Goal: Task Accomplishment & Management: Complete application form

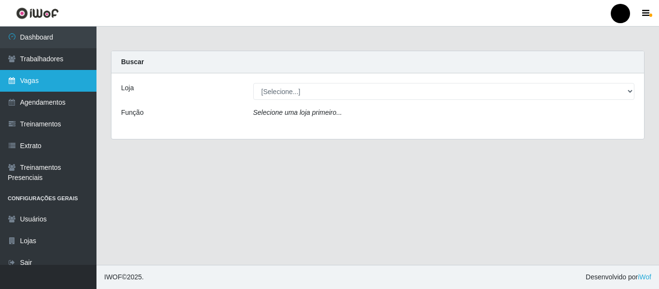
click at [41, 73] on link "Vagas" at bounding box center [48, 81] width 96 height 22
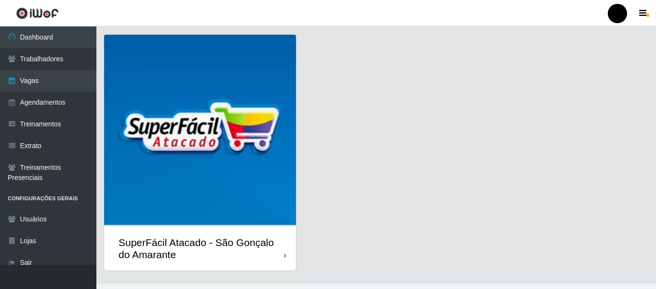
scroll to position [280, 0]
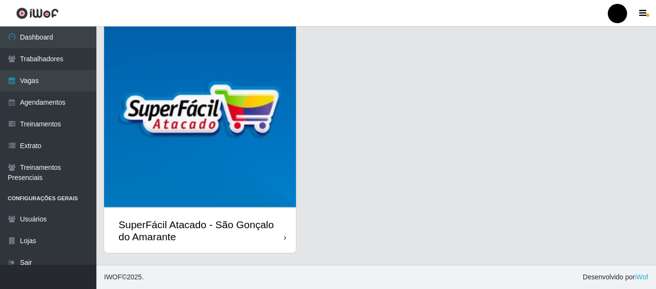
click at [257, 234] on div "SuperFácil Atacado - São Gonçalo do Amarante" at bounding box center [201, 230] width 165 height 24
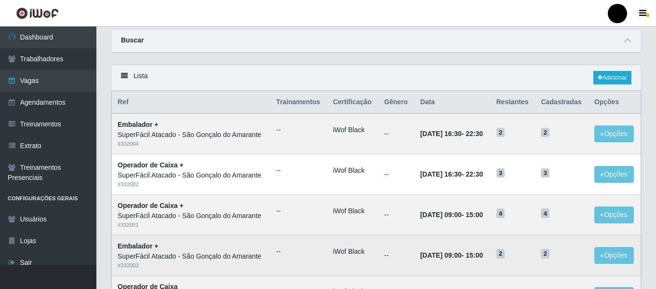
scroll to position [48, 0]
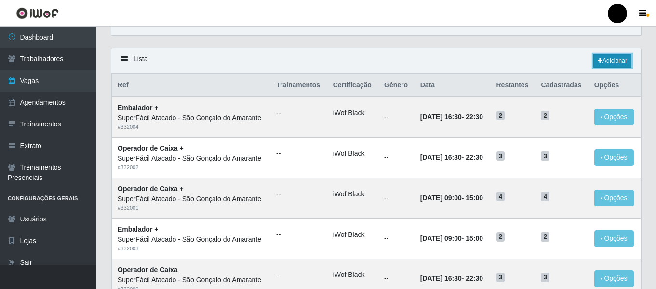
click at [616, 58] on link "Adicionar" at bounding box center [613, 61] width 38 height 14
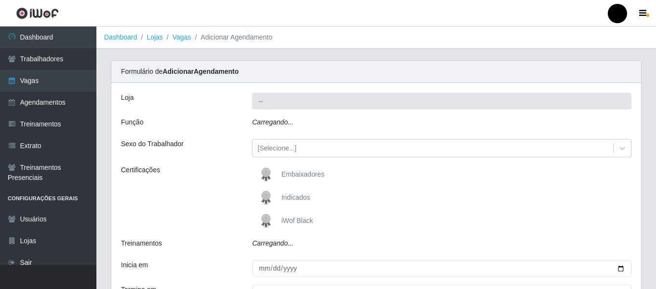
type input "SuperFácil Atacado - São Gonçalo do Amarante"
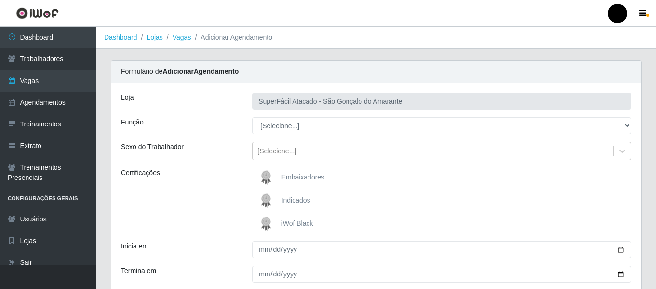
click at [304, 223] on span "iWof Black" at bounding box center [298, 223] width 32 height 8
click at [0, 0] on input "iWof Black" at bounding box center [0, 0] width 0 height 0
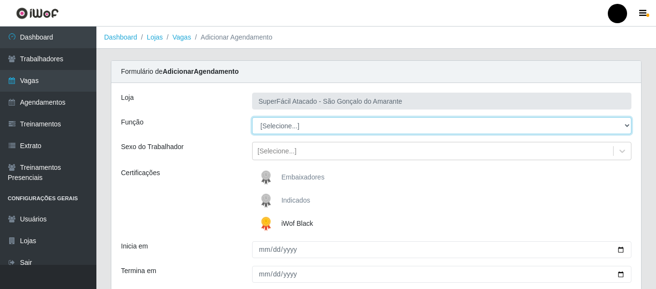
click at [627, 128] on select "[Selecione...] Auxiliar de Estacionamento Auxiliar de Estacionamento + Auxiliar…" at bounding box center [441, 125] width 379 height 17
select select "72"
click at [252, 117] on select "[Selecione...] Auxiliar de Estacionamento Auxiliar de Estacionamento + Auxiliar…" at bounding box center [441, 125] width 379 height 17
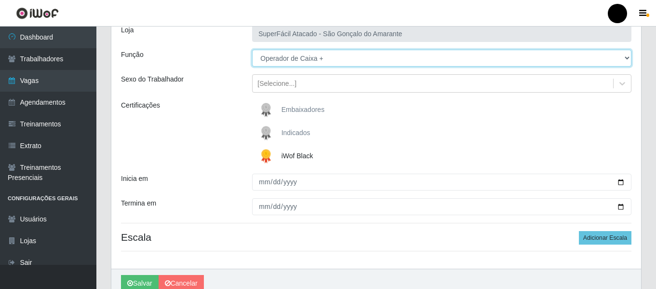
scroll to position [96, 0]
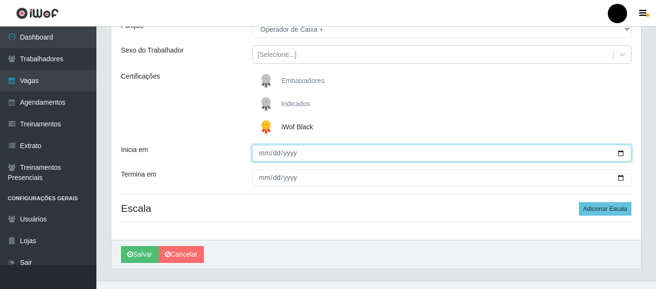
click at [621, 158] on input "Inicia em" at bounding box center [441, 153] width 379 height 17
click at [622, 149] on input "Inicia em" at bounding box center [441, 153] width 379 height 17
type input "[DATE]"
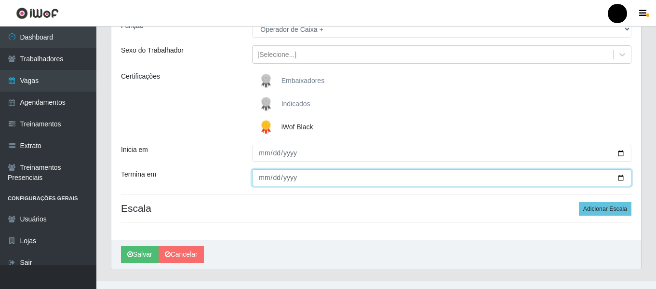
click at [622, 179] on input "Termina em" at bounding box center [441, 177] width 379 height 17
type input "[DATE]"
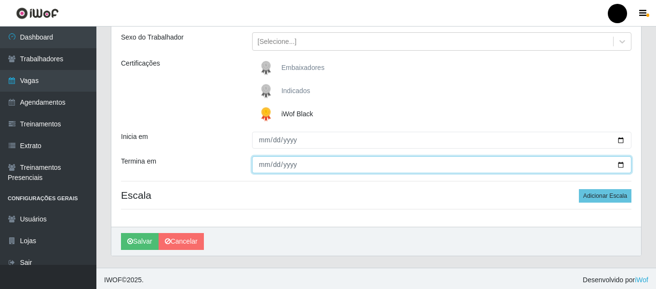
scroll to position [112, 0]
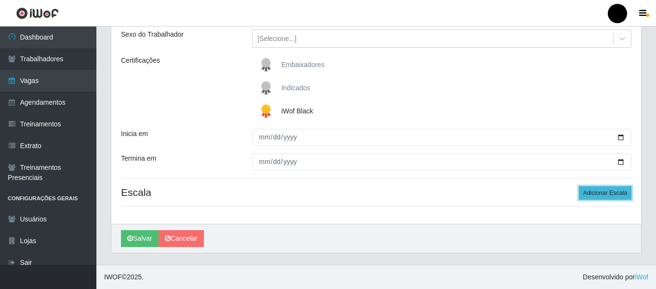
click at [587, 197] on button "Adicionar Escala" at bounding box center [605, 193] width 53 height 14
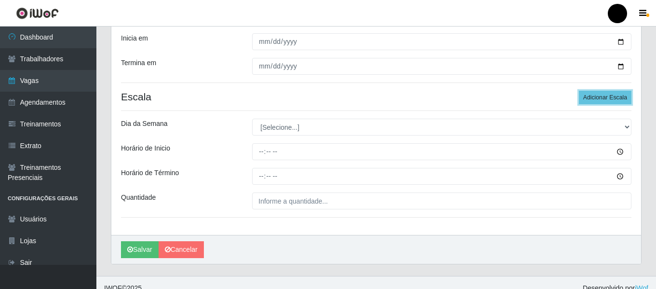
scroll to position [209, 0]
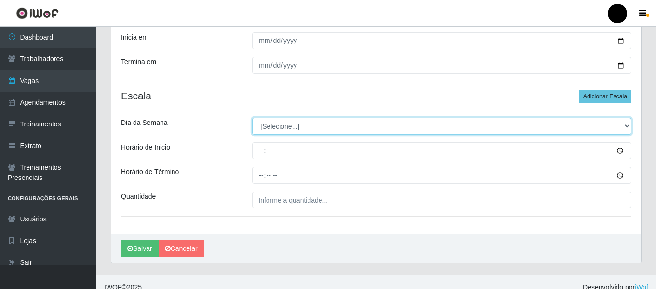
click at [627, 125] on select "[Selecione...] Segunda Terça Quarta Quinta Sexta Sábado Domingo" at bounding box center [441, 126] width 379 height 17
select select "0"
click at [252, 118] on select "[Selecione...] Segunda Terça Quarta Quinta Sexta Sábado Domingo" at bounding box center [441, 126] width 379 height 17
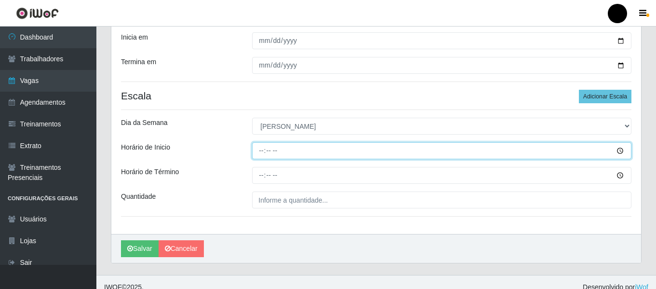
click at [257, 148] on input "Horário de Inicio" at bounding box center [441, 150] width 379 height 17
type input "09:00"
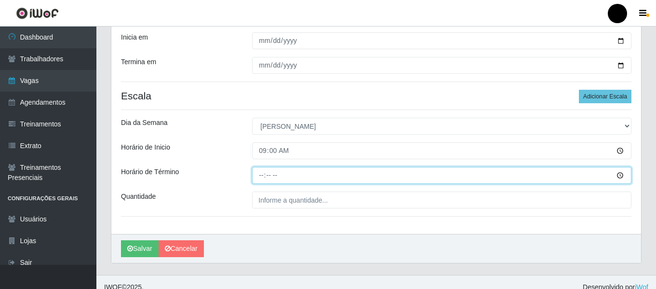
click at [259, 174] on input "Horário de Término" at bounding box center [441, 175] width 379 height 17
type input "15:00"
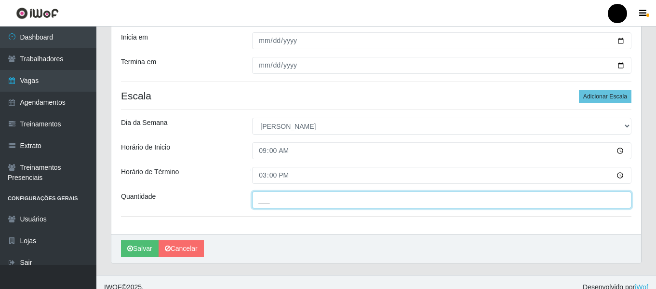
click at [276, 203] on input "___" at bounding box center [441, 199] width 379 height 17
type input "4__"
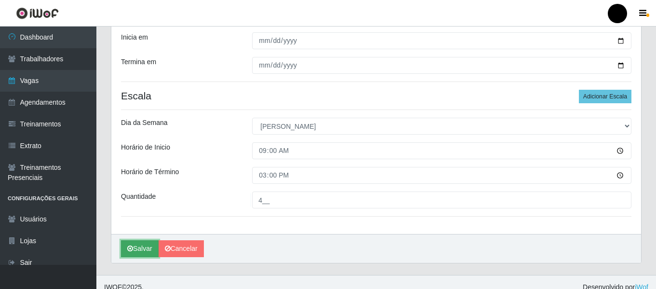
click at [144, 254] on button "Salvar" at bounding box center [140, 248] width 38 height 17
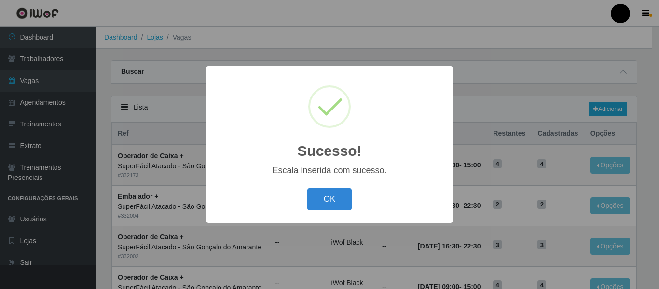
drag, startPoint x: 335, startPoint y: 202, endPoint x: 334, endPoint y: 196, distance: 6.0
click at [335, 201] on button "OK" at bounding box center [329, 199] width 45 height 23
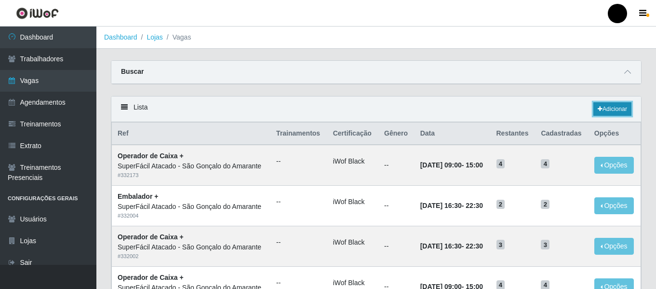
click at [623, 107] on link "Adicionar" at bounding box center [613, 109] width 38 height 14
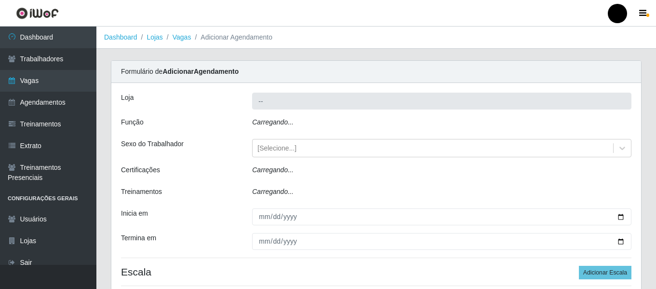
type input "SuperFácil Atacado - São Gonçalo do Amarante"
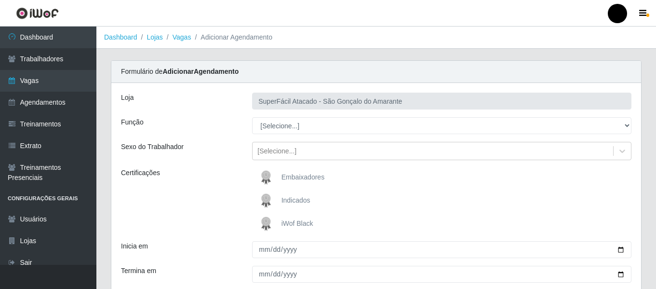
click at [300, 219] on span "iWof Black" at bounding box center [298, 223] width 32 height 8
click at [0, 0] on input "iWof Black" at bounding box center [0, 0] width 0 height 0
click at [633, 125] on div "[Selecione...] Auxiliar de Estacionamento Auxiliar de Estacionamento + Auxiliar…" at bounding box center [442, 125] width 394 height 17
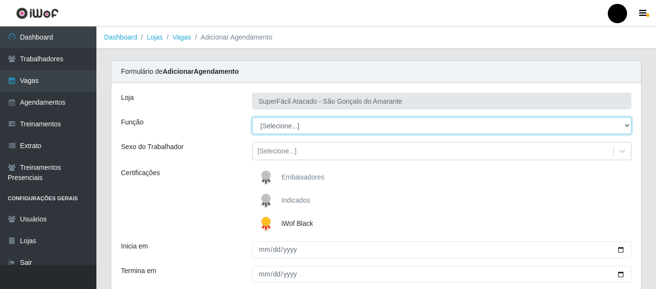
click at [628, 125] on select "[Selecione...] Auxiliar de Estacionamento Auxiliar de Estacionamento + Auxiliar…" at bounding box center [441, 125] width 379 height 17
select select "72"
click at [252, 117] on select "[Selecione...] Auxiliar de Estacionamento Auxiliar de Estacionamento + Auxiliar…" at bounding box center [441, 125] width 379 height 17
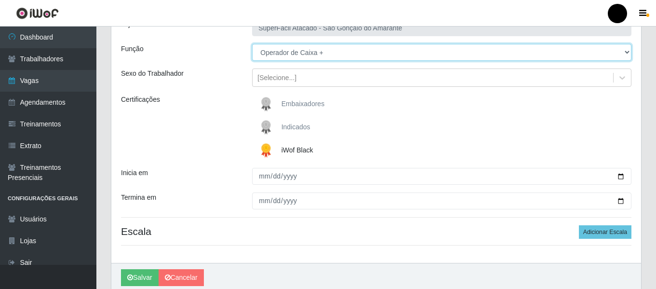
scroll to position [96, 0]
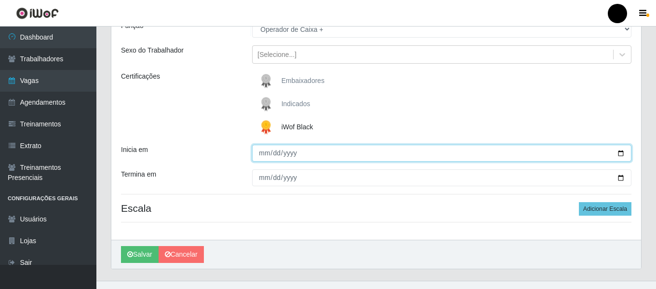
click at [619, 150] on input "Inicia em" at bounding box center [441, 153] width 379 height 17
type input "[DATE]"
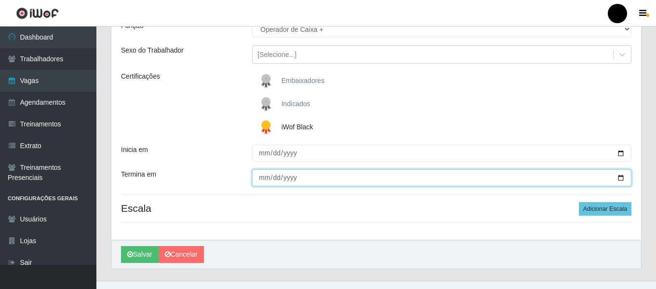
click at [622, 179] on input "Termina em" at bounding box center [441, 177] width 379 height 17
type input "[DATE]"
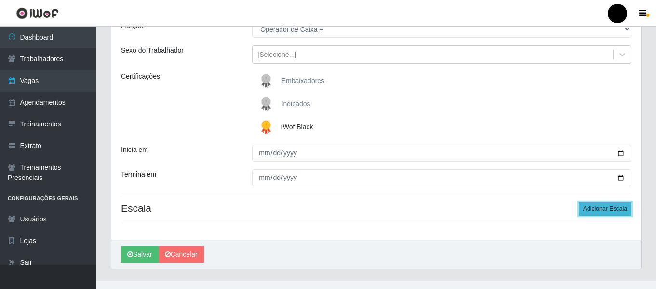
click at [621, 207] on button "Adicionar Escala" at bounding box center [605, 209] width 53 height 14
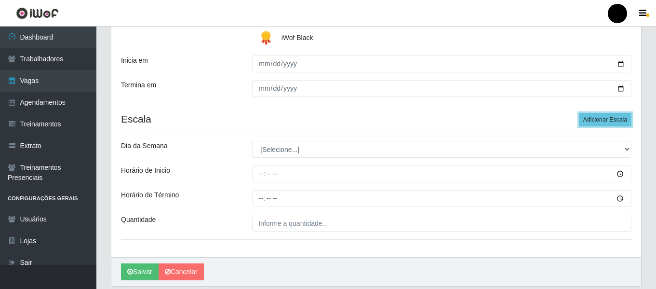
scroll to position [193, 0]
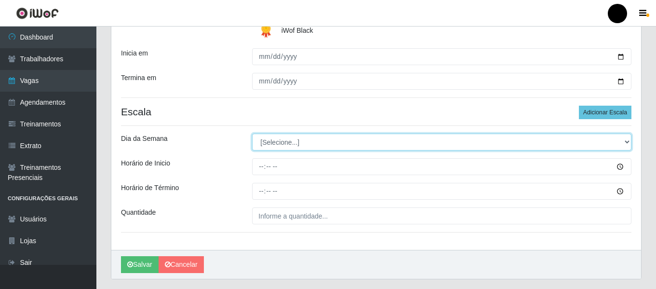
click at [626, 141] on select "[Selecione...] Segunda Terça Quarta Quinta Sexta Sábado Domingo" at bounding box center [441, 142] width 379 height 17
select select "0"
click at [252, 134] on select "[Selecione...] Segunda Terça Quarta Quinta Sexta Sábado Domingo" at bounding box center [441, 142] width 379 height 17
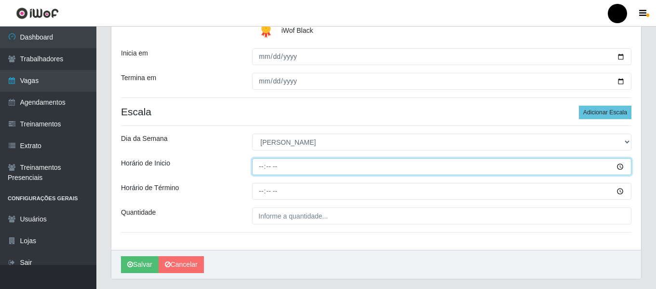
click at [262, 163] on input "Horário de Inicio" at bounding box center [441, 166] width 379 height 17
type input "14:30"
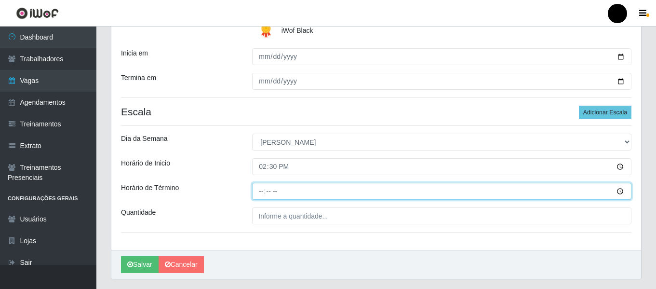
drag, startPoint x: 264, startPoint y: 191, endPoint x: 259, endPoint y: 190, distance: 4.9
click at [259, 191] on input "Horário de Término" at bounding box center [441, 191] width 379 height 17
type input "20:30"
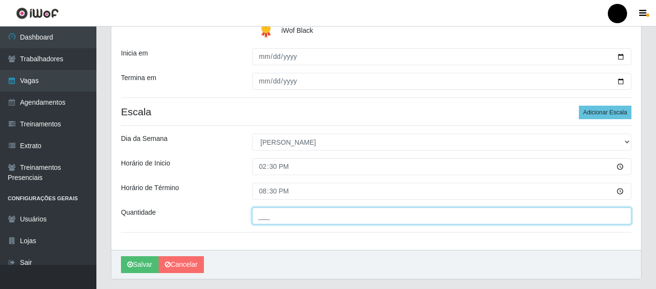
click at [257, 223] on input "___" at bounding box center [441, 215] width 379 height 17
type input "4__"
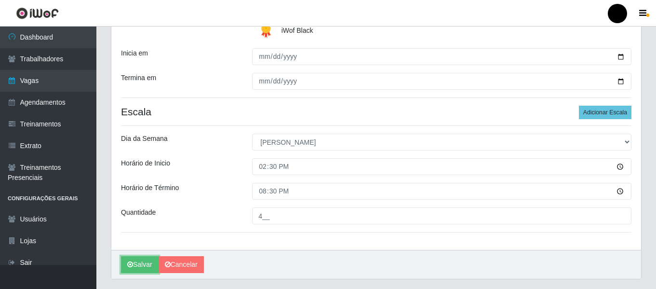
drag, startPoint x: 125, startPoint y: 262, endPoint x: 123, endPoint y: 255, distance: 7.8
click at [125, 261] on button "Salvar" at bounding box center [140, 264] width 38 height 17
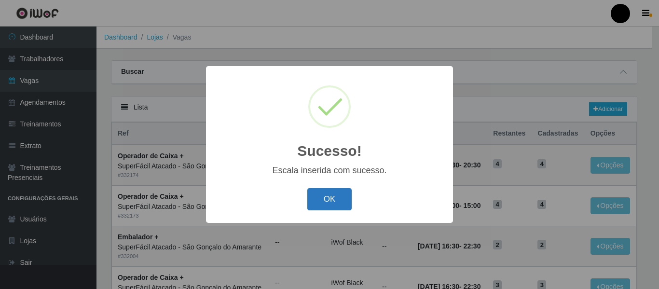
click at [319, 203] on button "OK" at bounding box center [329, 199] width 45 height 23
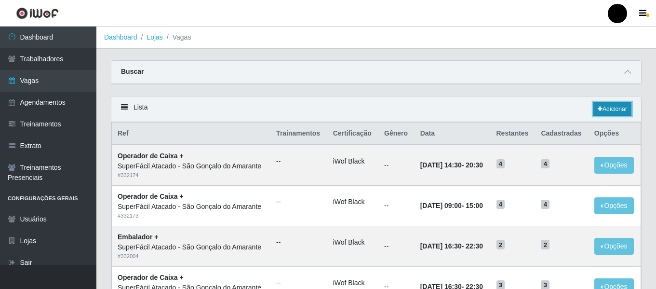
click at [618, 104] on link "Adicionar" at bounding box center [613, 109] width 38 height 14
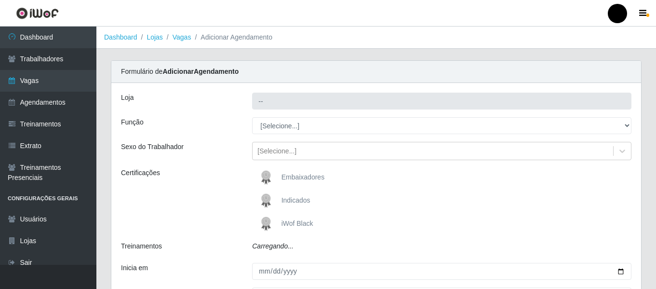
type input "SuperFácil Atacado - São Gonçalo do Amarante"
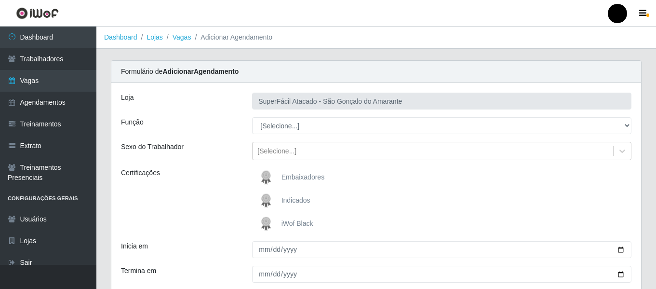
click at [307, 223] on span "iWof Black" at bounding box center [298, 223] width 32 height 8
click at [0, 0] on input "iWof Black" at bounding box center [0, 0] width 0 height 0
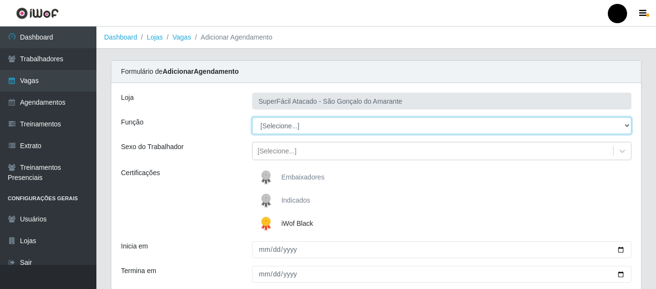
click at [629, 126] on select "[Selecione...] Auxiliar de Estacionamento Auxiliar de Estacionamento + Auxiliar…" at bounding box center [441, 125] width 379 height 17
select select "70"
click at [252, 117] on select "[Selecione...] Auxiliar de Estacionamento Auxiliar de Estacionamento + Auxiliar…" at bounding box center [441, 125] width 379 height 17
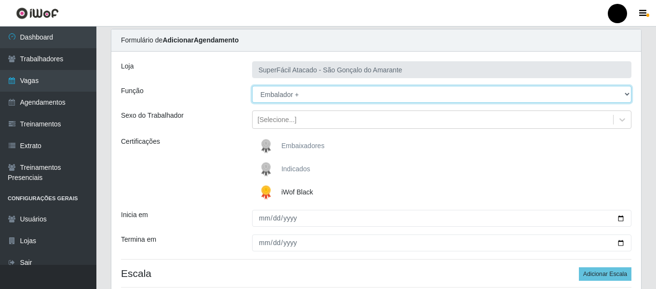
scroll to position [48, 0]
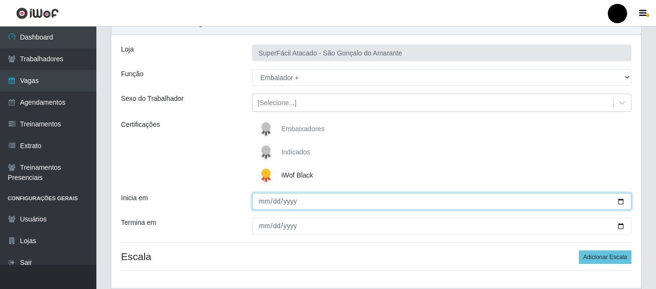
click at [619, 202] on input "Inicia em" at bounding box center [441, 201] width 379 height 17
type input "[DATE]"
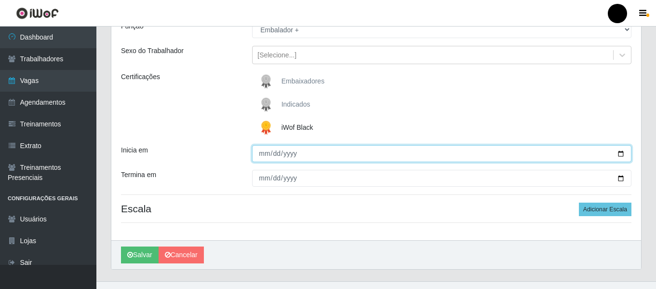
scroll to position [96, 0]
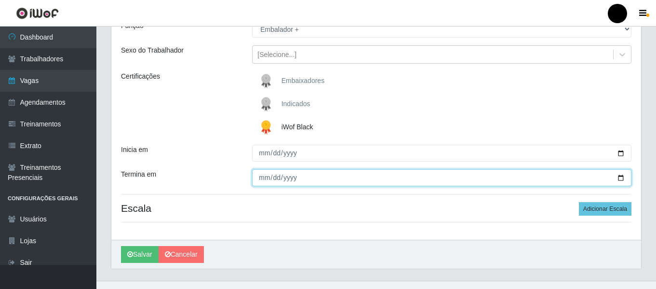
click at [624, 177] on input "Termina em" at bounding box center [441, 177] width 379 height 17
type input "[DATE]"
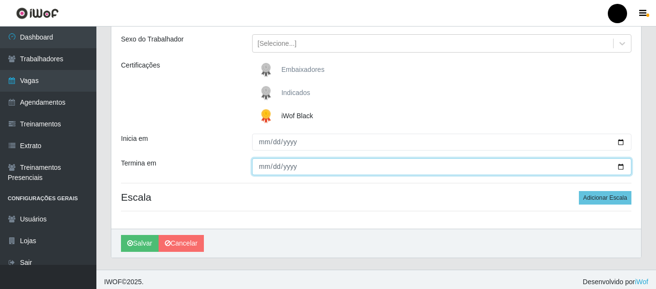
scroll to position [112, 0]
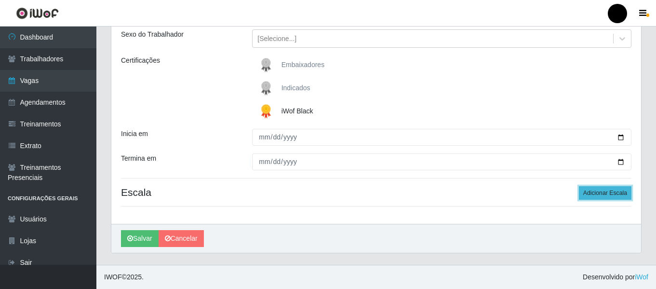
click at [596, 198] on button "Adicionar Escala" at bounding box center [605, 193] width 53 height 14
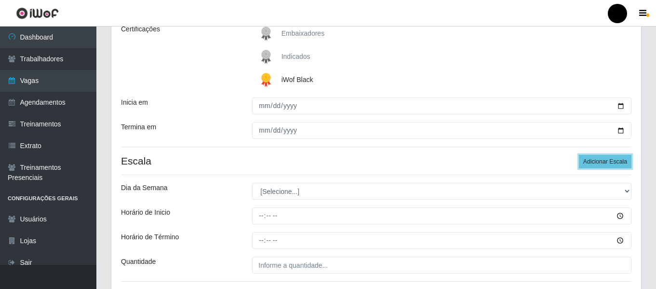
scroll to position [161, 0]
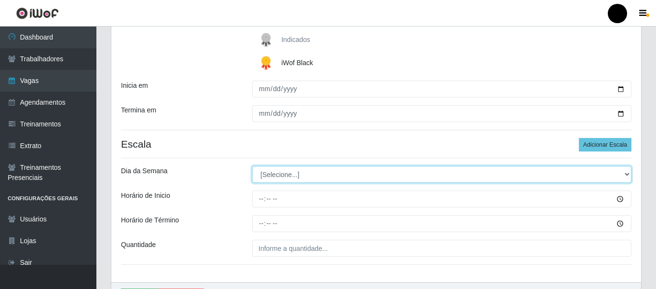
click at [628, 176] on select "[Selecione...] Segunda Terça Quarta Quinta Sexta Sábado Domingo" at bounding box center [441, 174] width 379 height 17
select select "0"
click at [252, 166] on select "[Selecione...] Segunda Terça Quarta Quinta Sexta Sábado Domingo" at bounding box center [441, 174] width 379 height 17
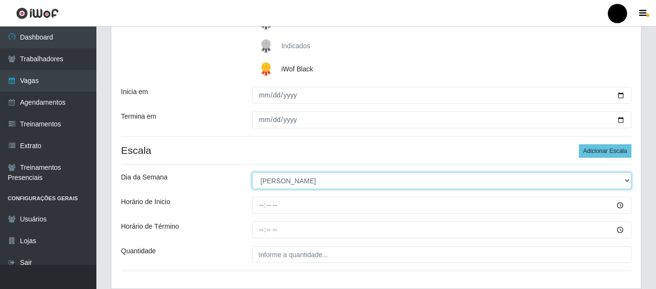
scroll to position [219, 0]
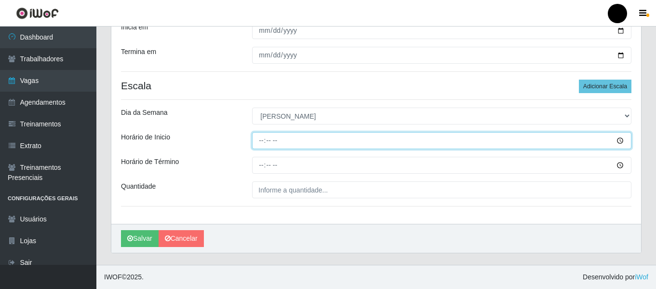
click at [255, 142] on input "Horário de Inicio" at bounding box center [441, 140] width 379 height 17
type input "09:00"
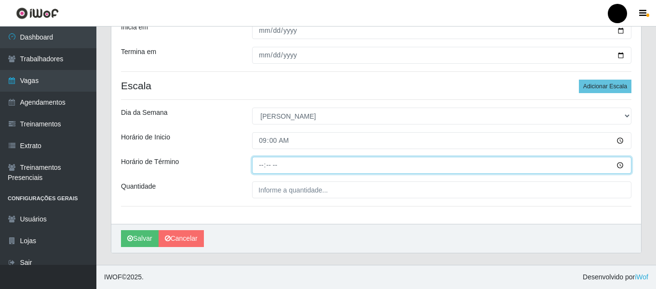
click at [263, 169] on input "Horário de Término" at bounding box center [441, 165] width 379 height 17
type input "15:00"
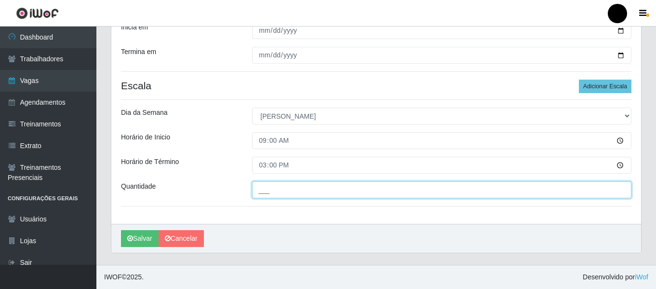
click at [266, 192] on input "___" at bounding box center [441, 189] width 379 height 17
type input "2__"
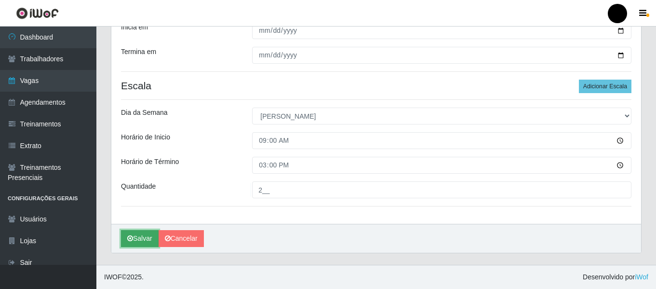
click at [141, 236] on button "Salvar" at bounding box center [140, 238] width 38 height 17
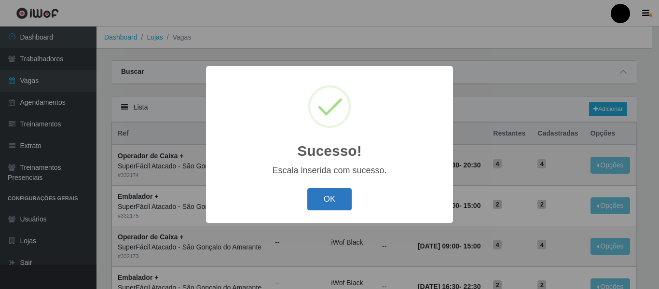
click at [337, 198] on button "OK" at bounding box center [329, 199] width 45 height 23
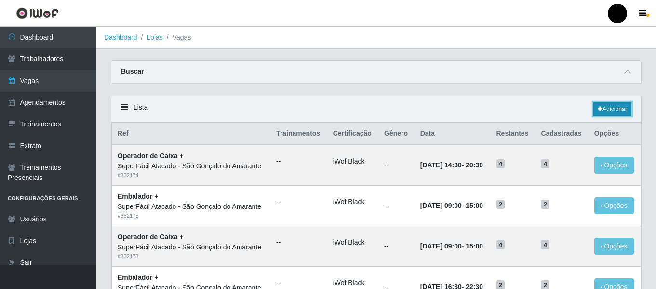
click at [607, 108] on link "Adicionar" at bounding box center [613, 109] width 38 height 14
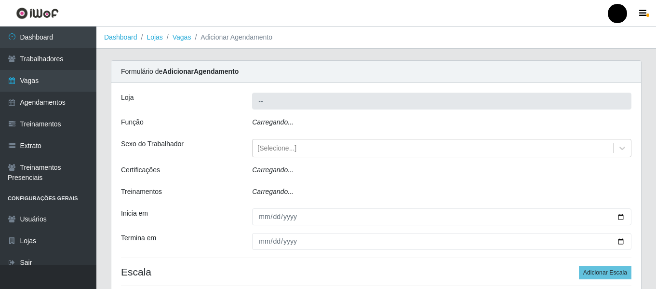
type input "SuperFácil Atacado - São Gonçalo do Amarante"
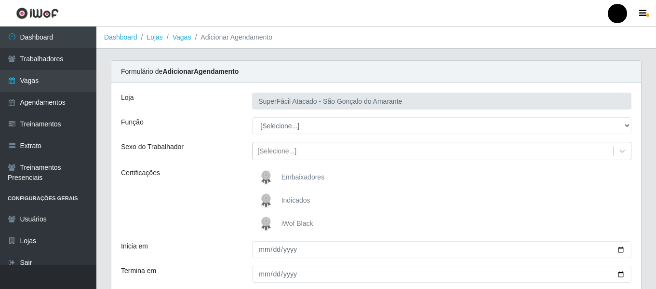
click at [278, 224] on img at bounding box center [268, 223] width 23 height 19
click at [0, 0] on input "iWof Black" at bounding box center [0, 0] width 0 height 0
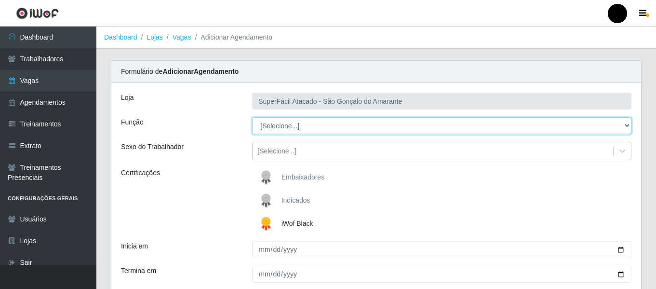
click at [627, 128] on select "[Selecione...] Auxiliar de Estacionamento Auxiliar de Estacionamento + Auxiliar…" at bounding box center [441, 125] width 379 height 17
select select "70"
click at [252, 117] on select "[Selecione...] Auxiliar de Estacionamento Auxiliar de Estacionamento + Auxiliar…" at bounding box center [441, 125] width 379 height 17
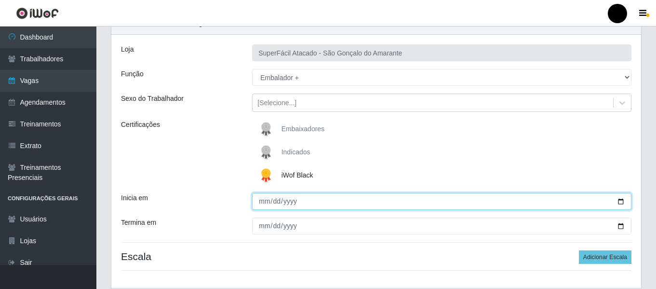
click at [617, 202] on input "Inicia em" at bounding box center [441, 201] width 379 height 17
type input "[DATE]"
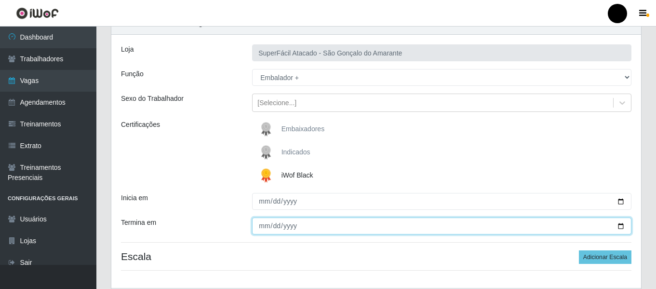
click at [621, 222] on input "Termina em" at bounding box center [441, 225] width 379 height 17
type input "[DATE]"
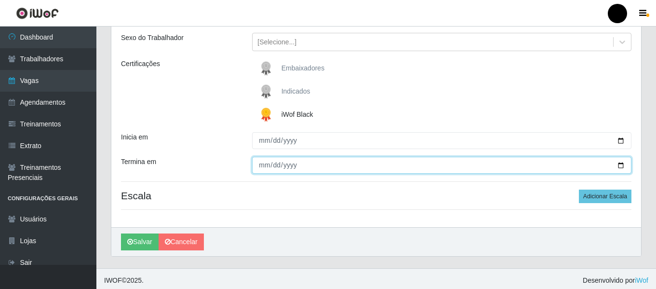
scroll to position [112, 0]
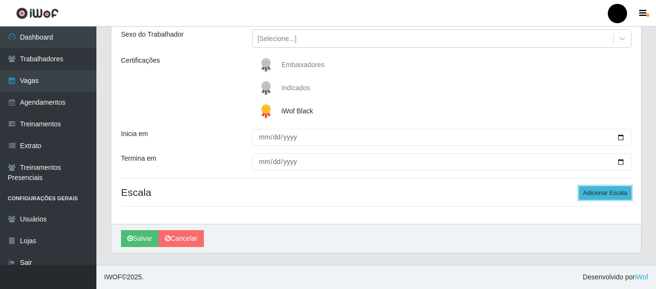
click at [588, 193] on button "Adicionar Escala" at bounding box center [605, 193] width 53 height 14
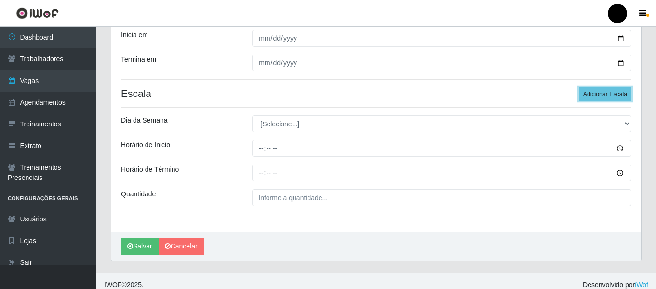
scroll to position [219, 0]
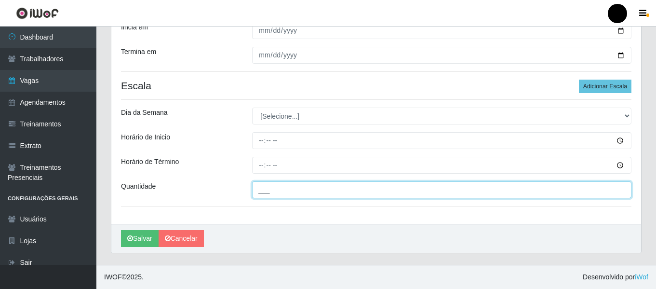
click at [365, 190] on input "___" at bounding box center [441, 189] width 379 height 17
type input "2__"
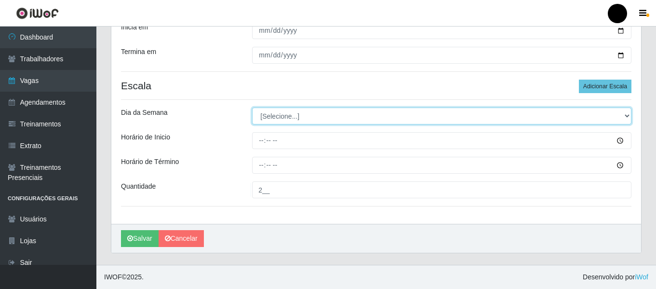
click at [627, 114] on select "[Selecione...] Segunda Terça Quarta Quinta Sexta Sábado Domingo" at bounding box center [441, 116] width 379 height 17
select select "0"
click at [252, 108] on select "[Selecione...] Segunda Terça Quarta Quinta Sexta Sábado Domingo" at bounding box center [441, 116] width 379 height 17
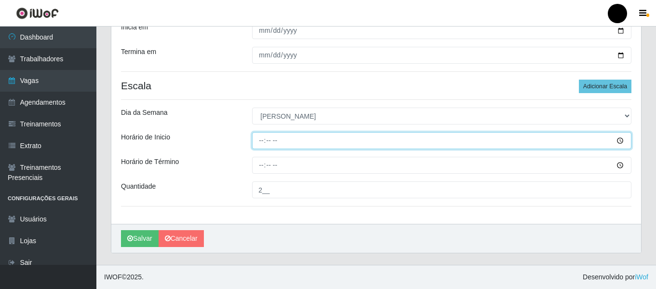
click at [259, 143] on input "Horário de Inicio" at bounding box center [441, 140] width 379 height 17
type input "14:30"
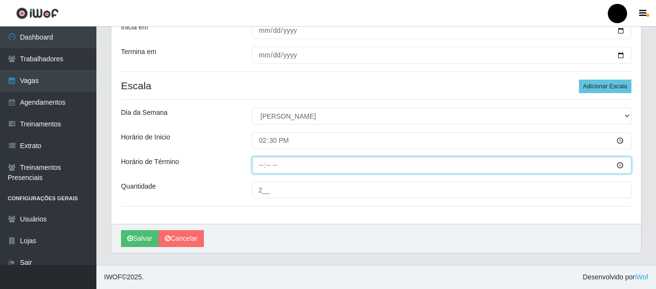
click at [264, 167] on input "Horário de Término" at bounding box center [441, 165] width 379 height 17
type input "20:30"
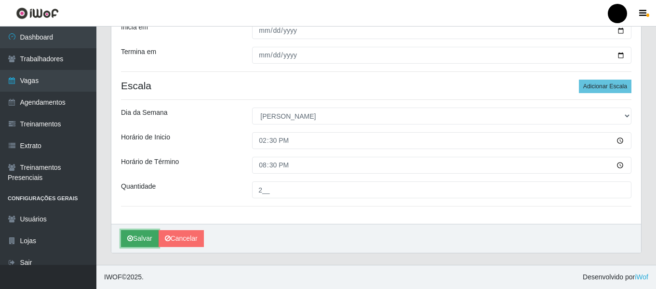
click at [132, 236] on icon "submit" at bounding box center [130, 238] width 6 height 7
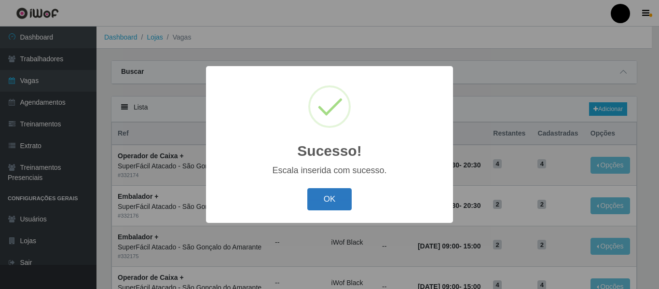
click at [323, 197] on button "OK" at bounding box center [329, 199] width 45 height 23
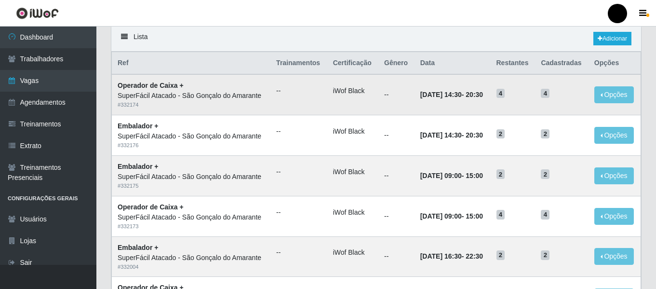
scroll to position [48, 0]
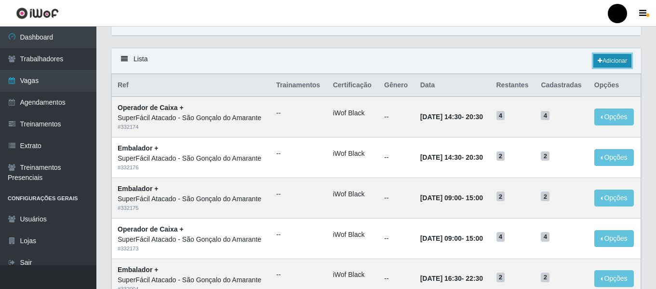
click at [600, 57] on link "Adicionar" at bounding box center [613, 61] width 38 height 14
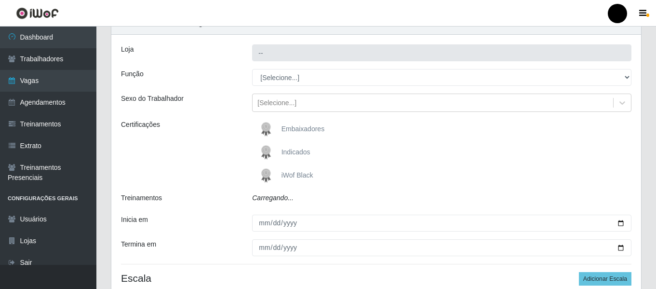
type input "SuperFácil Atacado - São Gonçalo do Amarante"
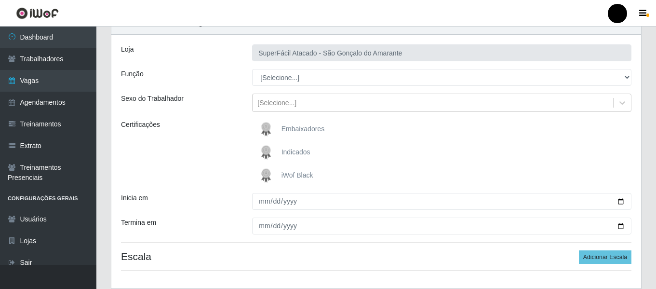
click at [276, 176] on img at bounding box center [268, 175] width 23 height 19
click at [0, 0] on input "iWof Black" at bounding box center [0, 0] width 0 height 0
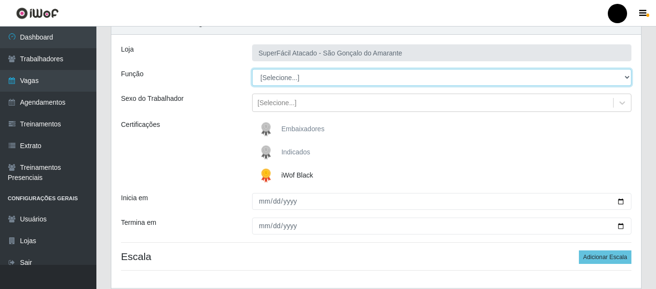
click at [626, 78] on select "[Selecione...] Auxiliar de Estacionamento Auxiliar de Estacionamento + Auxiliar…" at bounding box center [441, 77] width 379 height 17
select select "22"
click at [252, 69] on select "[Selecione...] Auxiliar de Estacionamento Auxiliar de Estacionamento + Auxiliar…" at bounding box center [441, 77] width 379 height 17
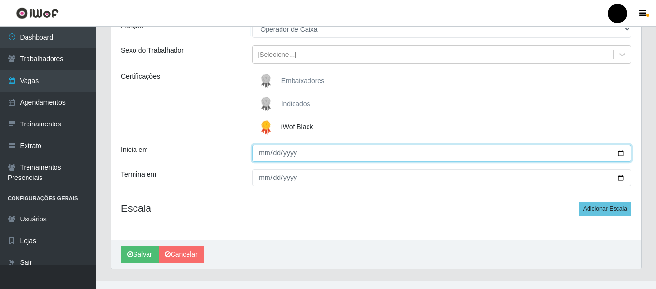
click at [618, 153] on input "Inicia em" at bounding box center [441, 153] width 379 height 17
type input "[DATE]"
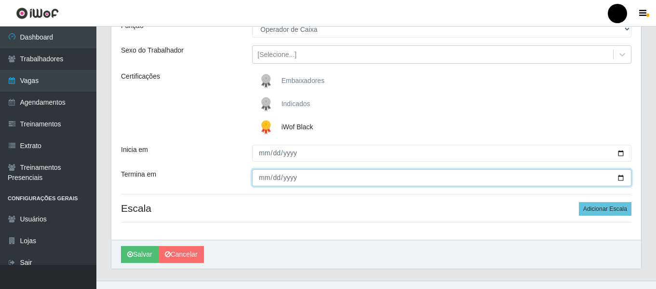
click at [622, 179] on input "Termina em" at bounding box center [441, 177] width 379 height 17
type input "[DATE]"
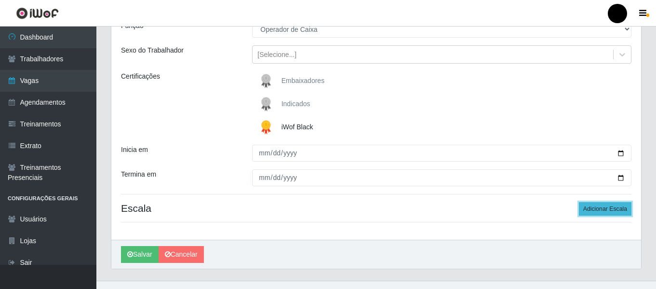
click at [588, 215] on button "Adicionar Escala" at bounding box center [605, 209] width 53 height 14
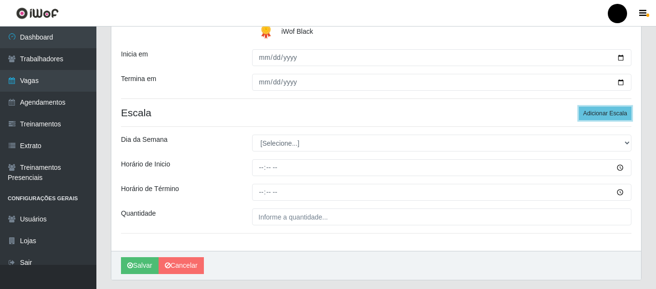
scroll to position [193, 0]
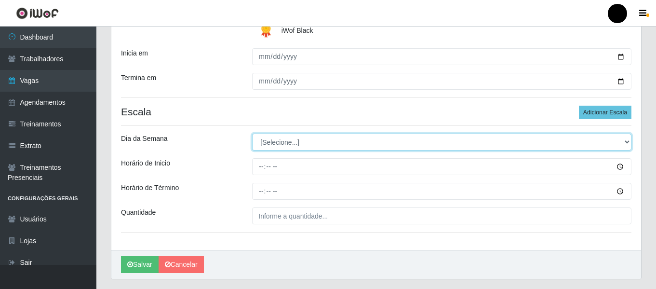
click at [623, 142] on select "[Selecione...] Segunda Terça Quarta Quinta Sexta Sábado Domingo" at bounding box center [441, 142] width 379 height 17
select select "4"
click at [252, 134] on select "[Selecione...] Segunda Terça Quarta Quinta Sexta Sábado Domingo" at bounding box center [441, 142] width 379 height 17
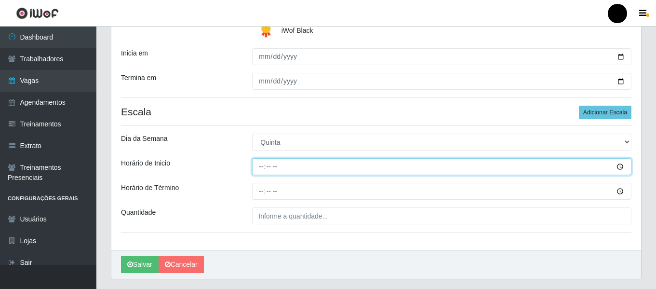
click at [261, 164] on input "Horário de Inicio" at bounding box center [441, 166] width 379 height 17
type input "09:00"
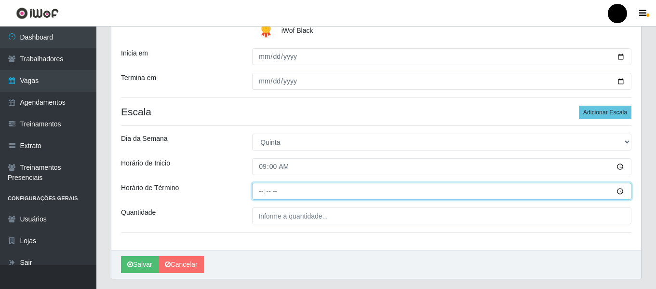
click at [260, 193] on input "Horário de Término" at bounding box center [441, 191] width 379 height 17
type input "15:00"
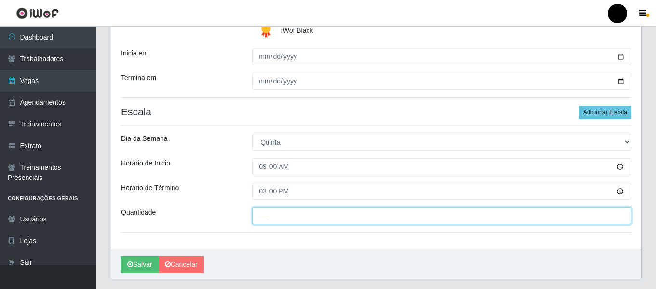
click at [279, 218] on input "___" at bounding box center [441, 215] width 379 height 17
type input "4__"
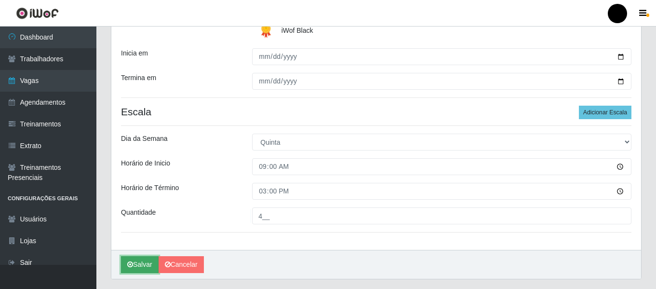
click at [133, 267] on icon "submit" at bounding box center [130, 264] width 6 height 7
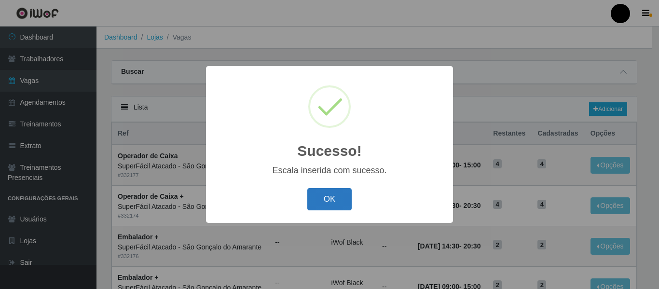
click at [332, 204] on button "OK" at bounding box center [329, 199] width 45 height 23
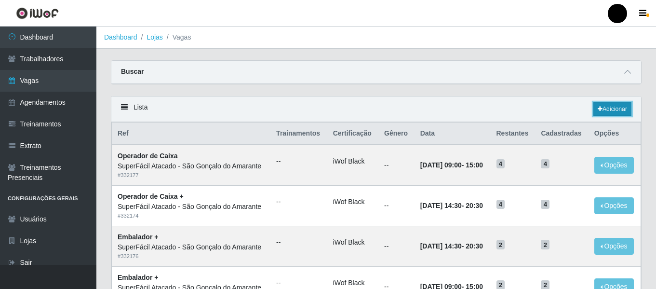
click at [615, 108] on link "Adicionar" at bounding box center [613, 109] width 38 height 14
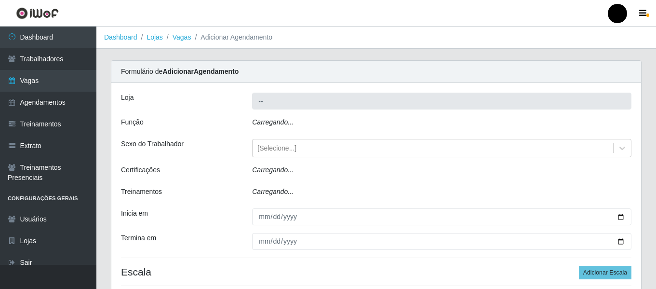
type input "SuperFácil Atacado - São Gonçalo do Amarante"
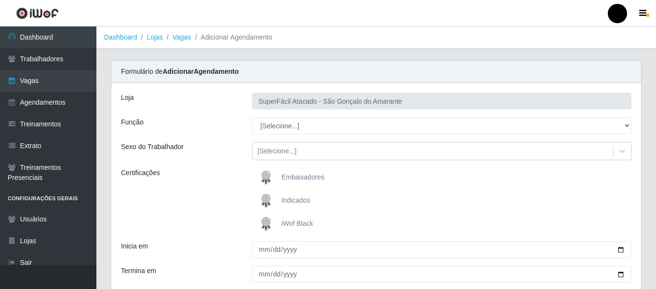
click at [299, 224] on span "iWof Black" at bounding box center [298, 223] width 32 height 8
click at [0, 0] on input "iWof Black" at bounding box center [0, 0] width 0 height 0
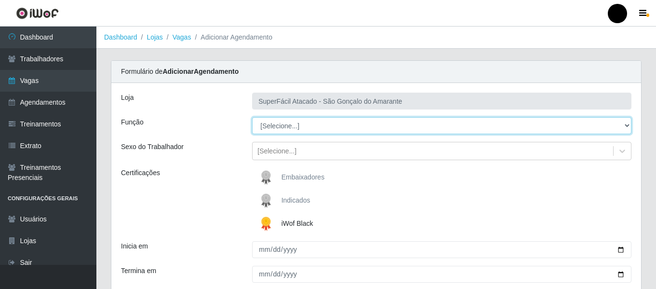
click at [626, 127] on select "[Selecione...] Auxiliar de Estacionamento Auxiliar de Estacionamento + Auxiliar…" at bounding box center [441, 125] width 379 height 17
select select "22"
click at [252, 117] on select "[Selecione...] Auxiliar de Estacionamento Auxiliar de Estacionamento + Auxiliar…" at bounding box center [441, 125] width 379 height 17
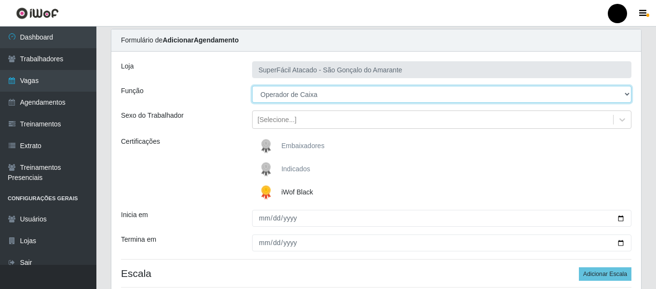
scroll to position [48, 0]
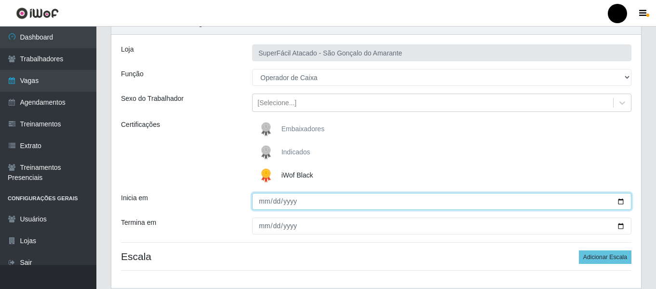
click at [621, 204] on input "Inicia em" at bounding box center [441, 201] width 379 height 17
type input "[DATE]"
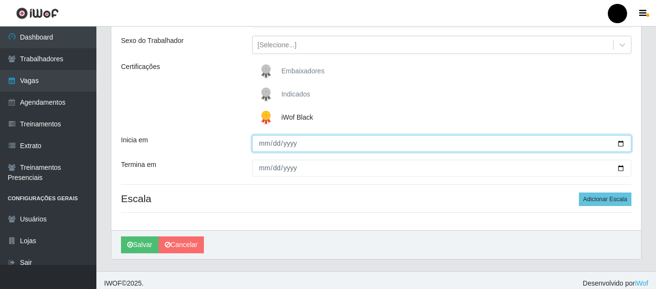
scroll to position [112, 0]
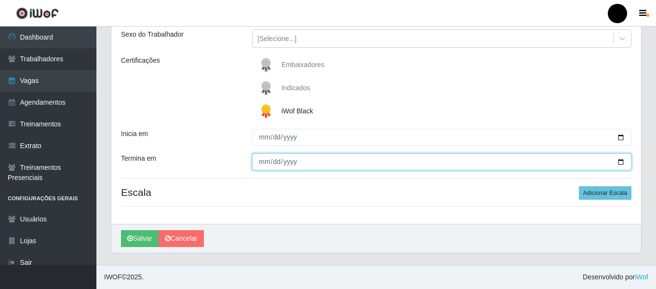
click at [623, 161] on input "Termina em" at bounding box center [441, 161] width 379 height 17
type input "[DATE]"
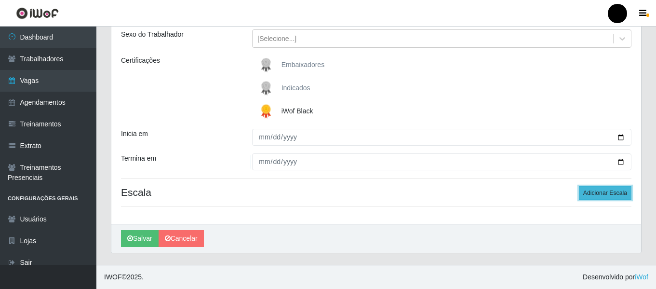
click at [588, 199] on button "Adicionar Escala" at bounding box center [605, 193] width 53 height 14
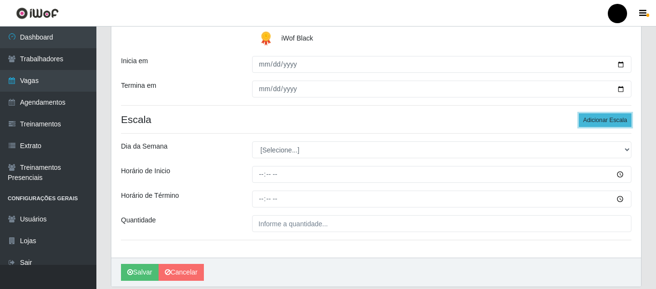
scroll to position [209, 0]
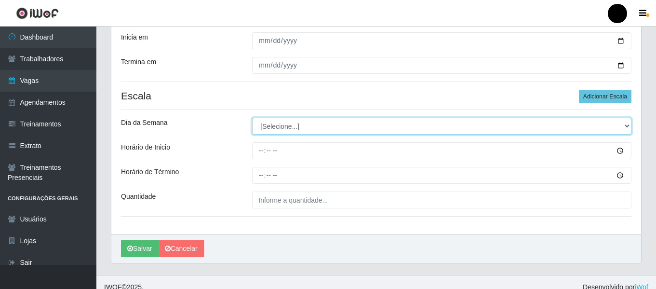
click at [625, 127] on select "[Selecione...] Segunda Terça Quarta Quinta Sexta Sábado Domingo" at bounding box center [441, 126] width 379 height 17
select select "4"
click at [252, 118] on select "[Selecione...] Segunda Terça Quarta Quinta Sexta Sábado Domingo" at bounding box center [441, 126] width 379 height 17
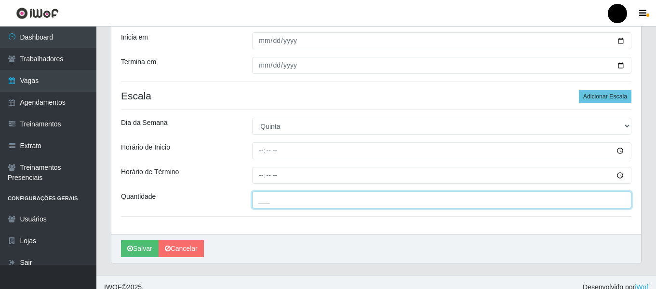
click at [274, 206] on input "___" at bounding box center [441, 199] width 379 height 17
type input "4__"
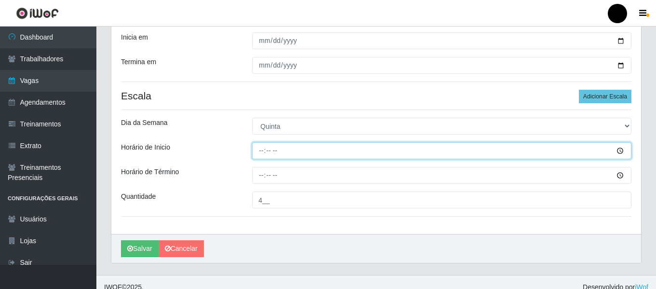
click at [256, 148] on input "Horário de Inicio" at bounding box center [441, 150] width 379 height 17
type input "16:30"
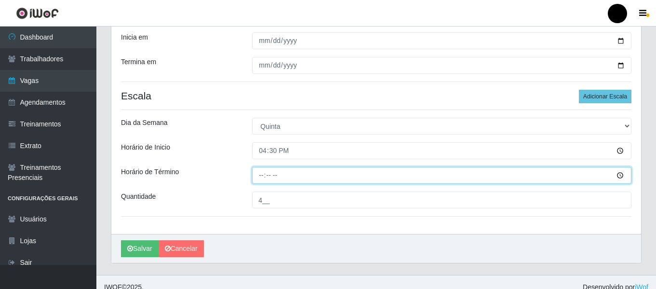
click at [254, 168] on input "Horário de Término" at bounding box center [441, 175] width 379 height 17
type input "22:30"
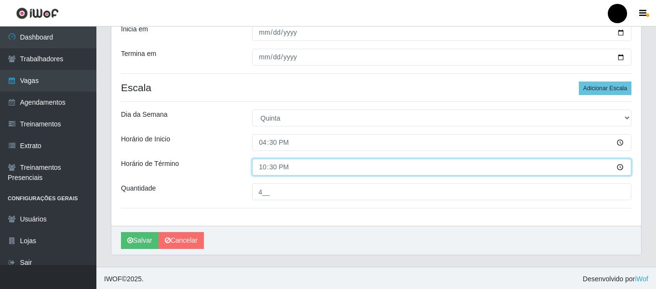
scroll to position [219, 0]
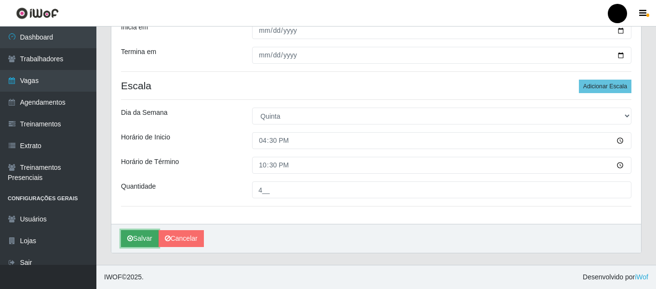
click at [135, 240] on button "Salvar" at bounding box center [140, 238] width 38 height 17
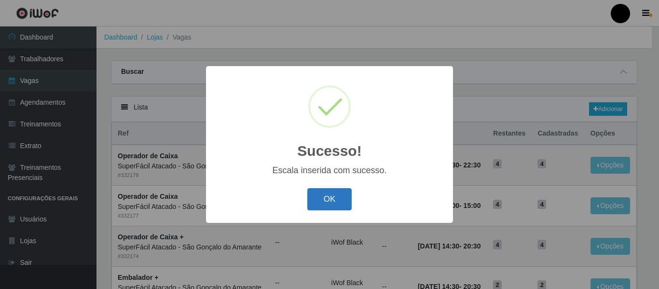
click at [321, 197] on button "OK" at bounding box center [329, 199] width 45 height 23
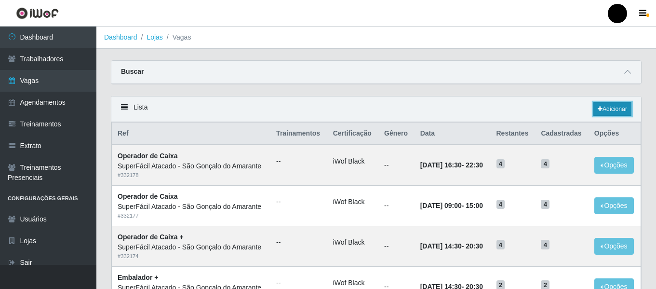
click at [619, 111] on link "Adicionar" at bounding box center [613, 109] width 38 height 14
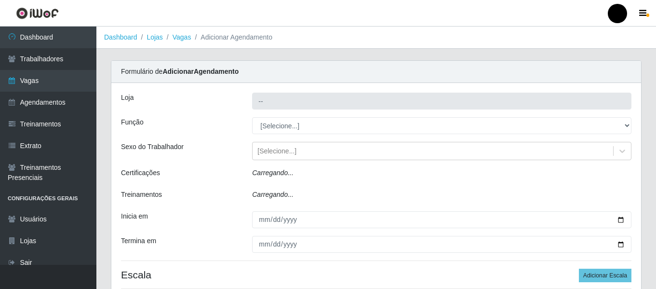
type input "SuperFácil Atacado - São Gonçalo do Amarante"
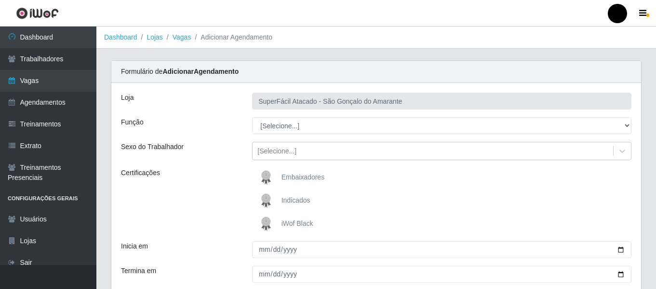
click at [303, 219] on span "iWof Black" at bounding box center [298, 223] width 32 height 8
click at [0, 0] on input "iWof Black" at bounding box center [0, 0] width 0 height 0
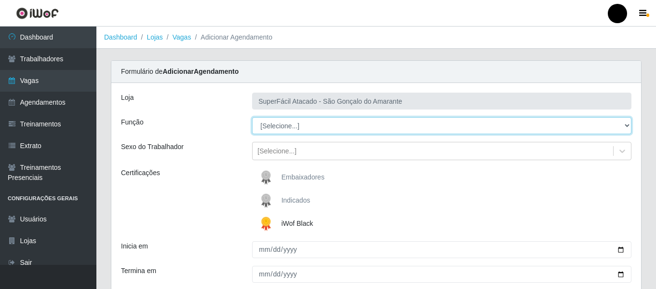
click at [622, 124] on select "[Selecione...] Auxiliar de Estacionamento Auxiliar de Estacionamento + Auxiliar…" at bounding box center [441, 125] width 379 height 17
select select "1"
click at [252, 117] on select "[Selecione...] Auxiliar de Estacionamento Auxiliar de Estacionamento + Auxiliar…" at bounding box center [441, 125] width 379 height 17
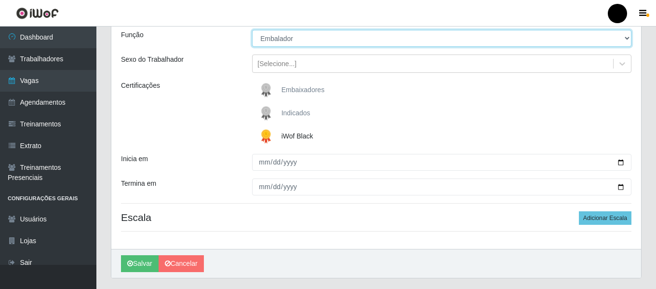
scroll to position [96, 0]
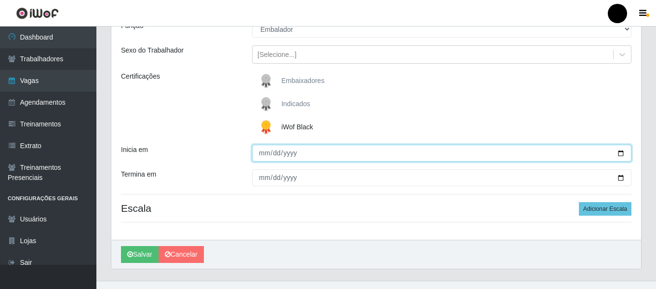
click at [621, 151] on input "Inicia em" at bounding box center [441, 153] width 379 height 17
type input "[DATE]"
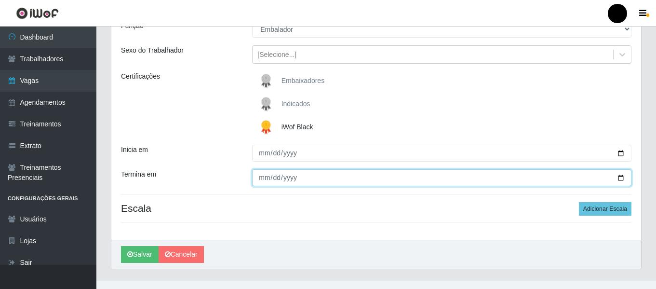
click at [622, 177] on input "Termina em" at bounding box center [441, 177] width 379 height 17
type input "[DATE]"
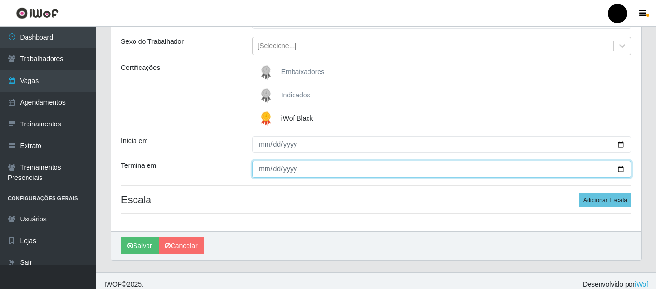
scroll to position [112, 0]
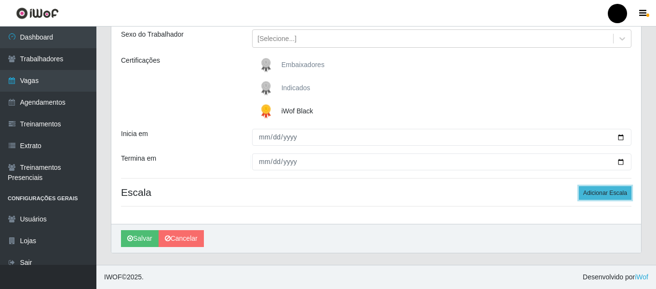
click at [608, 196] on button "Adicionar Escala" at bounding box center [605, 193] width 53 height 14
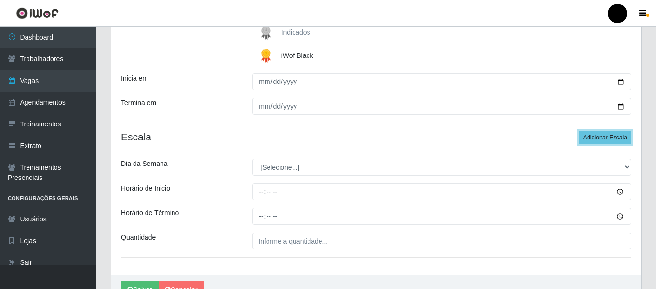
scroll to position [193, 0]
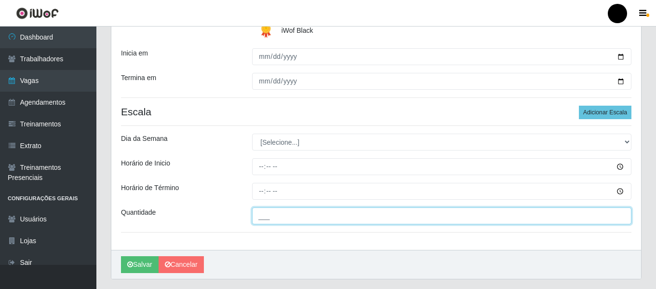
drag, startPoint x: 313, startPoint y: 214, endPoint x: 313, endPoint y: 208, distance: 5.8
click at [313, 214] on input "___" at bounding box center [441, 215] width 379 height 17
type input "3__"
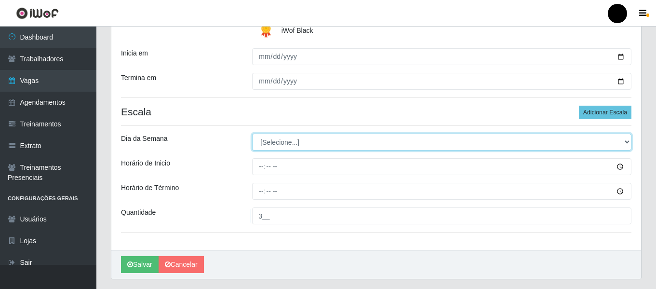
click at [624, 141] on select "[Selecione...] Segunda Terça Quarta Quinta Sexta Sábado Domingo" at bounding box center [441, 142] width 379 height 17
select select "4"
click at [252, 134] on select "[Selecione...] Segunda Terça Quarta Quinta Sexta Sábado Domingo" at bounding box center [441, 142] width 379 height 17
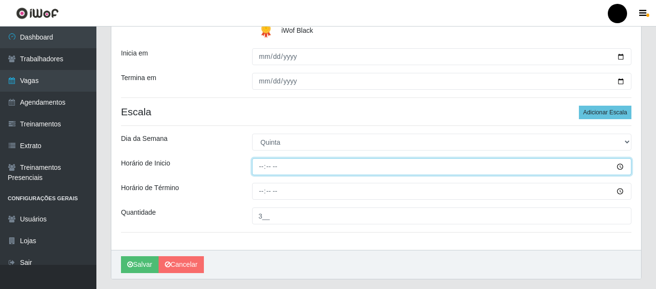
click at [258, 163] on input "Horário de Inicio" at bounding box center [441, 166] width 379 height 17
type input "16:30"
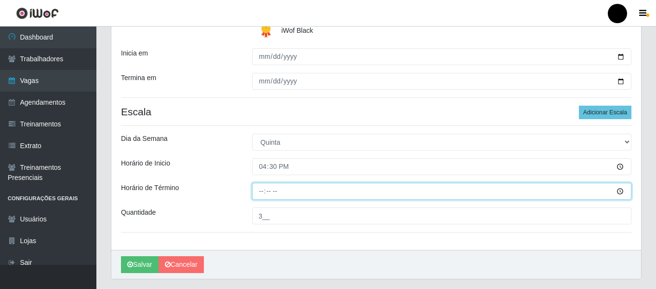
click at [258, 190] on input "Horário de Término" at bounding box center [441, 191] width 379 height 17
type input "22:30"
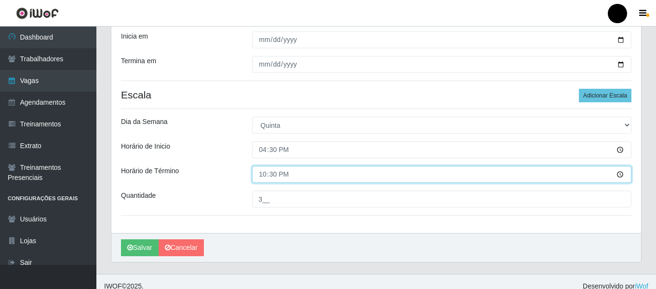
scroll to position [219, 0]
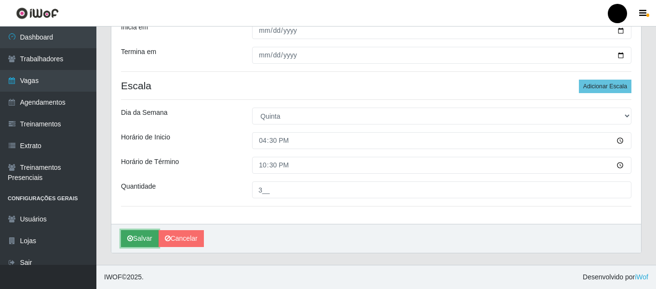
click at [130, 235] on button "Salvar" at bounding box center [140, 238] width 38 height 17
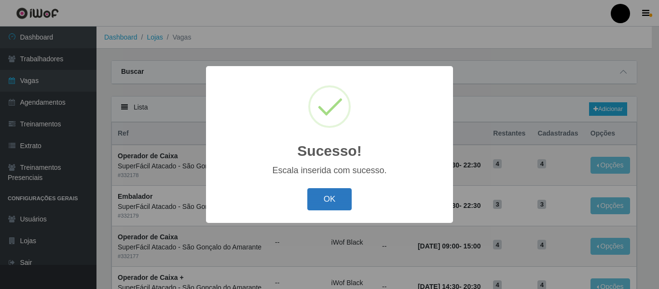
click at [316, 199] on button "OK" at bounding box center [329, 199] width 45 height 23
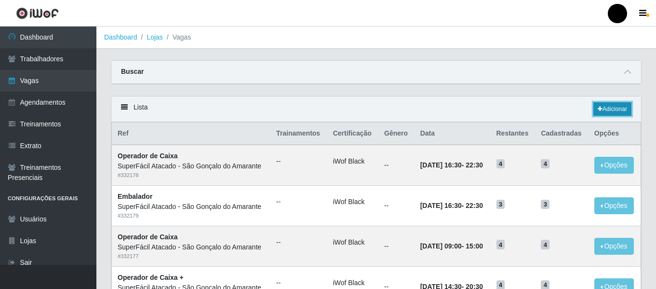
click at [609, 110] on link "Adicionar" at bounding box center [613, 109] width 38 height 14
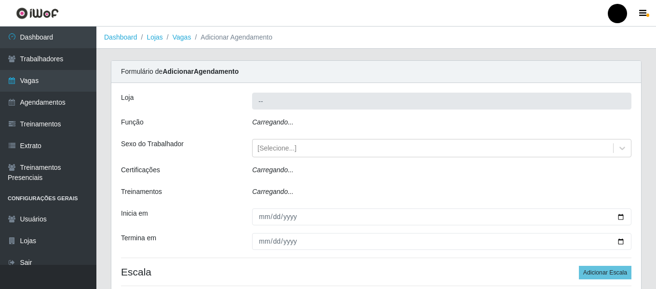
type input "SuperFácil Atacado - São Gonçalo do Amarante"
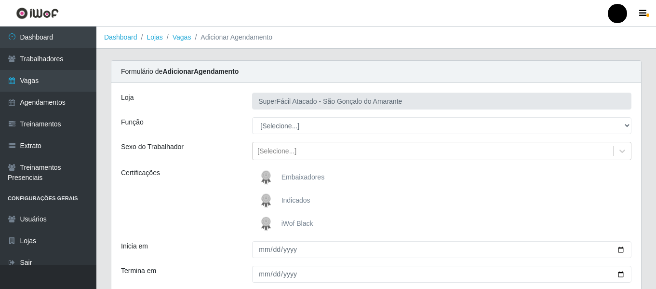
click at [290, 222] on span "iWof Black" at bounding box center [298, 223] width 32 height 8
click at [0, 0] on input "iWof Black" at bounding box center [0, 0] width 0 height 0
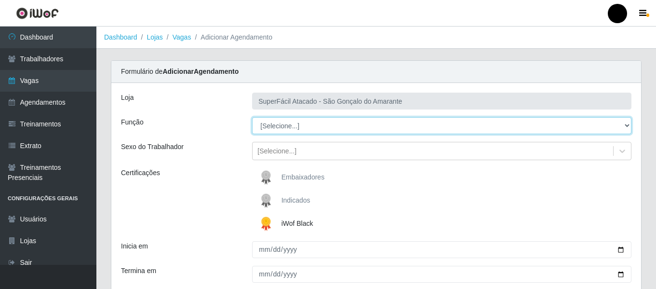
click at [626, 124] on select "[Selecione...] Auxiliar de Estacionamento Auxiliar de Estacionamento + Auxiliar…" at bounding box center [441, 125] width 379 height 17
select select "22"
click at [252, 117] on select "[Selecione...] Auxiliar de Estacionamento Auxiliar de Estacionamento + Auxiliar…" at bounding box center [441, 125] width 379 height 17
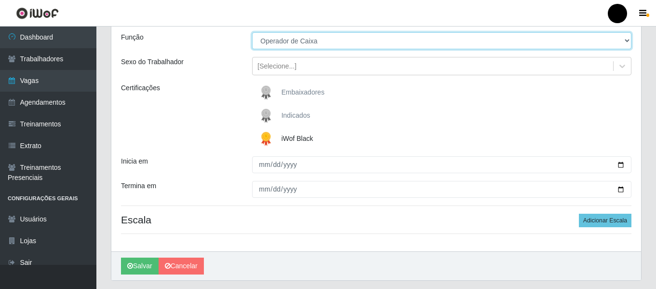
scroll to position [96, 0]
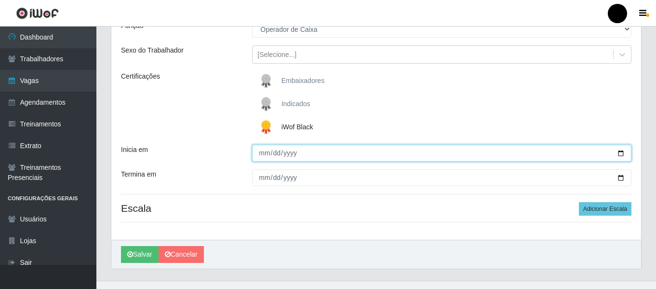
click at [620, 154] on input "Inicia em" at bounding box center [441, 153] width 379 height 17
type input "[DATE]"
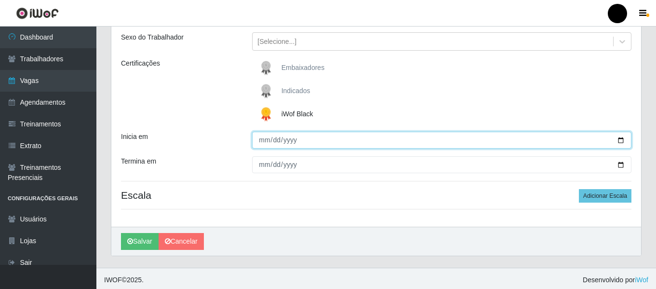
scroll to position [112, 0]
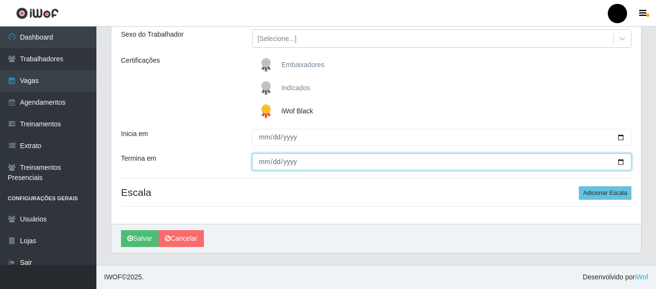
click at [622, 162] on input "Termina em" at bounding box center [441, 161] width 379 height 17
type input "[DATE]"
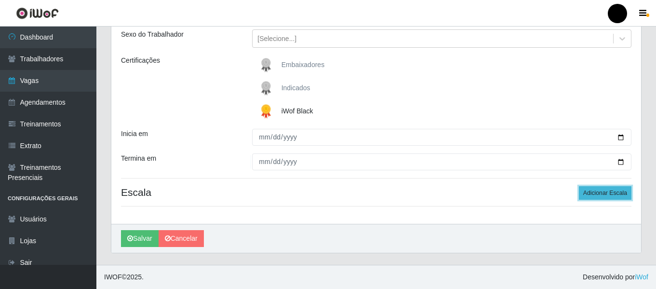
click at [608, 188] on button "Adicionar Escala" at bounding box center [605, 193] width 53 height 14
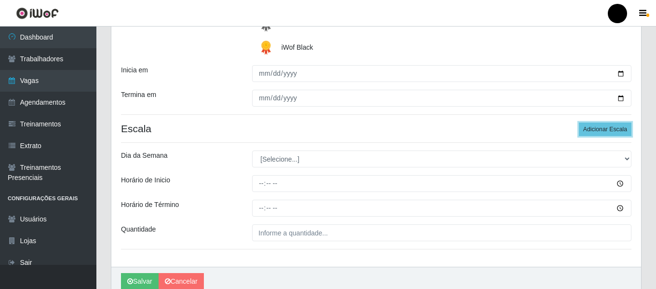
scroll to position [209, 0]
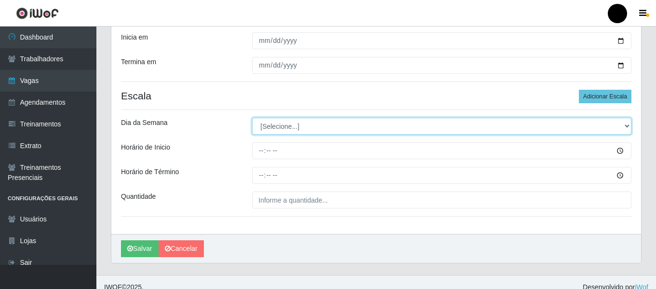
click at [625, 126] on select "[Selecione...] Segunda Terça Quarta Quinta Sexta Sábado Domingo" at bounding box center [441, 126] width 379 height 17
select select "5"
click at [252, 118] on select "[Selecione...] Segunda Terça Quarta Quinta Sexta Sábado Domingo" at bounding box center [441, 126] width 379 height 17
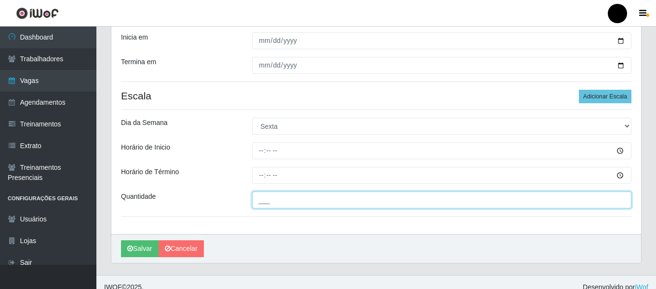
click at [295, 202] on input "___" at bounding box center [441, 199] width 379 height 17
type input "4__"
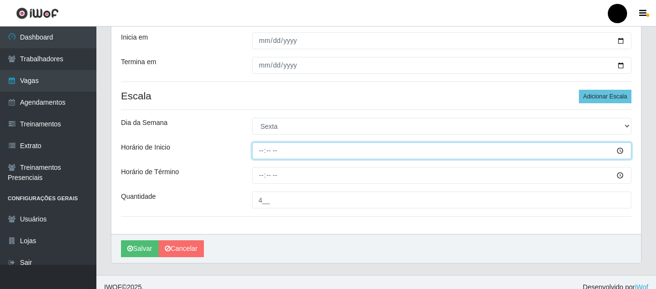
click at [260, 143] on input "Horário de Inicio" at bounding box center [441, 150] width 379 height 17
type input "09:00"
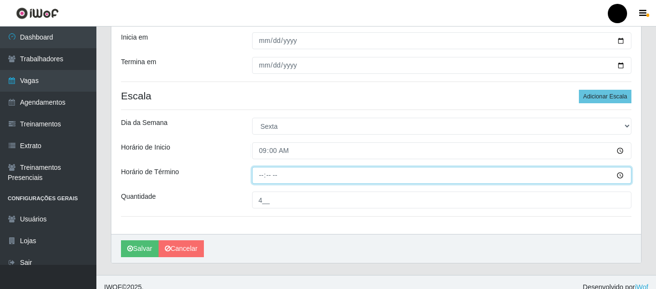
click at [256, 170] on input "Horário de Término" at bounding box center [441, 175] width 379 height 17
type input "15:00"
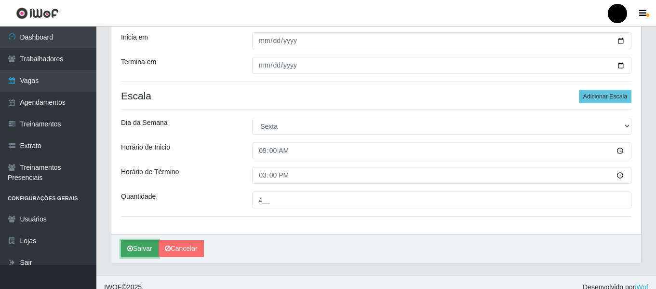
click at [126, 246] on button "Salvar" at bounding box center [140, 248] width 38 height 17
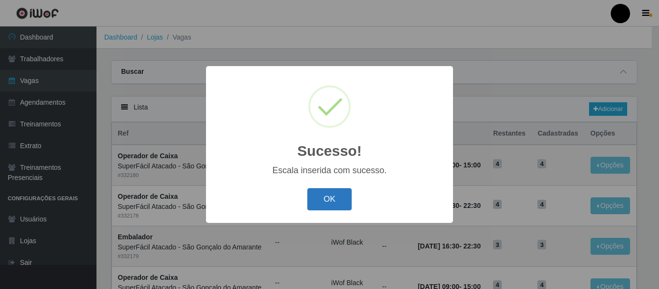
click at [327, 203] on button "OK" at bounding box center [329, 199] width 45 height 23
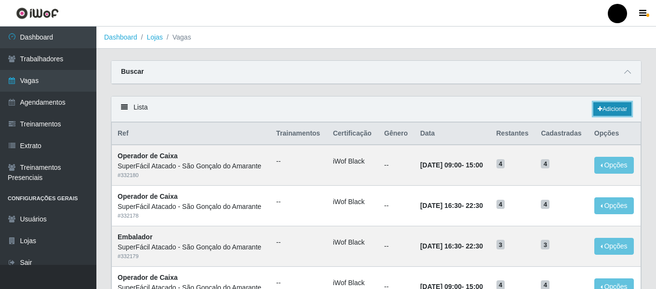
click at [619, 108] on link "Adicionar" at bounding box center [613, 109] width 38 height 14
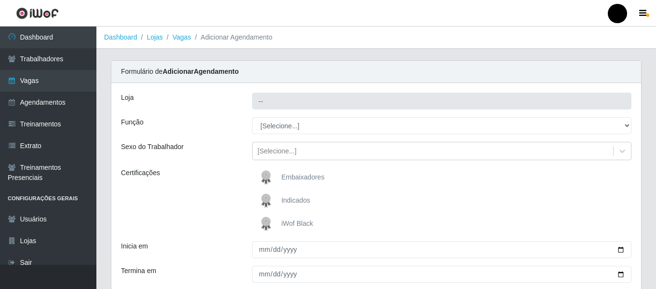
type input "SuperFácil Atacado - São Gonçalo do Amarante"
click at [282, 220] on span "iWof Black" at bounding box center [298, 223] width 32 height 8
click at [0, 0] on input "iWof Black" at bounding box center [0, 0] width 0 height 0
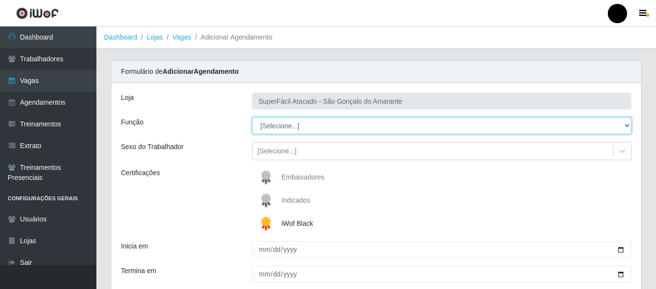
click at [628, 128] on select "[Selecione...] Auxiliar de Estacionamento Auxiliar de Estacionamento + Auxiliar…" at bounding box center [441, 125] width 379 height 17
select select "22"
click at [252, 117] on select "[Selecione...] Auxiliar de Estacionamento Auxiliar de Estacionamento + Auxiliar…" at bounding box center [441, 125] width 379 height 17
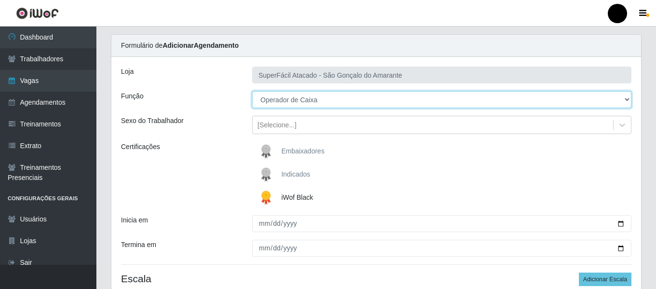
scroll to position [48, 0]
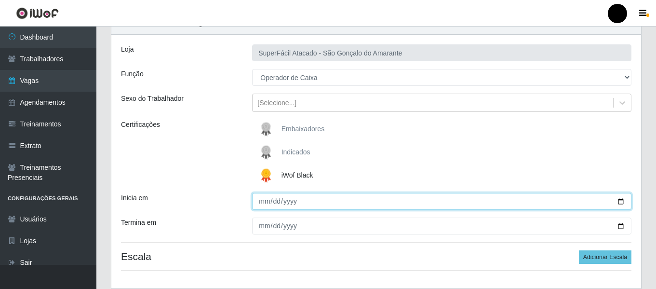
click at [625, 203] on input "Inicia em" at bounding box center [441, 201] width 379 height 17
click at [621, 199] on input "Inicia em" at bounding box center [441, 201] width 379 height 17
type input "[DATE]"
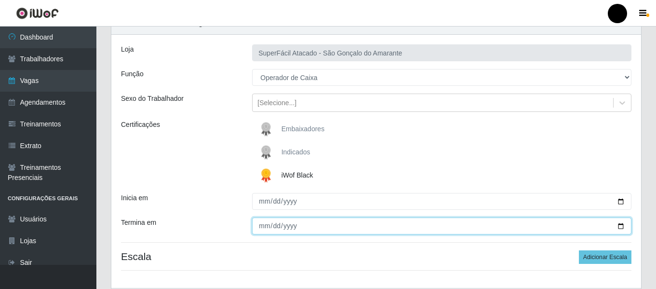
click at [623, 225] on input "Termina em" at bounding box center [441, 225] width 379 height 17
type input "[DATE]"
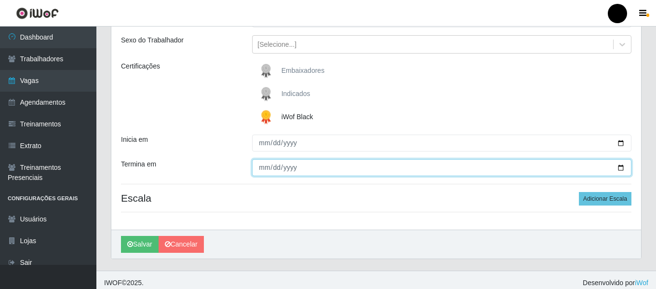
scroll to position [112, 0]
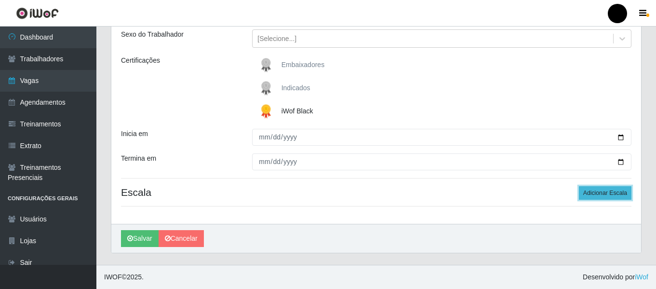
click at [614, 195] on button "Adicionar Escala" at bounding box center [605, 193] width 53 height 14
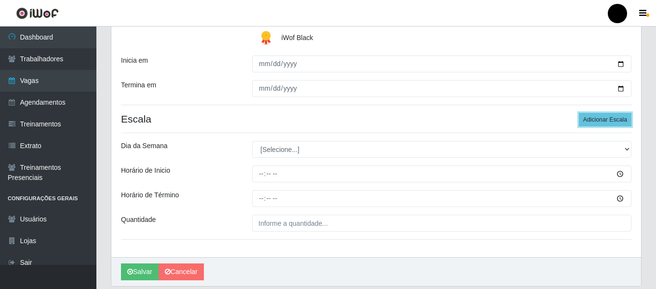
scroll to position [193, 0]
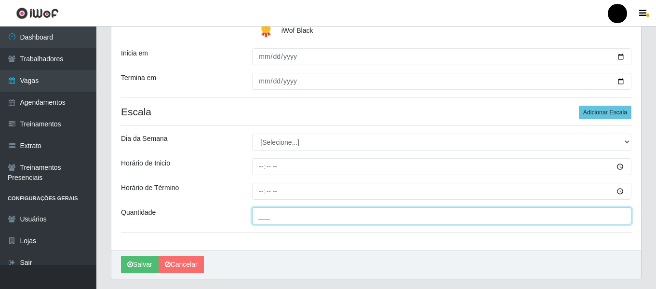
click at [271, 215] on input "___" at bounding box center [441, 215] width 379 height 17
type input "4__"
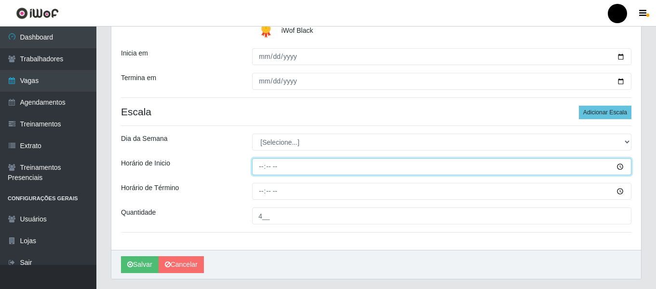
click at [255, 163] on input "Horário de Inicio" at bounding box center [441, 166] width 379 height 17
type input "16:30"
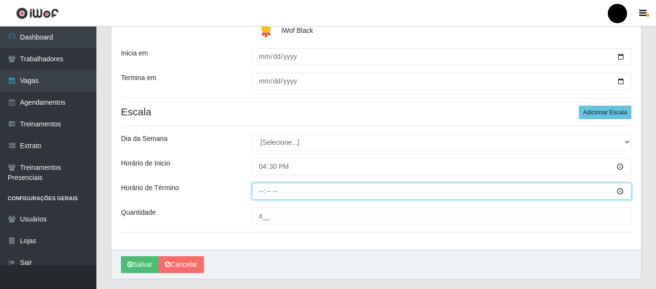
click at [260, 186] on input "Horário de Término" at bounding box center [441, 191] width 379 height 17
type input "22:30"
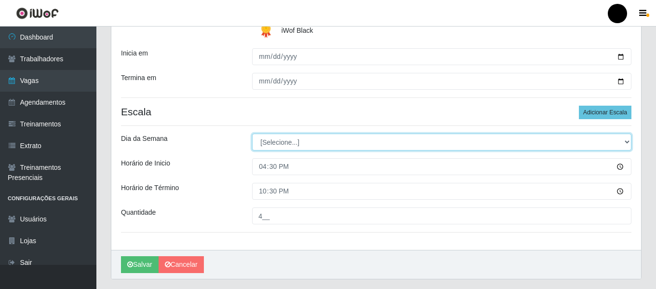
click at [625, 142] on select "[Selecione...] Segunda Terça Quarta Quinta Sexta Sábado Domingo" at bounding box center [441, 142] width 379 height 17
select select "5"
click at [252, 134] on select "[Selecione...] Segunda Terça Quarta Quinta Sexta Sábado Domingo" at bounding box center [441, 142] width 379 height 17
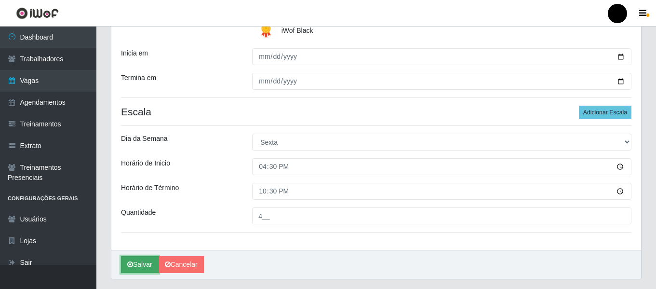
click at [154, 267] on button "Salvar" at bounding box center [140, 264] width 38 height 17
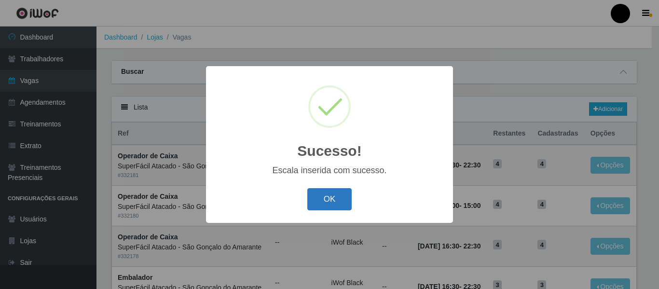
click at [348, 200] on button "OK" at bounding box center [329, 199] width 45 height 23
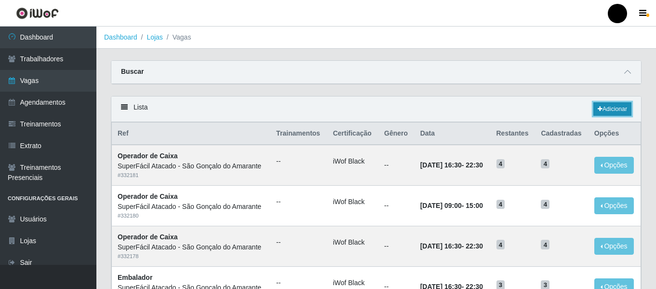
click at [622, 110] on link "Adicionar" at bounding box center [613, 109] width 38 height 14
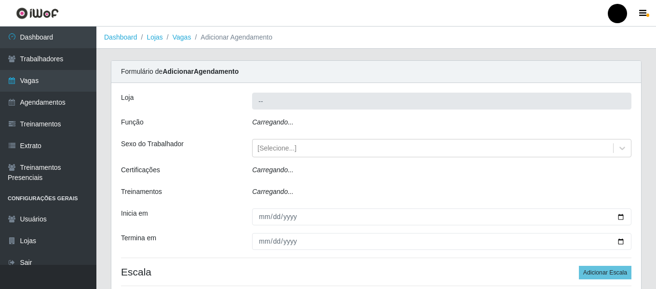
type input "SuperFácil Atacado - São Gonçalo do Amarante"
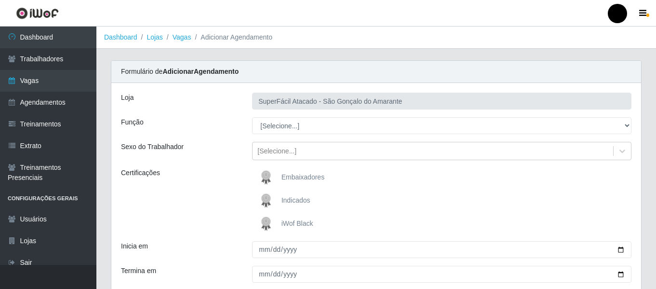
click at [303, 220] on span "iWof Black" at bounding box center [298, 223] width 32 height 8
click at [0, 0] on input "iWof Black" at bounding box center [0, 0] width 0 height 0
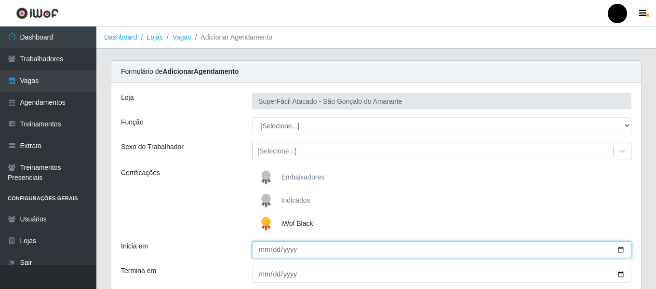
click at [621, 248] on input "Inicia em" at bounding box center [441, 249] width 379 height 17
type input "[DATE]"
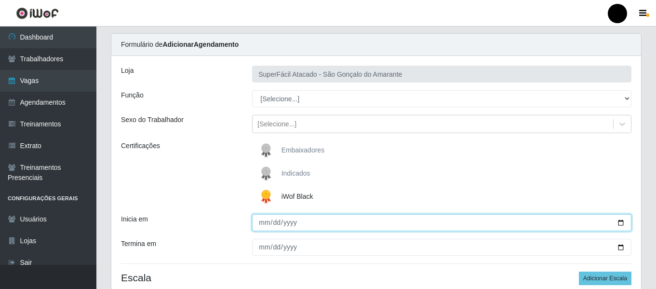
scroll to position [48, 0]
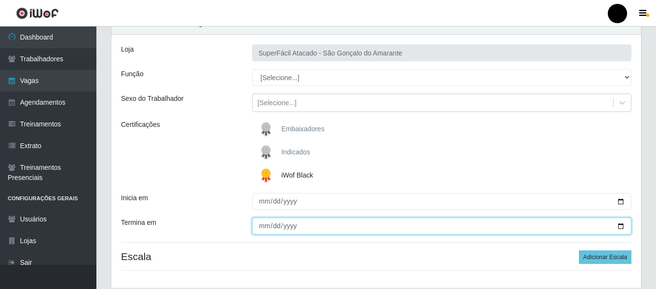
click at [619, 226] on input "Termina em" at bounding box center [441, 225] width 379 height 17
type input "[DATE]"
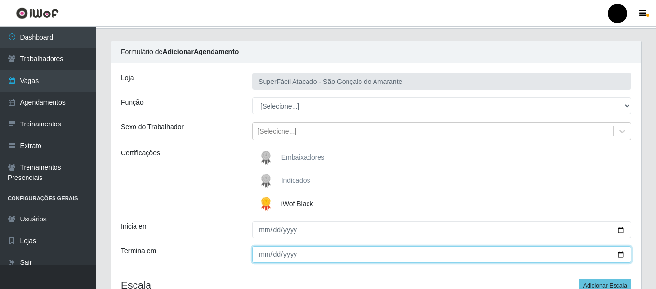
scroll to position [16, 0]
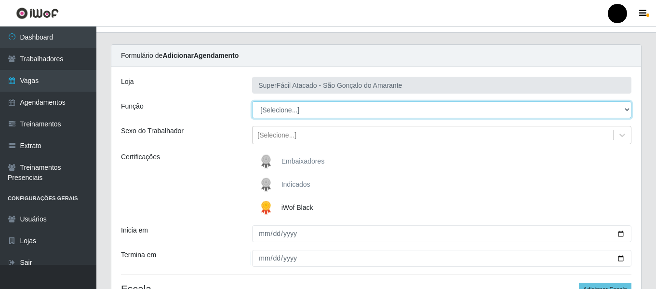
click at [626, 111] on select "[Selecione...] Auxiliar de Estacionamento Auxiliar de Estacionamento + Auxiliar…" at bounding box center [441, 109] width 379 height 17
select select "1"
click at [252, 101] on select "[Selecione...] Auxiliar de Estacionamento Auxiliar de Estacionamento + Auxiliar…" at bounding box center [441, 109] width 379 height 17
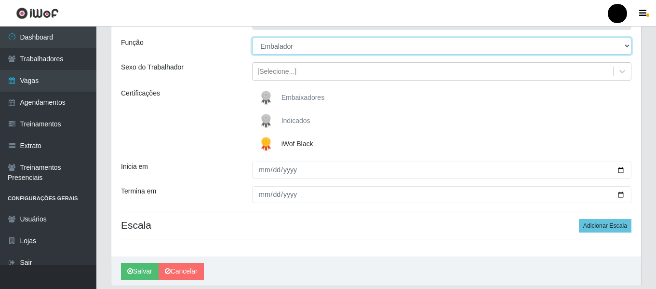
scroll to position [112, 0]
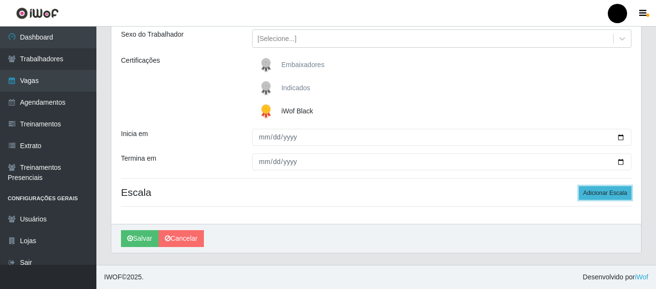
click at [606, 192] on button "Adicionar Escala" at bounding box center [605, 193] width 53 height 14
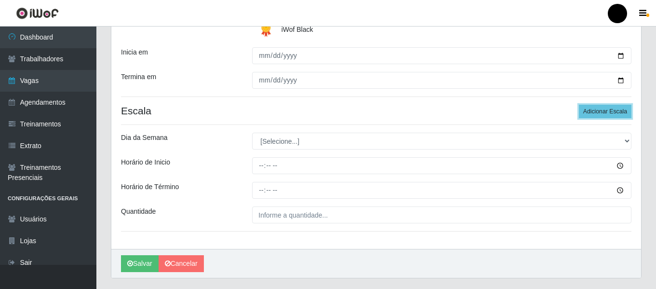
scroll to position [209, 0]
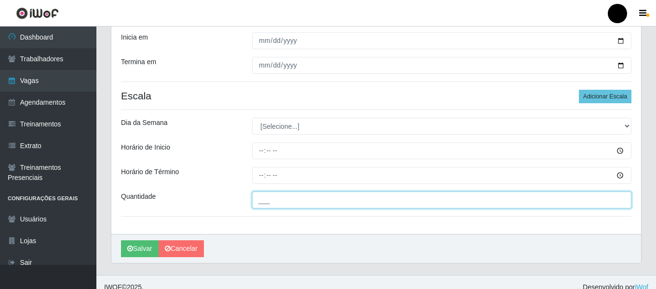
click at [302, 201] on input "___" at bounding box center [441, 199] width 379 height 17
type input "3__"
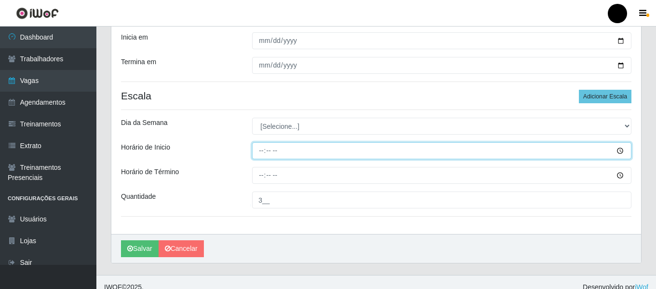
click at [266, 150] on input "Horário de Inicio" at bounding box center [441, 150] width 379 height 17
type input "16:30"
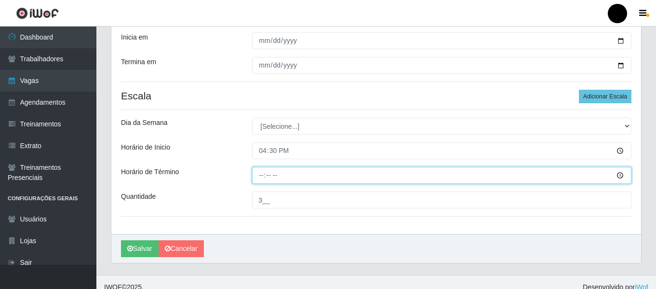
click at [260, 176] on input "Horário de Término" at bounding box center [441, 175] width 379 height 17
type input "22:30"
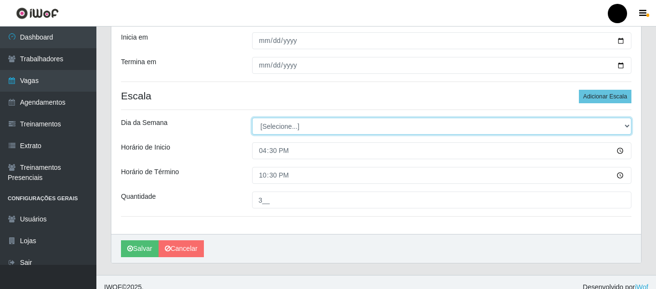
click at [628, 125] on select "[Selecione...] Segunda Terça Quarta Quinta Sexta Sábado Domingo" at bounding box center [441, 126] width 379 height 17
select select "5"
click at [252, 118] on select "[Selecione...] Segunda Terça Quarta Quinta Sexta Sábado Domingo" at bounding box center [441, 126] width 379 height 17
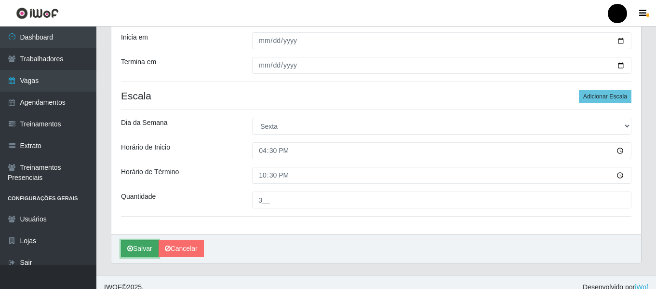
click at [140, 249] on button "Salvar" at bounding box center [140, 248] width 38 height 17
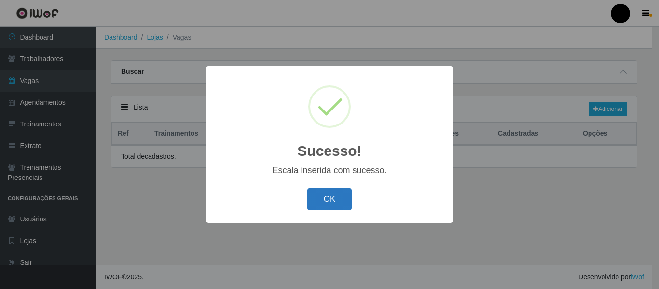
click at [330, 198] on button "OK" at bounding box center [329, 199] width 45 height 23
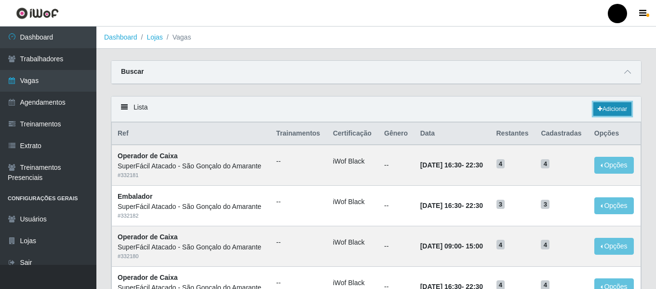
click at [623, 111] on link "Adicionar" at bounding box center [613, 109] width 38 height 14
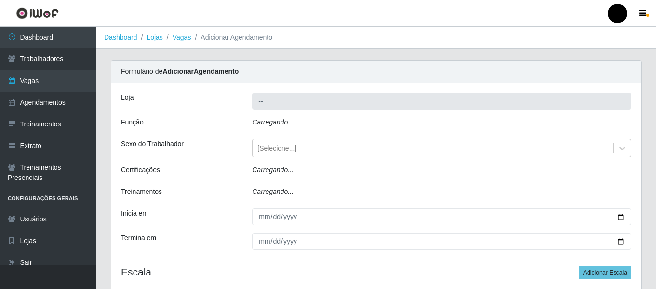
type input "SuperFácil Atacado - São Gonçalo do Amarante"
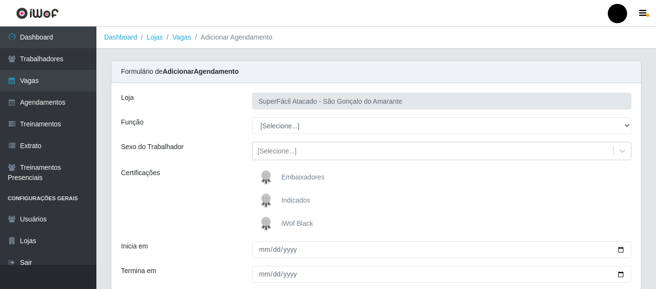
click at [298, 220] on span "iWof Black" at bounding box center [298, 223] width 32 height 8
click at [0, 0] on input "iWof Black" at bounding box center [0, 0] width 0 height 0
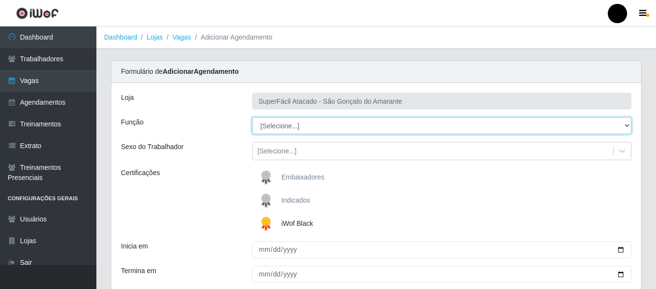
click at [623, 124] on select "[Selecione...] Auxiliar de Estacionamento Auxiliar de Estacionamento + Auxiliar…" at bounding box center [441, 125] width 379 height 17
click at [252, 117] on select "[Selecione...] Auxiliar de Estacionamento Auxiliar de Estacionamento + Auxiliar…" at bounding box center [441, 125] width 379 height 17
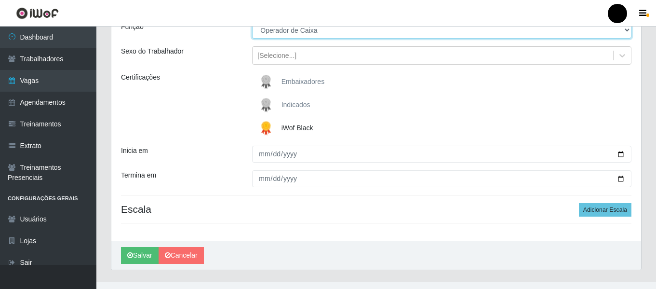
scroll to position [96, 0]
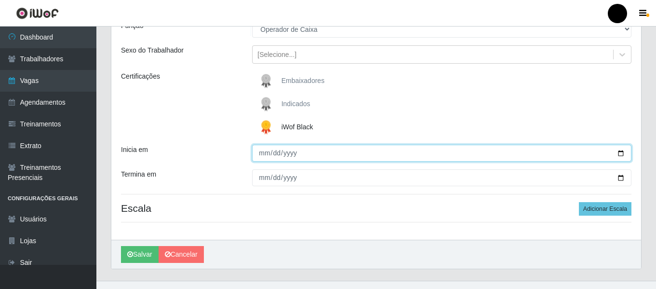
click at [618, 151] on input "Inicia em" at bounding box center [441, 153] width 379 height 17
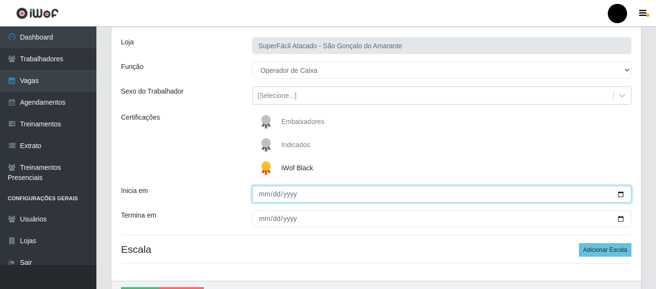
scroll to position [0, 0]
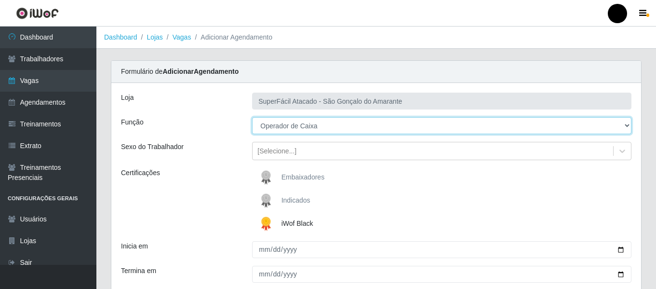
click at [626, 121] on select "[Selecione...] Auxiliar de Estacionamento Auxiliar de Estacionamento + Auxiliar…" at bounding box center [441, 125] width 379 height 17
select select "72"
click at [252, 117] on select "[Selecione...] Auxiliar de Estacionamento Auxiliar de Estacionamento + Auxiliar…" at bounding box center [441, 125] width 379 height 17
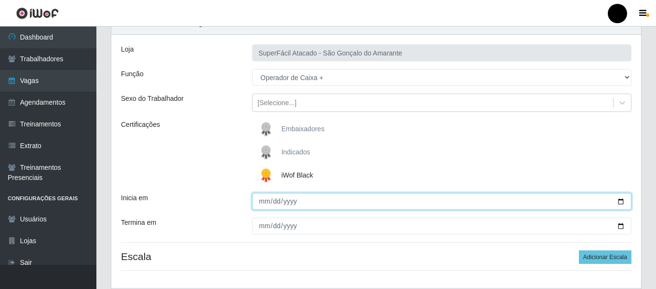
click at [623, 202] on input "Inicia em" at bounding box center [441, 201] width 379 height 17
type input "[DATE]"
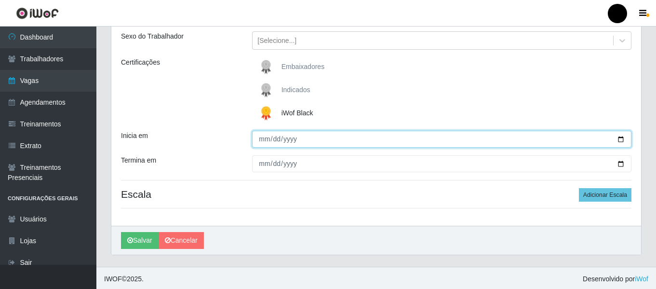
scroll to position [112, 0]
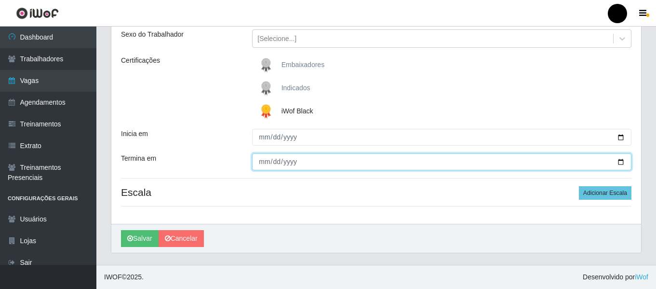
click at [622, 160] on input "Termina em" at bounding box center [441, 161] width 379 height 17
type input "[DATE]"
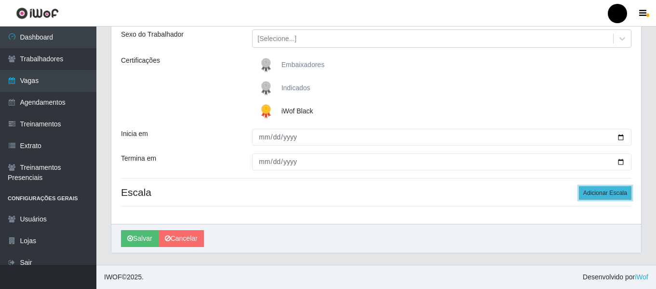
click at [625, 191] on button "Adicionar Escala" at bounding box center [605, 193] width 53 height 14
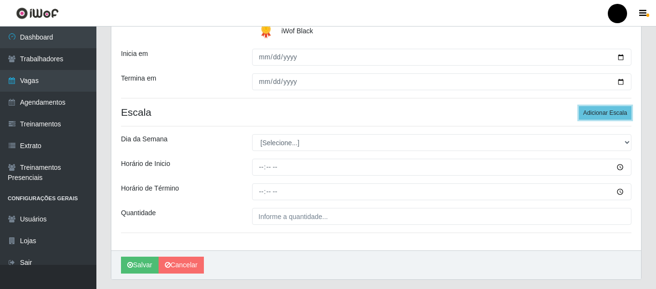
scroll to position [209, 0]
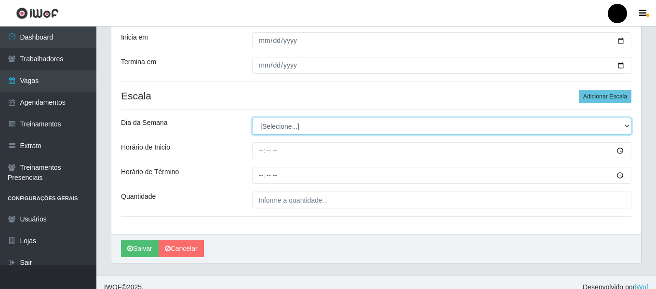
click at [626, 121] on select "[Selecione...] Segunda Terça Quarta Quinta Sexta Sábado Domingo" at bounding box center [441, 126] width 379 height 17
select select "6"
click at [252, 118] on select "[Selecione...] Segunda Terça Quarta Quinta Sexta Sábado Domingo" at bounding box center [441, 126] width 379 height 17
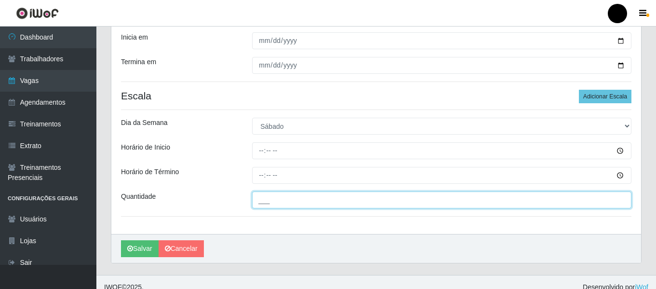
click at [262, 203] on input "___" at bounding box center [441, 199] width 379 height 17
type input "4__"
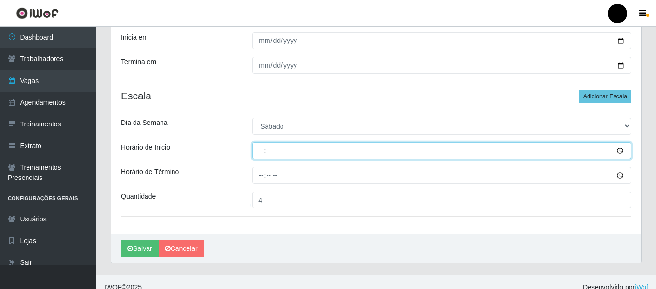
click at [256, 149] on input "Horário de Inicio" at bounding box center [441, 150] width 379 height 17
type input "09:00"
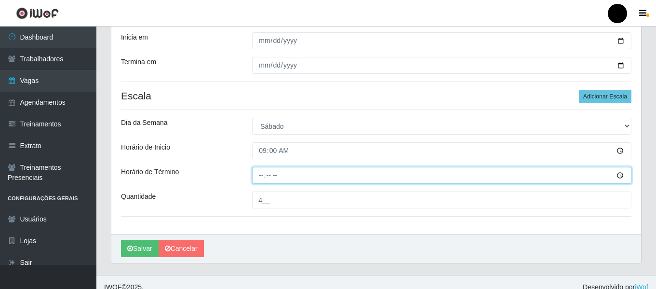
click at [257, 178] on input "Horário de Término" at bounding box center [441, 175] width 379 height 17
type input "15:00"
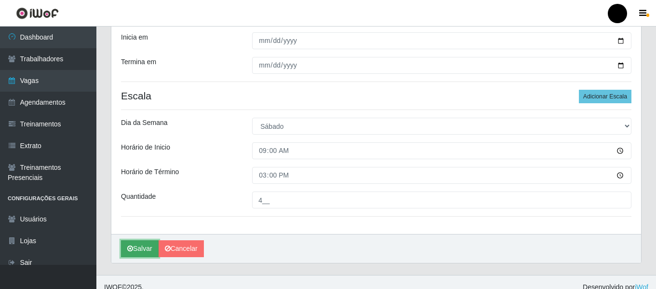
click at [148, 250] on button "Salvar" at bounding box center [140, 248] width 38 height 17
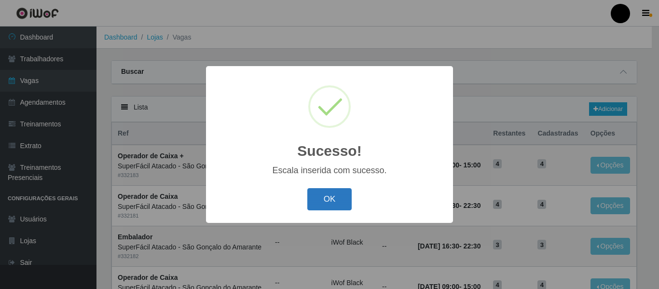
click at [338, 205] on button "OK" at bounding box center [329, 199] width 45 height 23
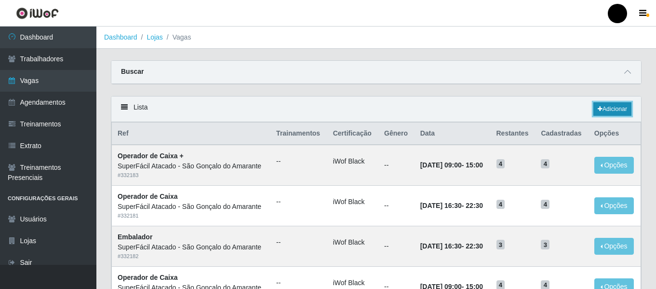
click at [628, 107] on link "Adicionar" at bounding box center [613, 109] width 38 height 14
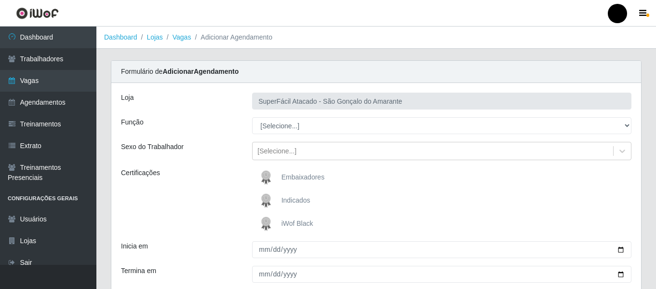
click at [291, 221] on span "iWof Black" at bounding box center [298, 223] width 32 height 8
click at [0, 0] on input "iWof Black" at bounding box center [0, 0] width 0 height 0
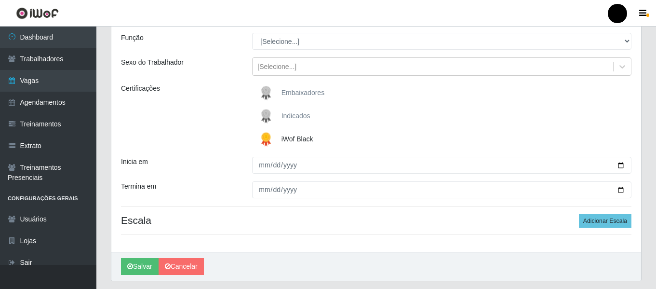
scroll to position [96, 0]
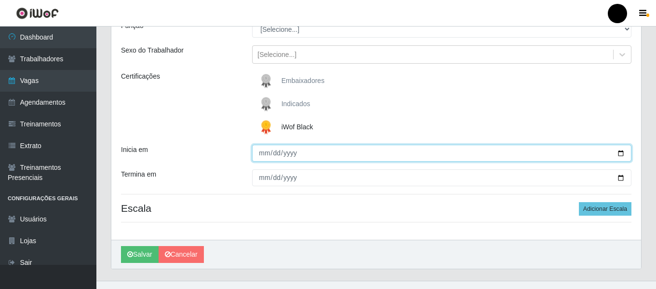
click at [622, 157] on input "Inicia em" at bounding box center [441, 153] width 379 height 17
type input "[DATE]"
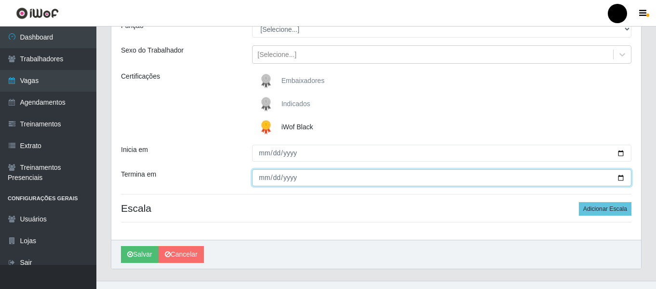
click at [619, 176] on input "Termina em" at bounding box center [441, 177] width 379 height 17
type input "[DATE]"
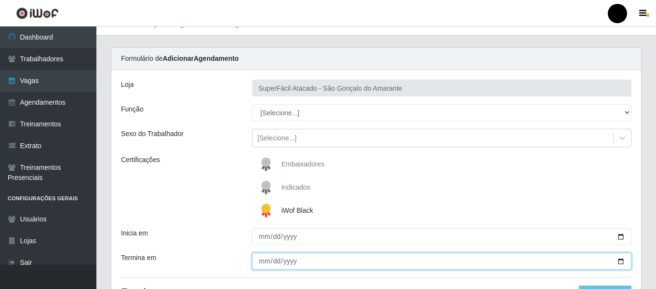
scroll to position [0, 0]
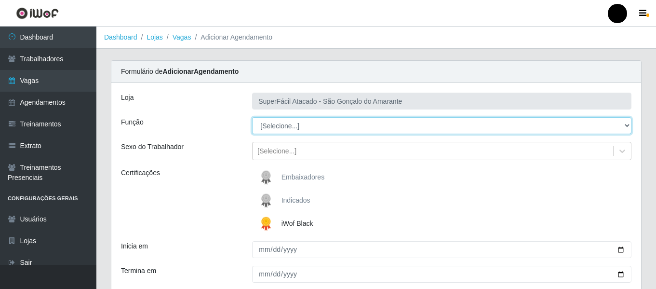
click at [626, 128] on select "[Selecione...] Auxiliar de Estacionamento Auxiliar de Estacionamento + Auxiliar…" at bounding box center [441, 125] width 379 height 17
select select "72"
click at [252, 117] on select "[Selecione...] Auxiliar de Estacionamento Auxiliar de Estacionamento + Auxiliar…" at bounding box center [441, 125] width 379 height 17
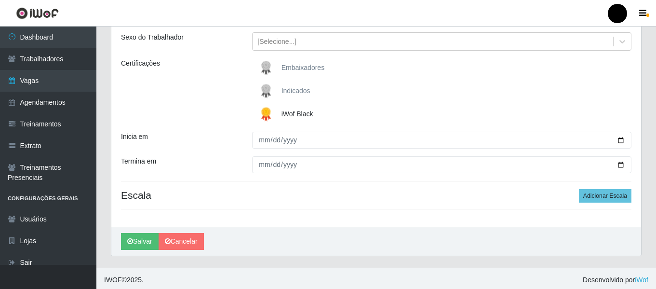
scroll to position [112, 0]
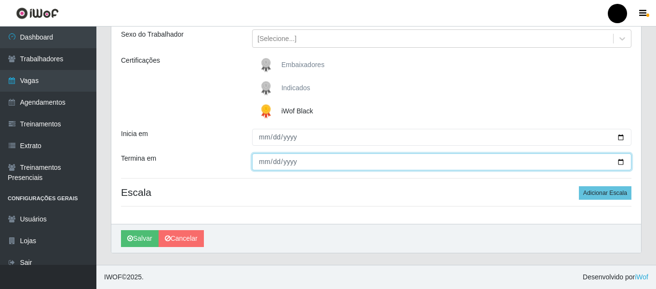
click at [619, 162] on input "[DATE]" at bounding box center [441, 161] width 379 height 17
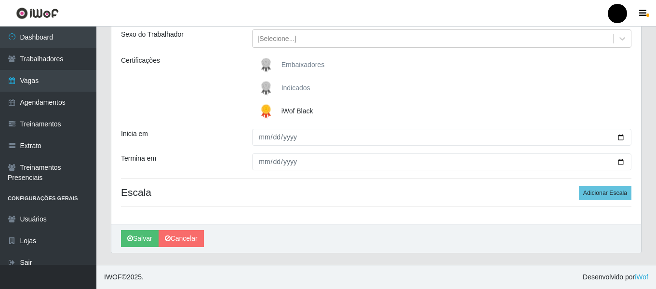
click at [433, 235] on div "[PERSON_NAME]" at bounding box center [376, 238] width 530 height 29
click at [608, 193] on button "Adicionar Escala" at bounding box center [605, 193] width 53 height 14
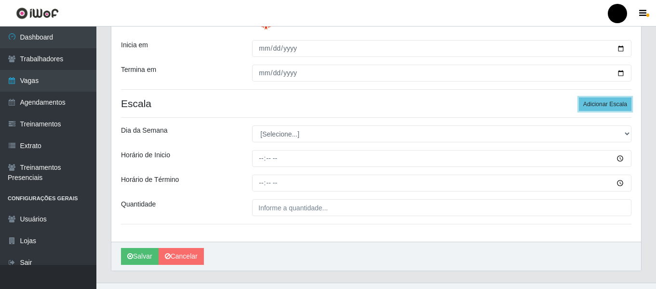
scroll to position [209, 0]
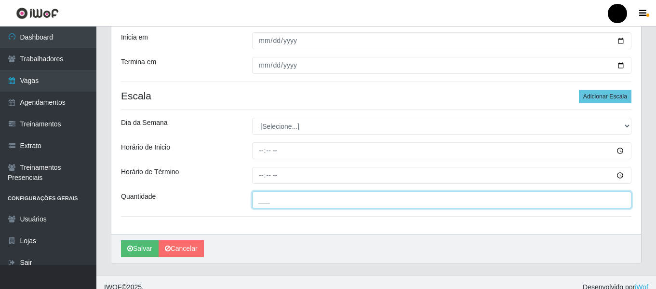
click at [348, 203] on input "___" at bounding box center [441, 199] width 379 height 17
type input "4__"
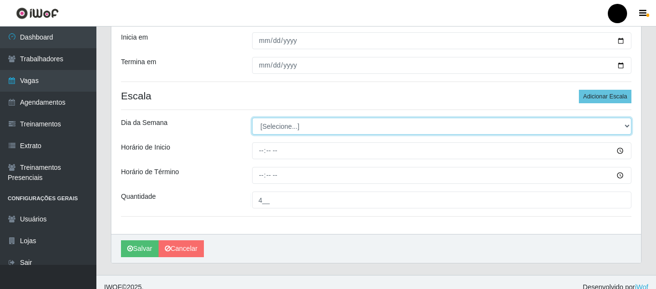
click at [626, 128] on select "[Selecione...] Segunda Terça Quarta Quinta Sexta Sábado Domingo" at bounding box center [441, 126] width 379 height 17
select select "6"
click at [252, 118] on select "[Selecione...] Segunda Terça Quarta Quinta Sexta Sábado Domingo" at bounding box center [441, 126] width 379 height 17
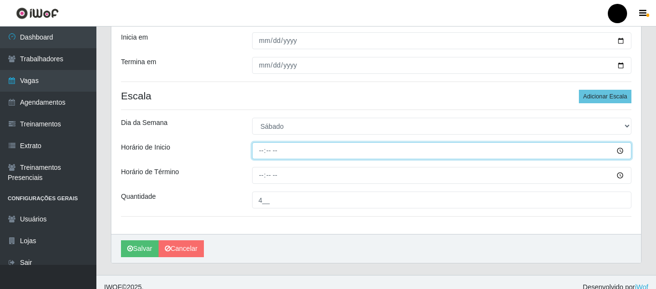
click at [262, 147] on input "Horário de Inicio" at bounding box center [441, 150] width 379 height 17
type input "16:30"
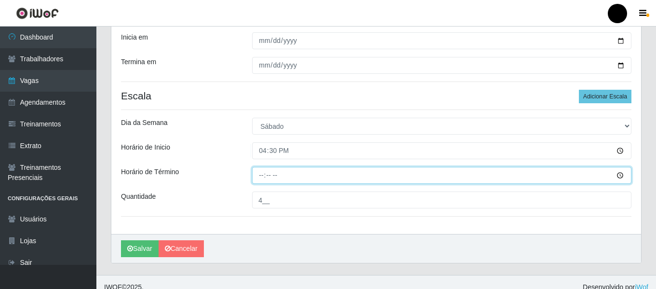
click at [261, 175] on input "Horário de Término" at bounding box center [441, 175] width 379 height 17
type input "22:30"
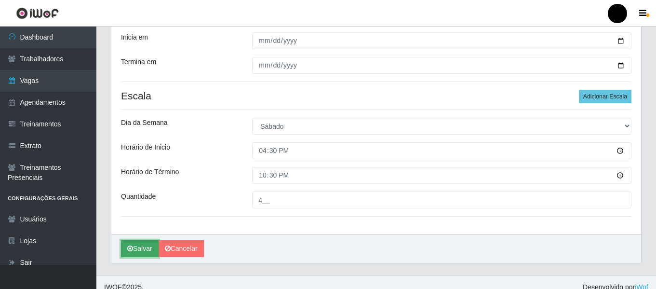
click at [134, 250] on button "Salvar" at bounding box center [140, 248] width 38 height 17
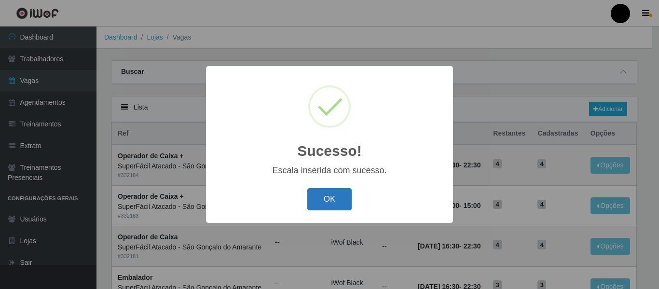
click at [333, 194] on button "OK" at bounding box center [329, 199] width 45 height 23
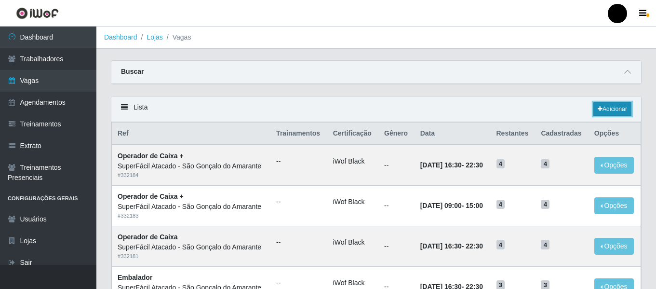
click at [618, 107] on link "Adicionar" at bounding box center [613, 109] width 38 height 14
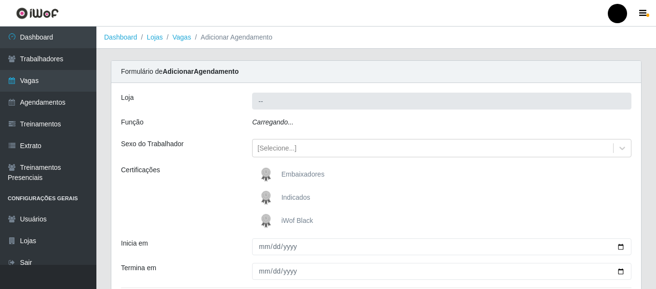
type input "SuperFácil Atacado - São Gonçalo do Amarante"
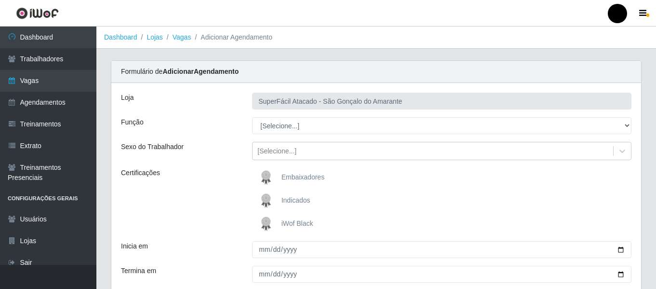
click at [306, 223] on span "iWof Black" at bounding box center [298, 223] width 32 height 8
click at [0, 0] on input "iWof Black" at bounding box center [0, 0] width 0 height 0
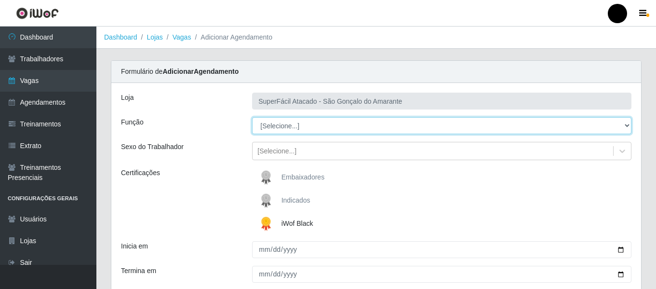
click at [627, 122] on select "[Selecione...] Auxiliar de Estacionamento Auxiliar de Estacionamento + Auxiliar…" at bounding box center [441, 125] width 379 height 17
select select "70"
click at [252, 117] on select "[Selecione...] Auxiliar de Estacionamento Auxiliar de Estacionamento + Auxiliar…" at bounding box center [441, 125] width 379 height 17
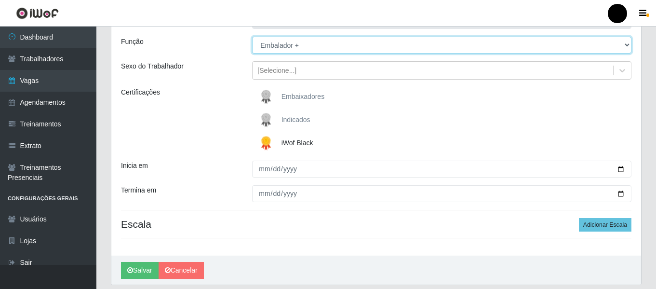
scroll to position [96, 0]
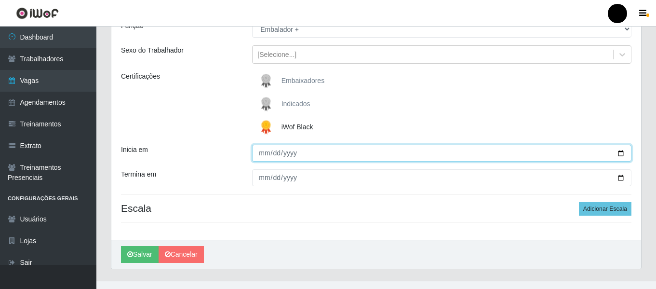
click at [623, 154] on input "Inicia em" at bounding box center [441, 153] width 379 height 17
type input "[DATE]"
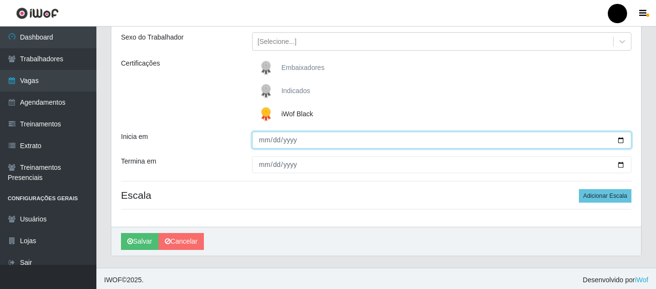
scroll to position [112, 0]
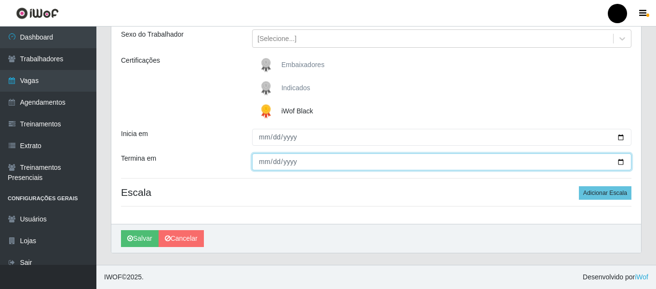
click at [617, 162] on input "Termina em" at bounding box center [441, 161] width 379 height 17
type input "[DATE]"
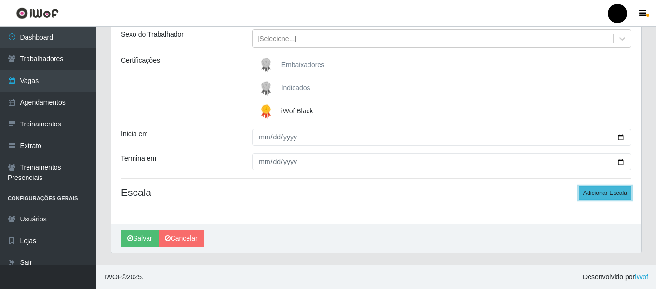
click at [604, 199] on button "Adicionar Escala" at bounding box center [605, 193] width 53 height 14
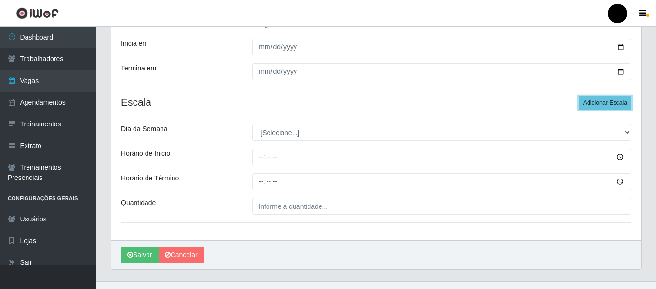
scroll to position [209, 0]
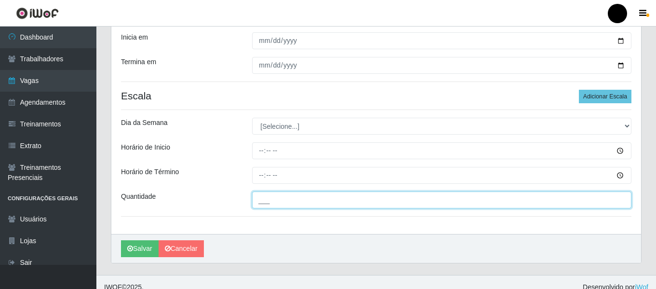
click at [359, 203] on input "___" at bounding box center [441, 199] width 379 height 17
type input "4__"
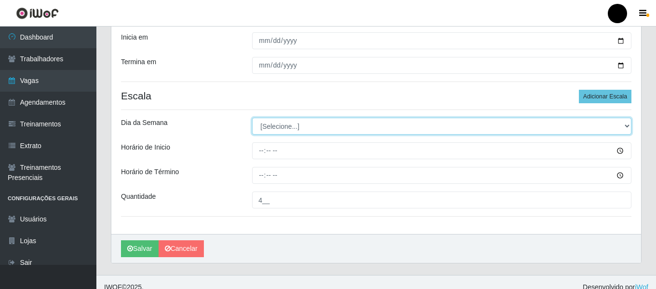
click at [627, 124] on select "[Selecione...] Segunda Terça Quarta Quinta Sexta Sábado Domingo" at bounding box center [441, 126] width 379 height 17
select select "6"
click at [252, 118] on select "[Selecione...] Segunda Terça Quarta Quinta Sexta Sábado Domingo" at bounding box center [441, 126] width 379 height 17
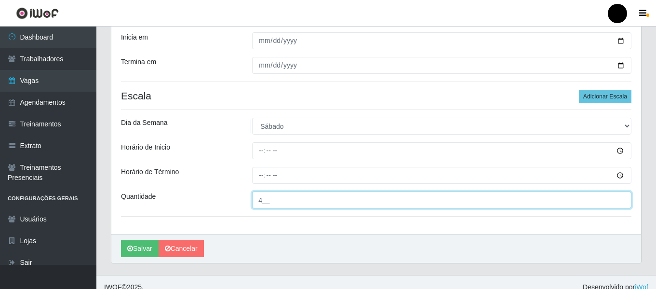
drag, startPoint x: 271, startPoint y: 202, endPoint x: 268, endPoint y: 198, distance: 5.5
click at [271, 202] on input "4__" at bounding box center [441, 199] width 379 height 17
type input "3__"
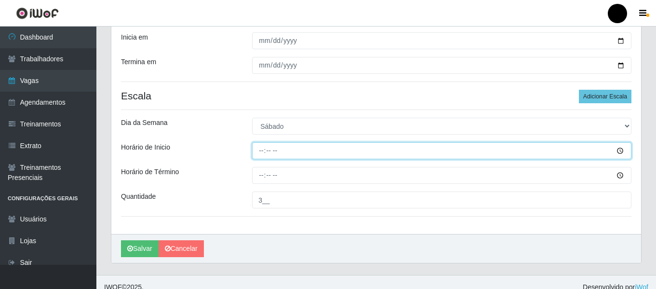
click at [260, 151] on input "Horário de Inicio" at bounding box center [441, 150] width 379 height 17
type input "09:00"
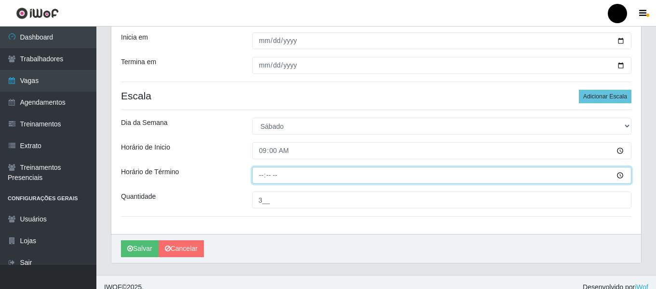
click at [263, 176] on input "Horário de Término" at bounding box center [441, 175] width 379 height 17
type input "15:00"
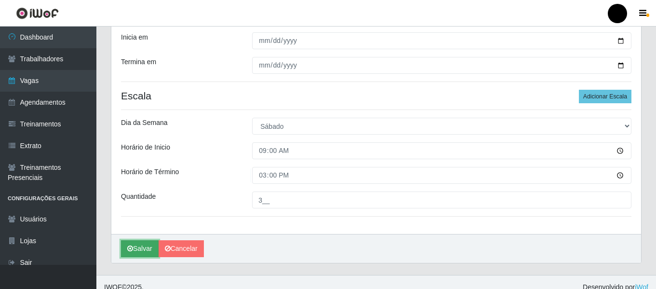
click at [134, 253] on button "Salvar" at bounding box center [140, 248] width 38 height 17
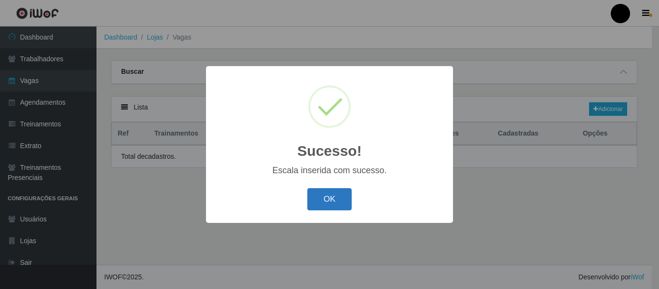
click at [313, 192] on button "OK" at bounding box center [329, 199] width 45 height 23
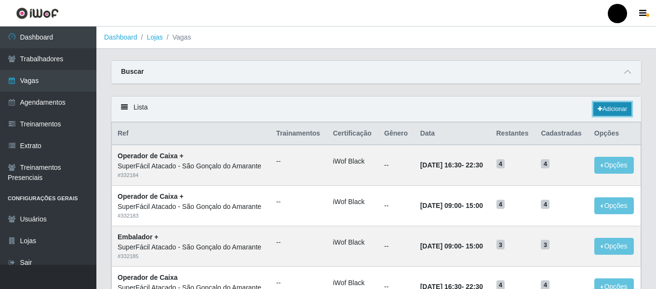
click at [598, 107] on icon at bounding box center [600, 109] width 5 height 6
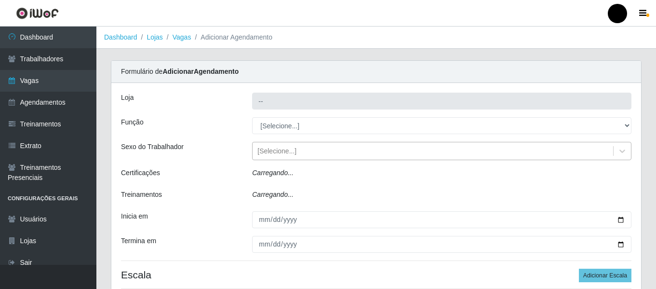
type input "SuperFácil Atacado - São Gonçalo do Amarante"
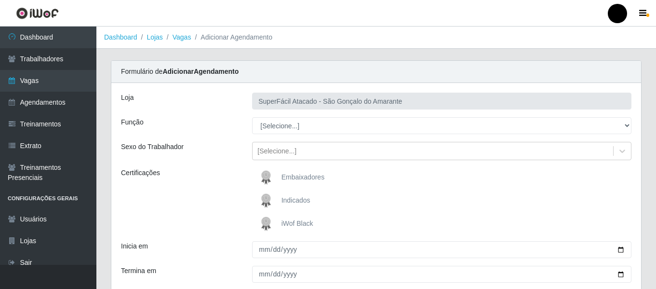
click at [292, 221] on span "iWof Black" at bounding box center [298, 223] width 32 height 8
click at [0, 0] on input "iWof Black" at bounding box center [0, 0] width 0 height 0
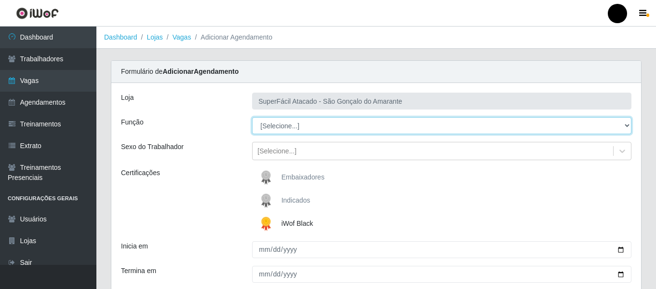
click at [627, 125] on select "[Selecione...] Auxiliar de Estacionamento Auxiliar de Estacionamento + Auxiliar…" at bounding box center [441, 125] width 379 height 17
select select "70"
click at [252, 117] on select "[Selecione...] Auxiliar de Estacionamento Auxiliar de Estacionamento + Auxiliar…" at bounding box center [441, 125] width 379 height 17
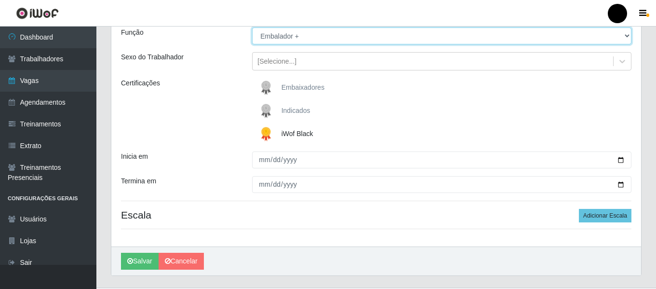
scroll to position [96, 0]
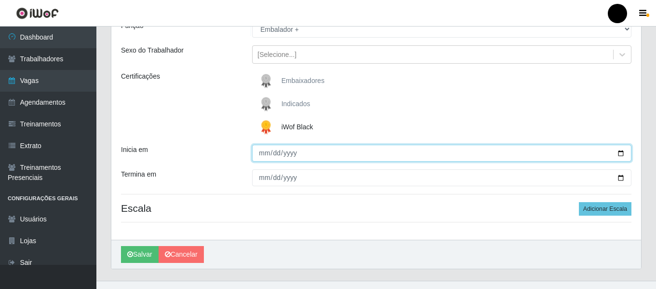
click at [620, 148] on input "Inicia em" at bounding box center [441, 153] width 379 height 17
drag, startPoint x: 620, startPoint y: 149, endPoint x: 613, endPoint y: 149, distance: 6.8
click at [618, 149] on input "Inicia em" at bounding box center [441, 153] width 379 height 17
type input "[DATE]"
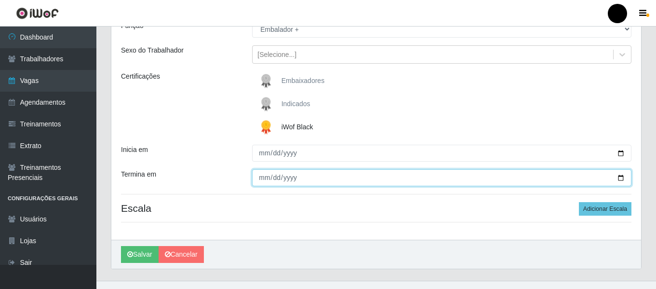
drag, startPoint x: 621, startPoint y: 175, endPoint x: 613, endPoint y: 171, distance: 8.0
click at [620, 175] on input "Termina em" at bounding box center [441, 177] width 379 height 17
type input "[DATE]"
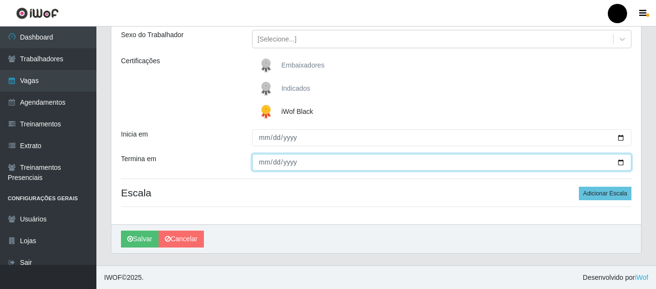
scroll to position [112, 0]
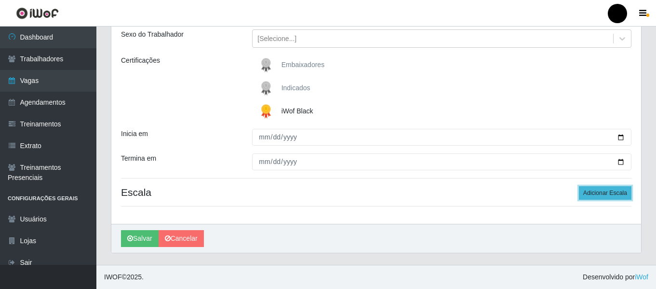
click at [584, 193] on button "Adicionar Escala" at bounding box center [605, 193] width 53 height 14
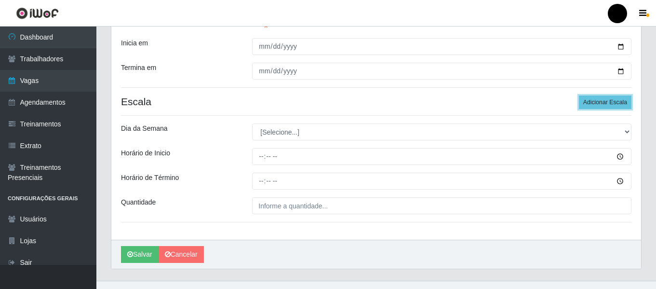
scroll to position [209, 0]
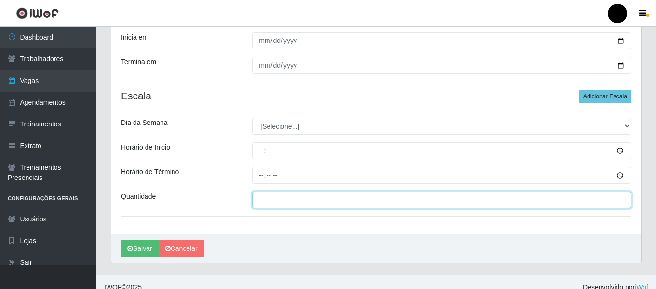
click at [419, 196] on input "___" at bounding box center [441, 199] width 379 height 17
type input "03_"
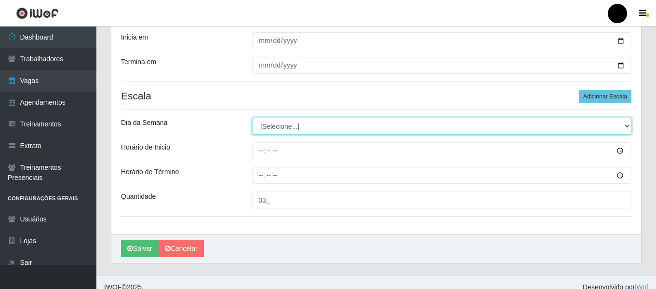
click at [625, 126] on select "[Selecione...] Segunda Terça Quarta Quinta Sexta Sábado Domingo" at bounding box center [441, 126] width 379 height 17
select select "6"
click at [252, 118] on select "[Selecione...] Segunda Terça Quarta Quinta Sexta Sábado Domingo" at bounding box center [441, 126] width 379 height 17
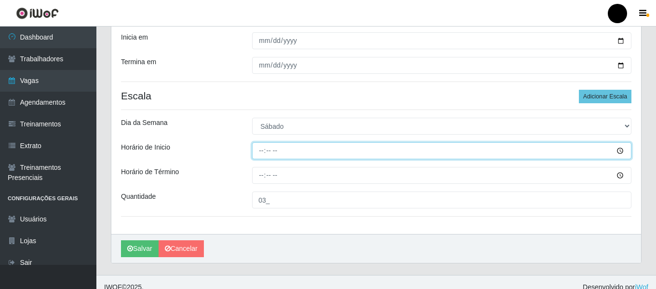
click at [257, 147] on input "Horário de Inicio" at bounding box center [441, 150] width 379 height 17
type input "16:30"
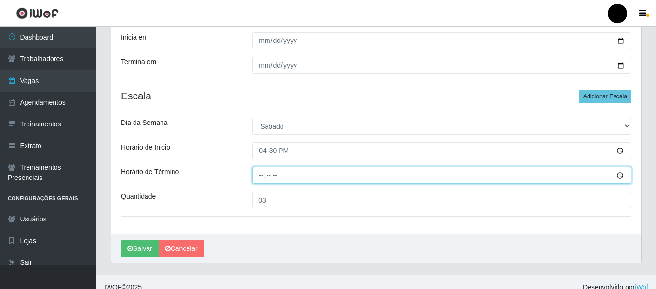
click at [259, 175] on input "Horário de Término" at bounding box center [441, 175] width 379 height 17
type input "22:30"
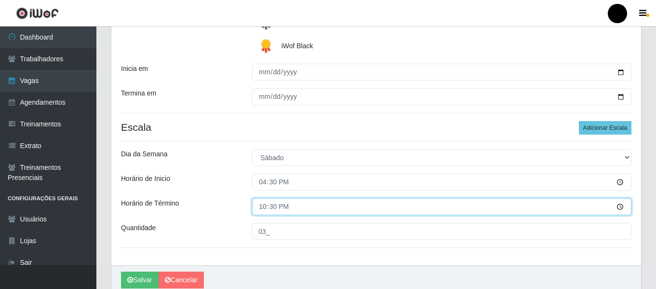
scroll to position [219, 0]
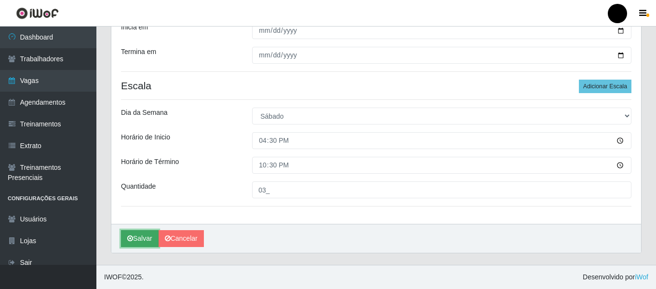
click at [136, 242] on button "Salvar" at bounding box center [140, 238] width 38 height 17
click at [131, 239] on icon "submit" at bounding box center [130, 238] width 6 height 7
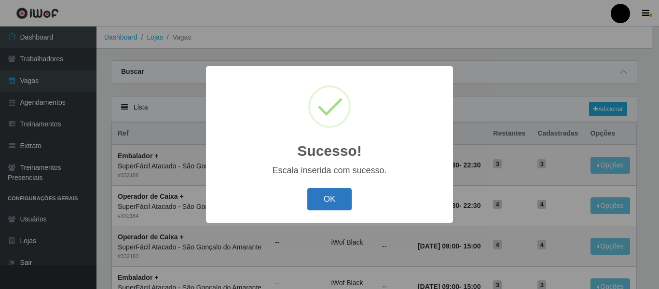
click at [317, 199] on button "OK" at bounding box center [329, 199] width 45 height 23
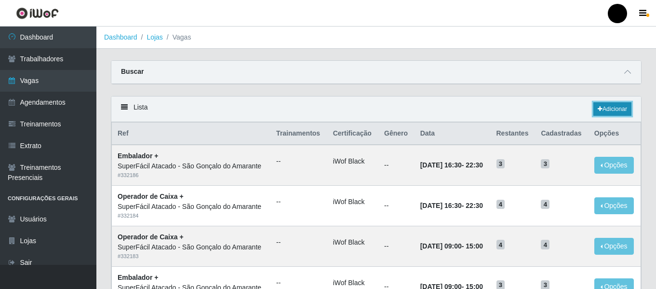
click at [614, 109] on link "Adicionar" at bounding box center [613, 109] width 38 height 14
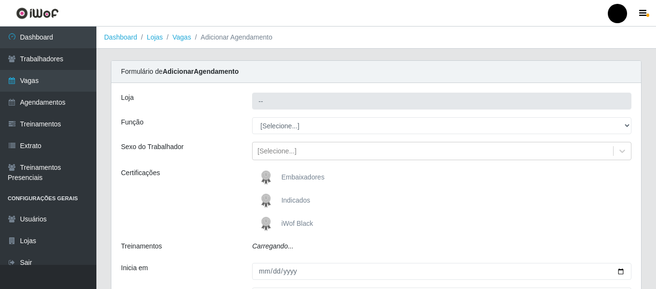
type input "SuperFácil Atacado - São Gonçalo do Amarante"
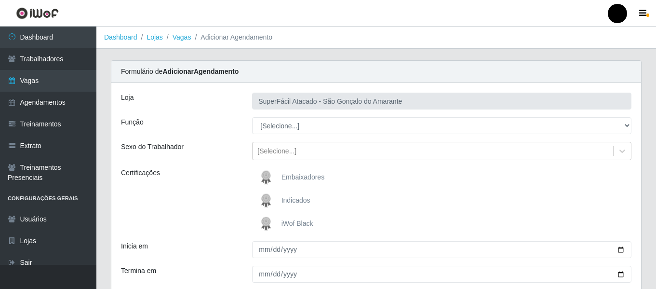
drag, startPoint x: 306, startPoint y: 225, endPoint x: 300, endPoint y: 224, distance: 6.0
click at [301, 225] on span "iWof Black" at bounding box center [298, 223] width 32 height 8
click at [300, 224] on span "iWof Black" at bounding box center [298, 223] width 32 height 8
click at [0, 0] on input "iWof Black" at bounding box center [0, 0] width 0 height 0
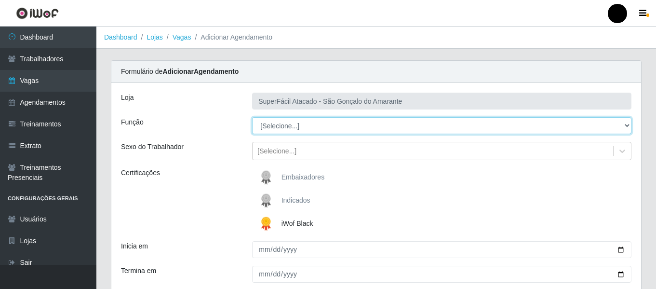
click at [630, 126] on select "[Selecione...] Auxiliar de Estacionamento Auxiliar de Estacionamento + Auxiliar…" at bounding box center [441, 125] width 379 height 17
select select "72"
click at [252, 117] on select "[Selecione...] Auxiliar de Estacionamento Auxiliar de Estacionamento + Auxiliar…" at bounding box center [441, 125] width 379 height 17
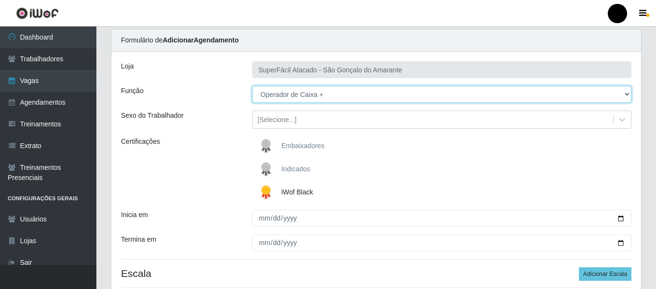
scroll to position [48, 0]
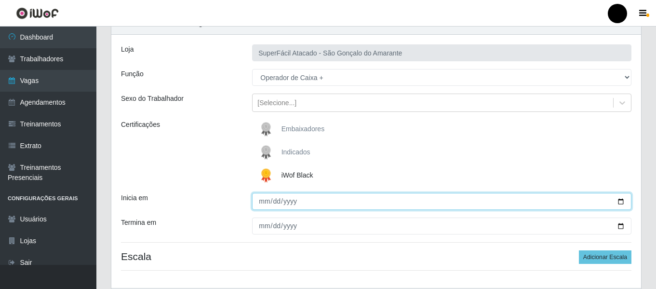
click at [623, 203] on input "Inicia em" at bounding box center [441, 201] width 379 height 17
type input "[DATE]"
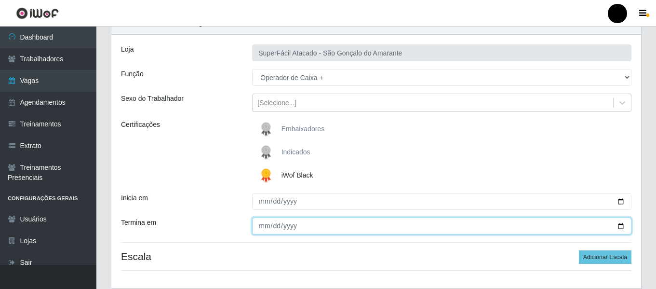
click at [619, 229] on input "Termina em" at bounding box center [441, 225] width 379 height 17
type input "[DATE]"
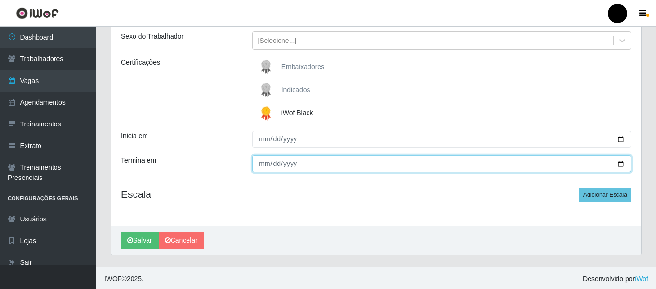
scroll to position [112, 0]
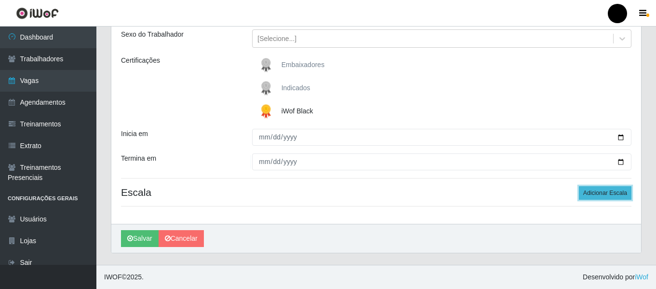
click at [594, 195] on button "Adicionar Escala" at bounding box center [605, 193] width 53 height 14
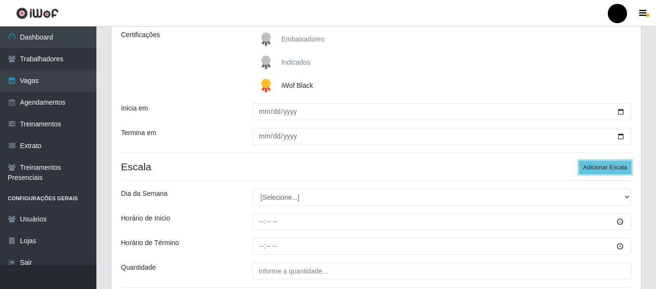
scroll to position [161, 0]
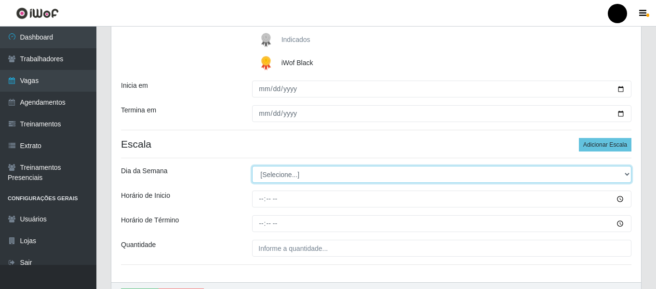
click at [627, 176] on select "[Selecione...] Segunda Terça Quarta Quinta Sexta Sábado Domingo" at bounding box center [441, 174] width 379 height 17
select select "0"
click at [252, 166] on select "[Selecione...] Segunda Terça Quarta Quinta Sexta Sábado Domingo" at bounding box center [441, 174] width 379 height 17
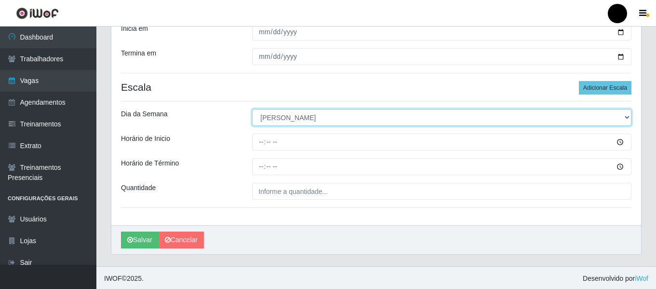
scroll to position [219, 0]
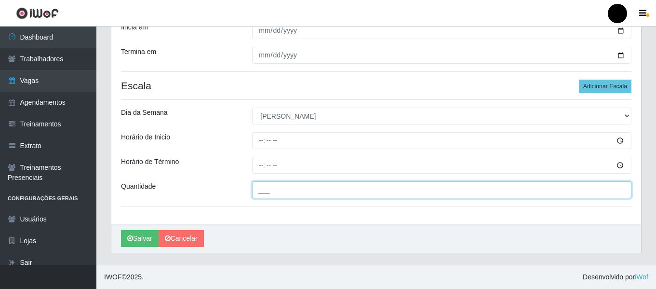
click at [280, 186] on input "___" at bounding box center [441, 189] width 379 height 17
type input "4__"
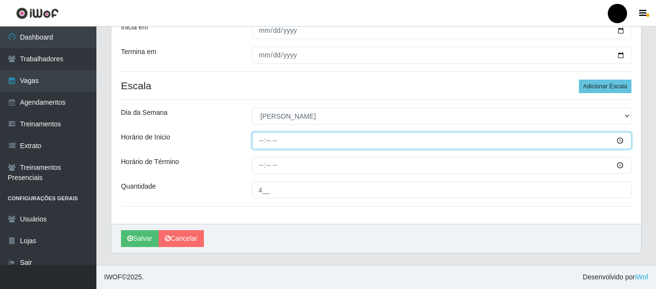
click at [255, 136] on input "Horário de Inicio" at bounding box center [441, 140] width 379 height 17
type input "09:00"
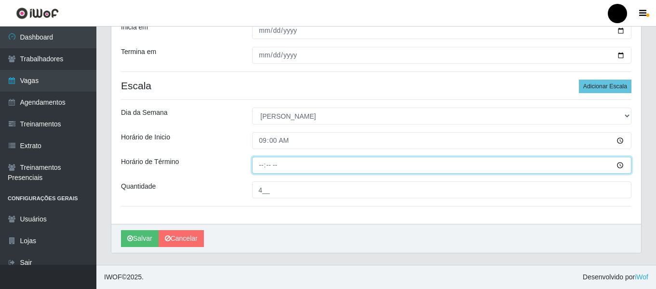
click at [253, 164] on input "Horário de Término" at bounding box center [441, 165] width 379 height 17
type input "15:00"
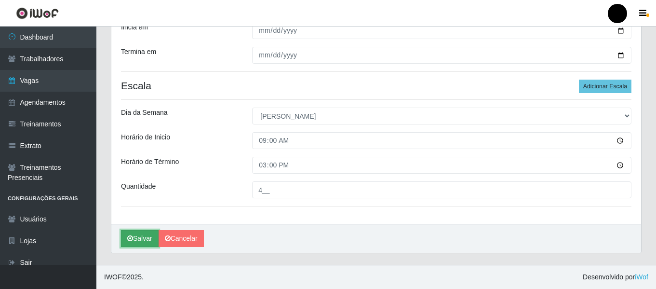
click at [143, 240] on button "Salvar" at bounding box center [140, 238] width 38 height 17
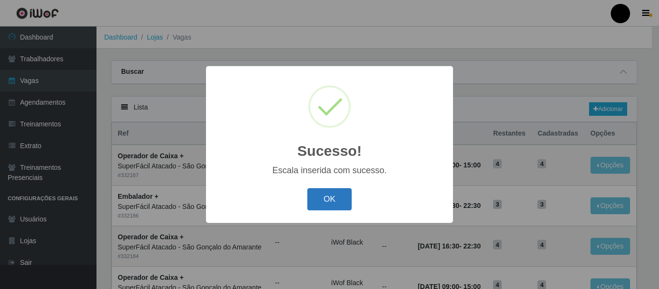
click at [334, 199] on button "OK" at bounding box center [329, 199] width 45 height 23
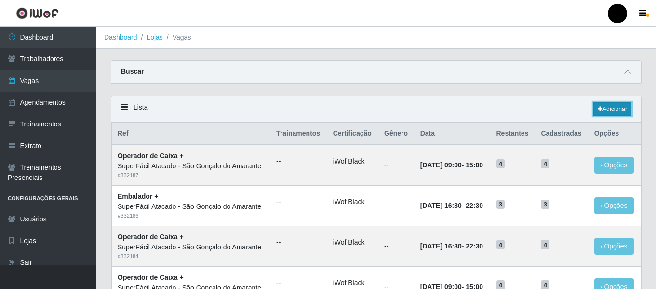
click at [612, 112] on link "Adicionar" at bounding box center [613, 109] width 38 height 14
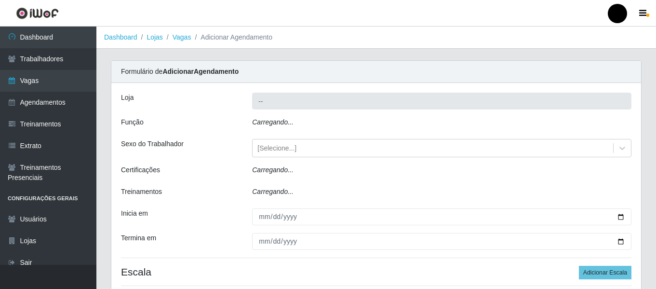
type input "SuperFácil Atacado - São Gonçalo do Amarante"
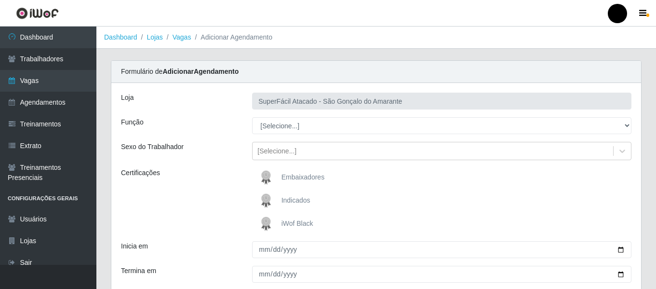
click at [304, 220] on span "iWof Black" at bounding box center [298, 223] width 32 height 8
click at [0, 0] on input "iWof Black" at bounding box center [0, 0] width 0 height 0
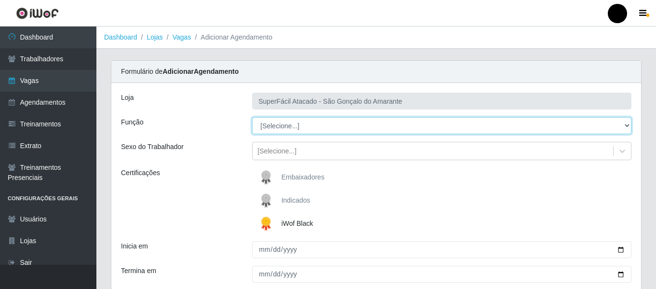
click at [628, 124] on select "[Selecione...] Auxiliar de Estacionamento Auxiliar de Estacionamento + Auxiliar…" at bounding box center [441, 125] width 379 height 17
select select "72"
click at [252, 117] on select "[Selecione...] Auxiliar de Estacionamento Auxiliar de Estacionamento + Auxiliar…" at bounding box center [441, 125] width 379 height 17
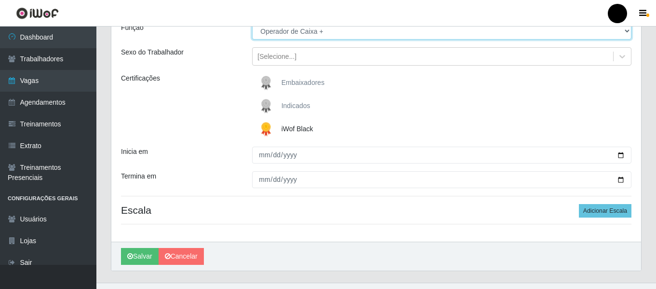
scroll to position [96, 0]
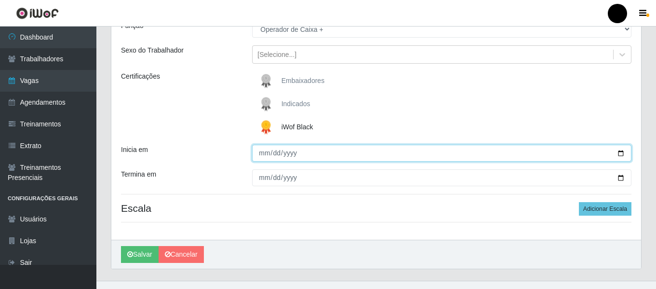
click at [620, 148] on input "Inicia em" at bounding box center [441, 153] width 379 height 17
click at [620, 152] on input "Inicia em" at bounding box center [441, 153] width 379 height 17
type input "[DATE]"
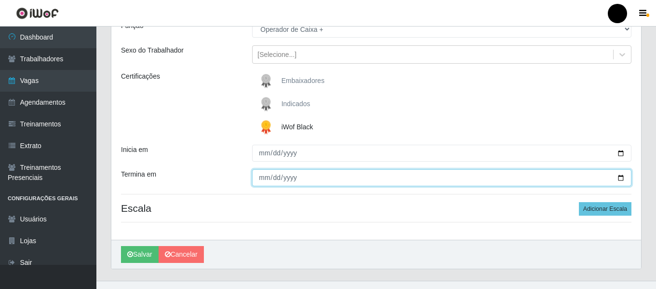
click at [623, 176] on input "Termina em" at bounding box center [441, 177] width 379 height 17
type input "[DATE]"
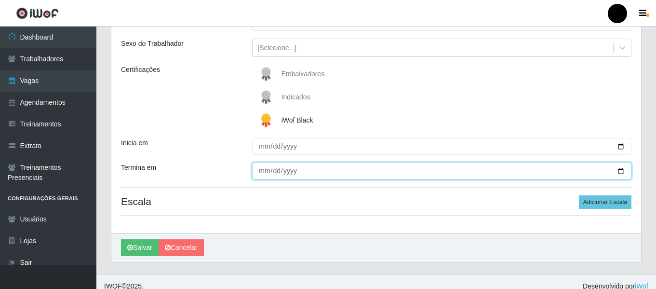
scroll to position [112, 0]
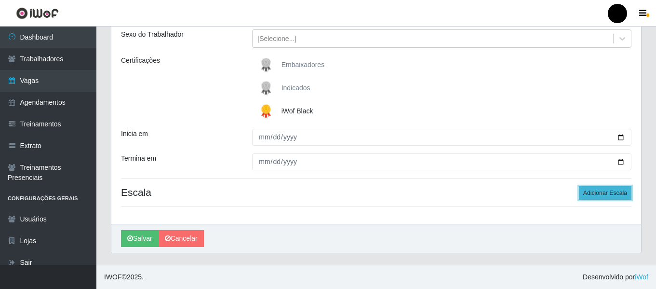
click at [614, 189] on button "Adicionar Escala" at bounding box center [605, 193] width 53 height 14
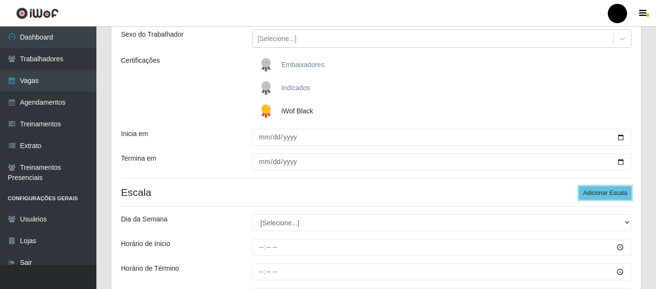
scroll to position [161, 0]
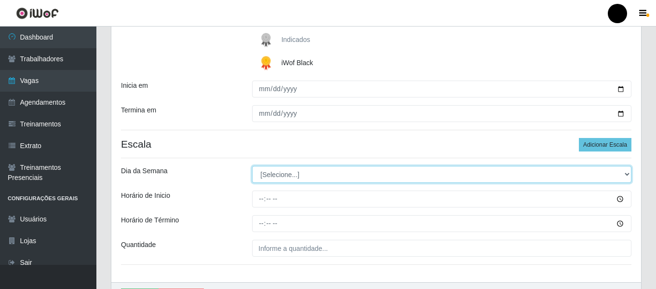
click at [624, 174] on select "[Selecione...] Segunda Terça Quarta Quinta Sexta Sábado Domingo" at bounding box center [441, 174] width 379 height 17
select select "0"
click at [252, 166] on select "[Selecione...] Segunda Terça Quarta Quinta Sexta Sábado Domingo" at bounding box center [441, 174] width 379 height 17
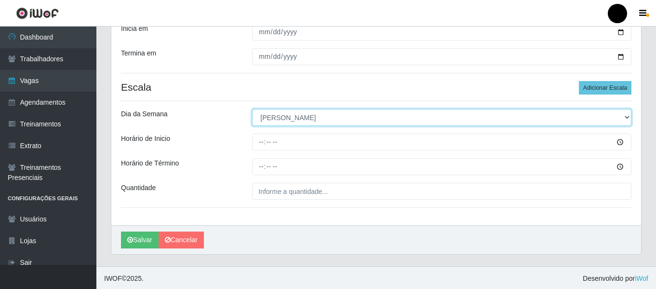
scroll to position [219, 0]
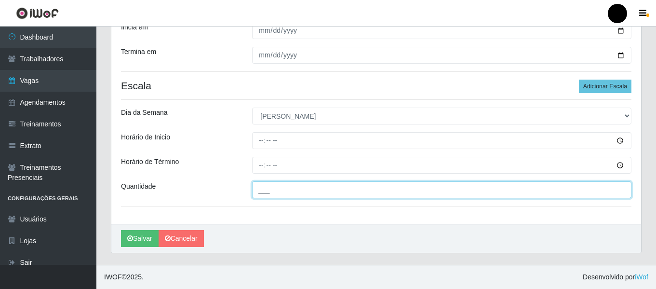
click at [296, 197] on input "___" at bounding box center [441, 189] width 379 height 17
type input "04_"
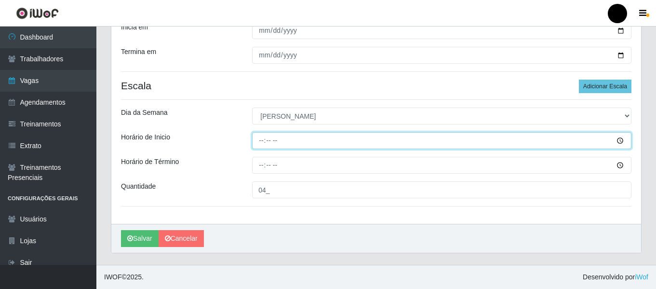
click at [259, 144] on input "Horário de Inicio" at bounding box center [441, 140] width 379 height 17
type input "16:30"
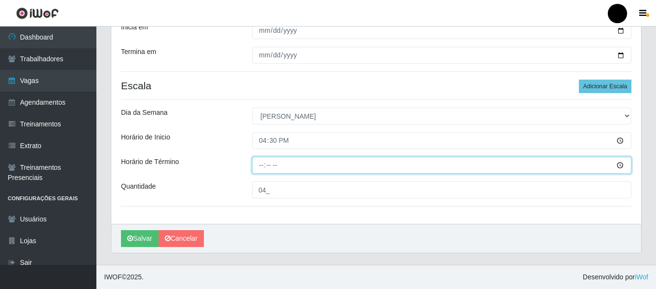
click at [264, 165] on input "Horário de Término" at bounding box center [441, 165] width 379 height 17
type input "20:30"
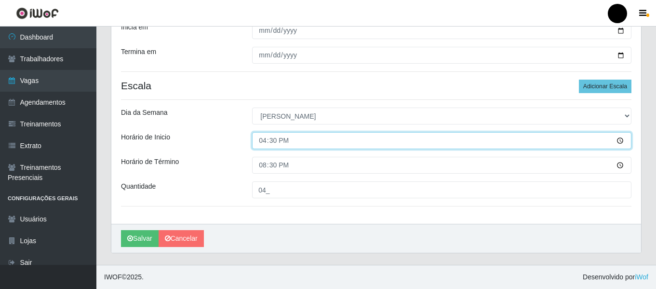
click at [259, 143] on input "16:30" at bounding box center [441, 140] width 379 height 17
type input "14:30"
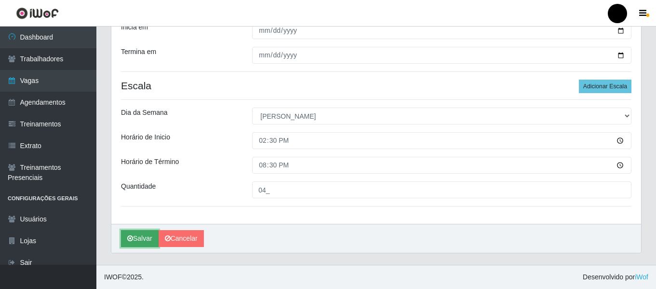
click at [146, 241] on button "Salvar" at bounding box center [140, 238] width 38 height 17
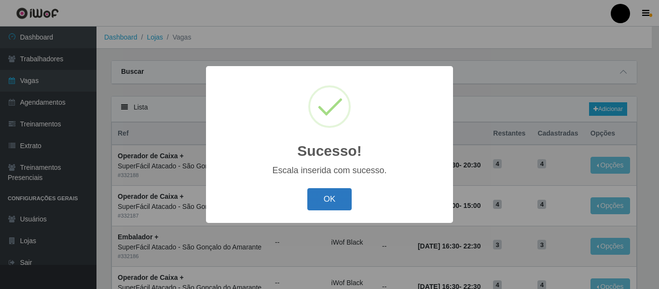
click at [329, 200] on button "OK" at bounding box center [329, 199] width 45 height 23
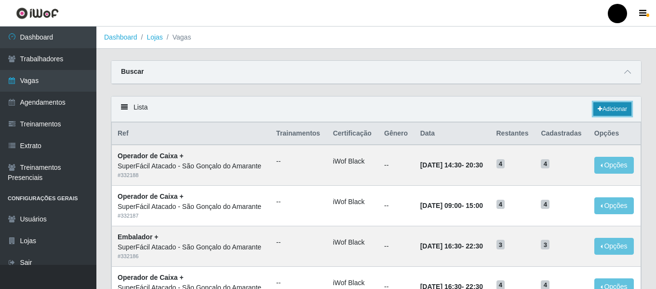
click at [604, 113] on link "Adicionar" at bounding box center [613, 109] width 38 height 14
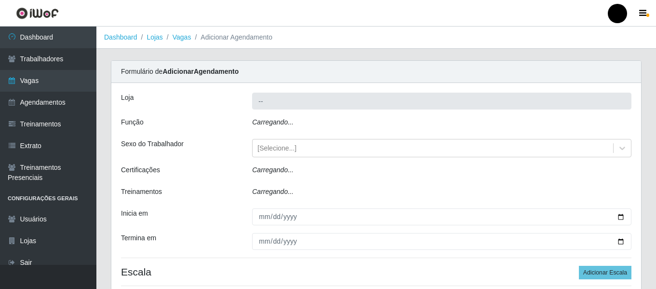
type input "SuperFácil Atacado - São Gonçalo do Amarante"
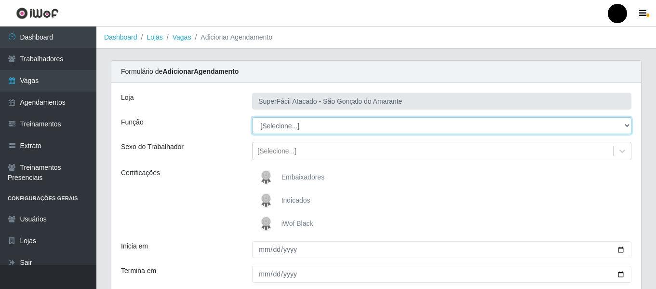
click at [626, 122] on select "[Selecione...] Auxiliar de Estacionamento Auxiliar de Estacionamento + Auxiliar…" at bounding box center [441, 125] width 379 height 17
select select "70"
click at [252, 117] on select "[Selecione...] Auxiliar de Estacionamento Auxiliar de Estacionamento + Auxiliar…" at bounding box center [441, 125] width 379 height 17
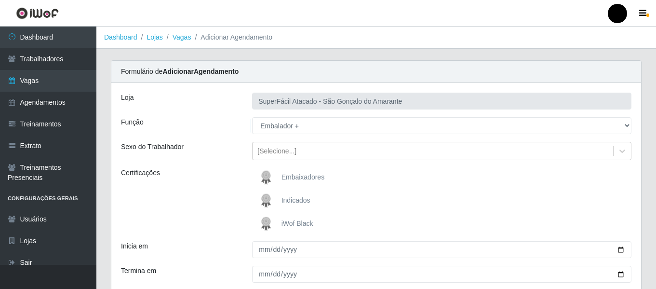
click at [305, 219] on span "iWof Black" at bounding box center [298, 223] width 32 height 8
click at [0, 0] on input "iWof Black" at bounding box center [0, 0] width 0 height 0
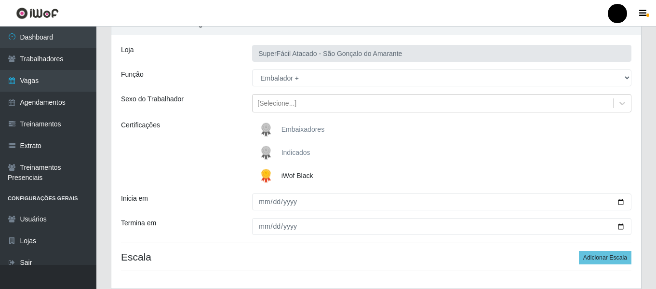
scroll to position [48, 0]
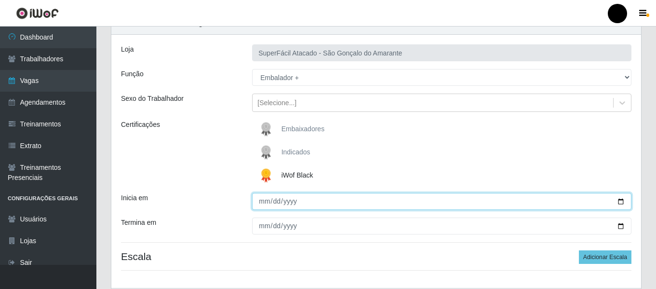
click at [621, 203] on input "Inicia em" at bounding box center [441, 201] width 379 height 17
type input "[DATE]"
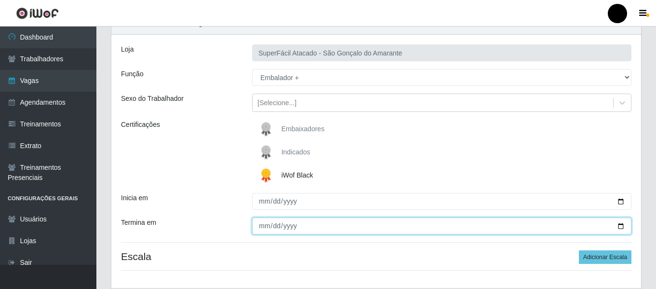
click at [623, 228] on input "Termina em" at bounding box center [441, 225] width 379 height 17
type input "[DATE]"
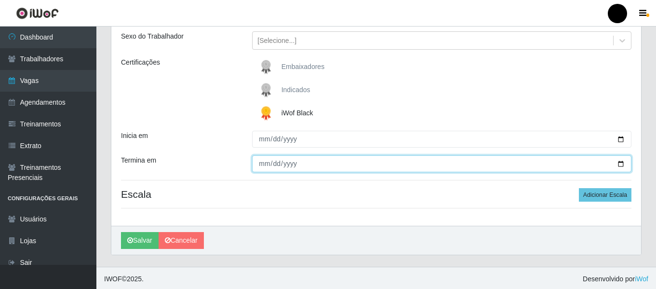
scroll to position [112, 0]
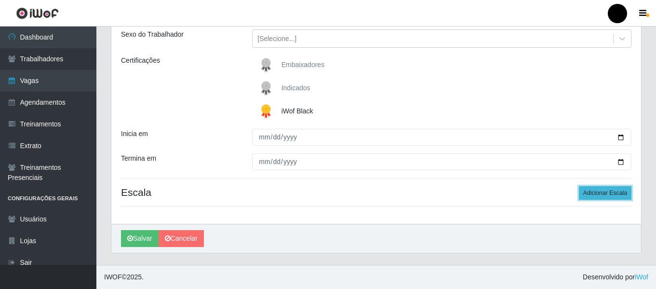
click at [624, 193] on button "Adicionar Escala" at bounding box center [605, 193] width 53 height 14
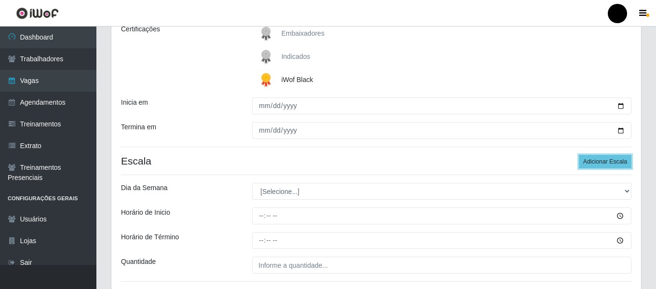
scroll to position [161, 0]
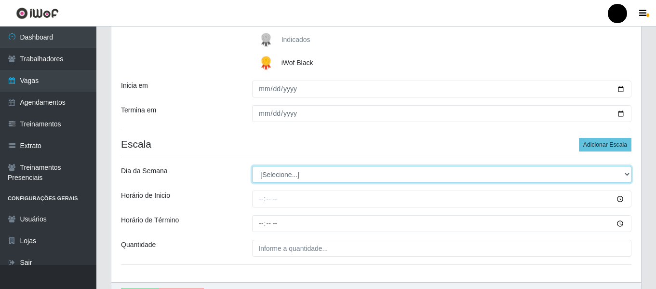
click at [626, 173] on select "[Selecione...] Segunda Terça Quarta Quinta Sexta Sábado Domingo" at bounding box center [441, 174] width 379 height 17
select select "0"
click at [252, 166] on select "[Selecione...] Segunda Terça Quarta Quinta Sexta Sábado Domingo" at bounding box center [441, 174] width 379 height 17
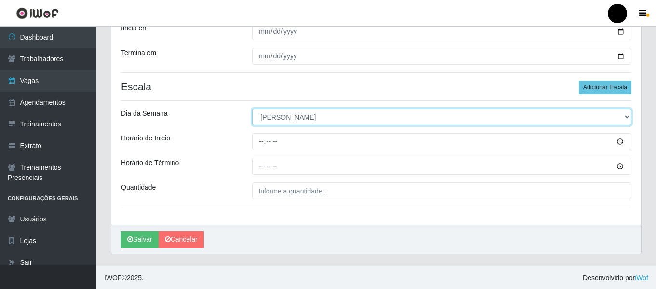
scroll to position [219, 0]
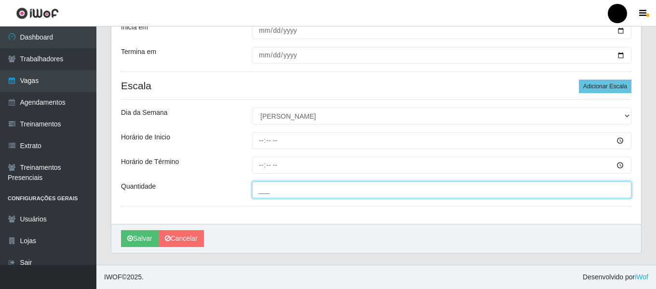
click at [309, 193] on input "___" at bounding box center [441, 189] width 379 height 17
type input "03_"
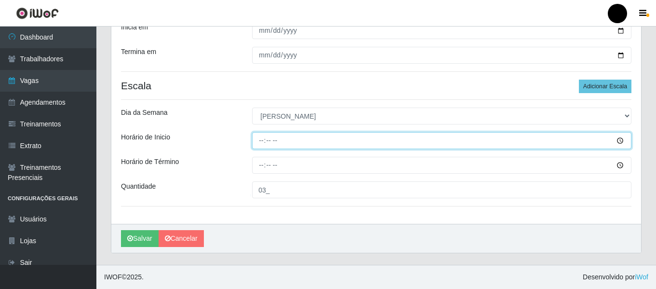
click at [258, 136] on input "Horário de Inicio" at bounding box center [441, 140] width 379 height 17
type input "09:00"
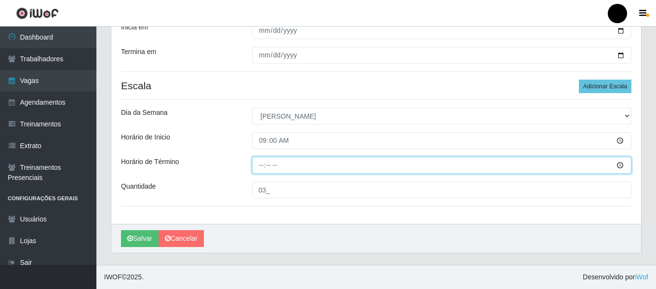
click at [261, 166] on input "Horário de Término" at bounding box center [441, 165] width 379 height 17
type input "15:00"
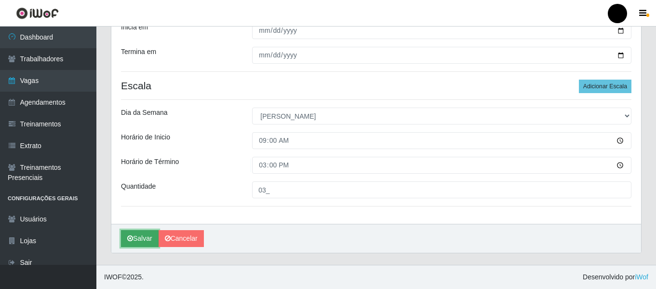
click at [137, 235] on button "Salvar" at bounding box center [140, 238] width 38 height 17
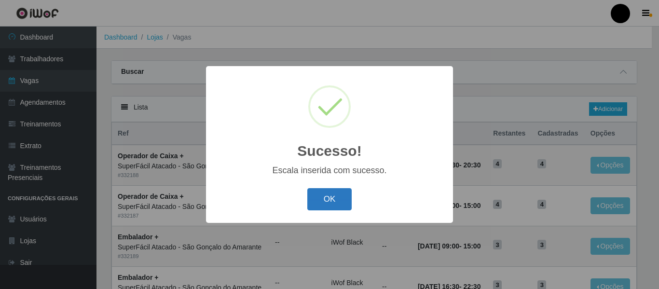
click at [341, 204] on button "OK" at bounding box center [329, 199] width 45 height 23
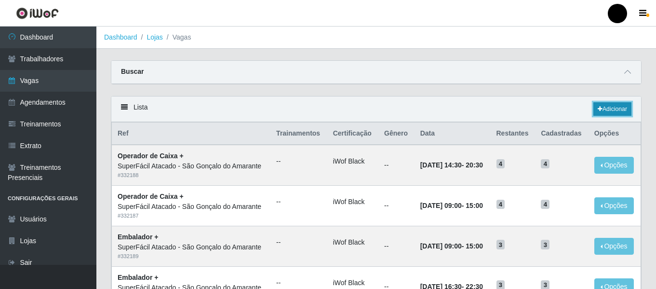
click at [606, 111] on link "Adicionar" at bounding box center [613, 109] width 38 height 14
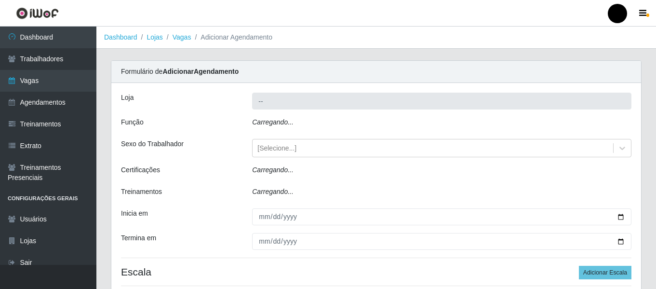
type input "SuperFácil Atacado - São Gonçalo do Amarante"
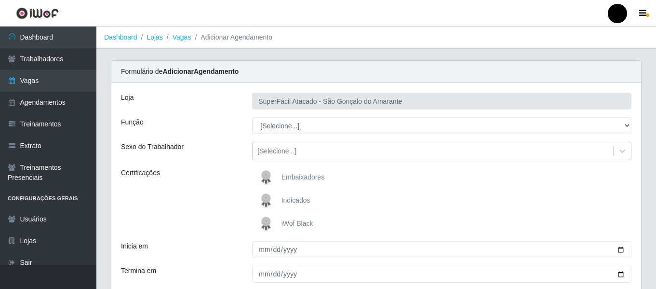
click at [292, 222] on span "iWof Black" at bounding box center [298, 223] width 32 height 8
click at [0, 0] on input "iWof Black" at bounding box center [0, 0] width 0 height 0
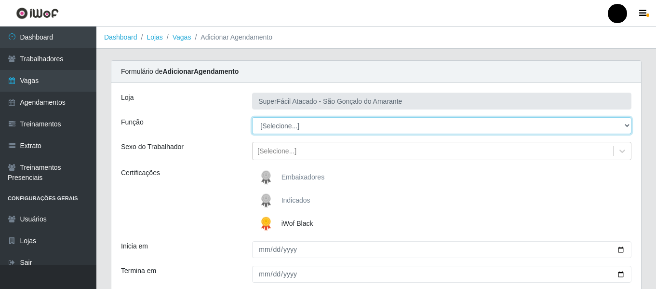
click at [630, 126] on select "[Selecione...] Auxiliar de Estacionamento Auxiliar de Estacionamento + Auxiliar…" at bounding box center [441, 125] width 379 height 17
select select "70"
click at [252, 117] on select "[Selecione...] Auxiliar de Estacionamento Auxiliar de Estacionamento + Auxiliar…" at bounding box center [441, 125] width 379 height 17
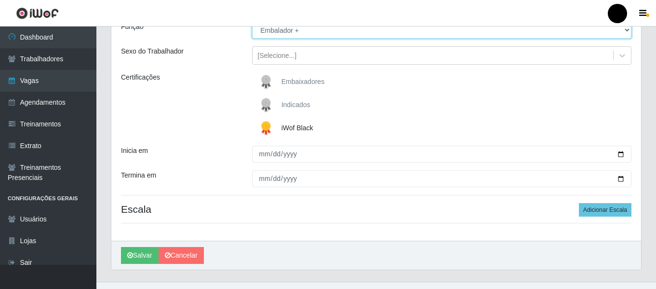
scroll to position [96, 0]
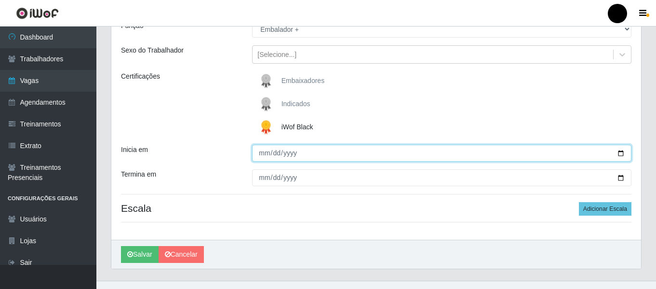
click at [620, 154] on input "Inicia em" at bounding box center [441, 153] width 379 height 17
type input "[DATE]"
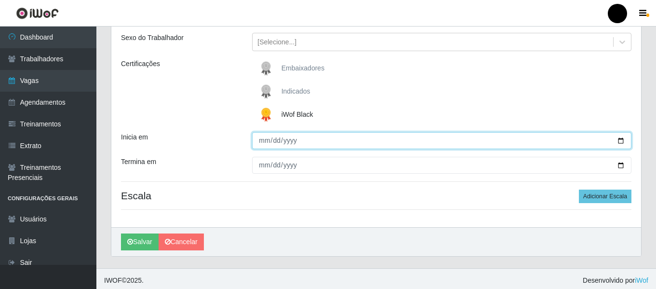
scroll to position [112, 0]
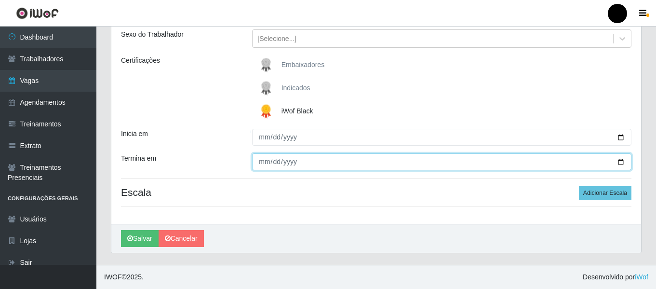
click at [618, 161] on input "Termina em" at bounding box center [441, 161] width 379 height 17
type input "[DATE]"
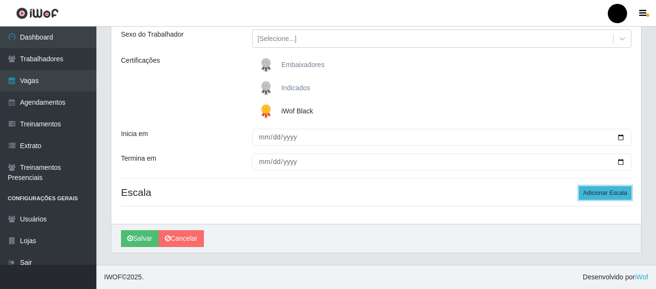
click at [594, 189] on button "Adicionar Escala" at bounding box center [605, 193] width 53 height 14
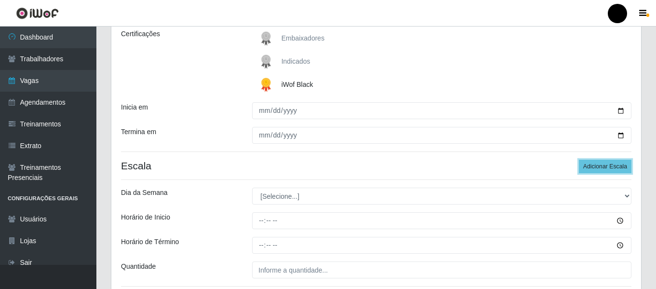
scroll to position [161, 0]
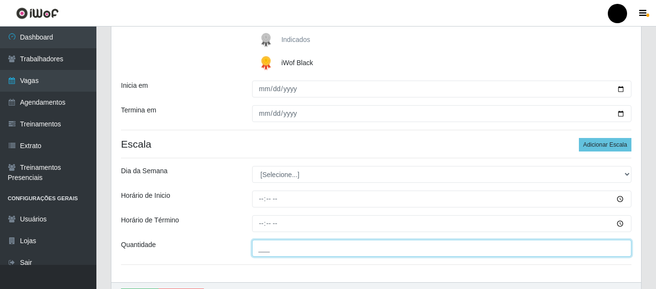
click at [304, 252] on input "___" at bounding box center [441, 248] width 379 height 17
type input "3__"
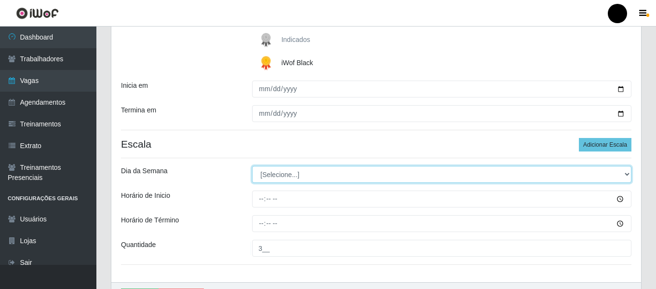
click at [264, 174] on select "[Selecione...] Segunda Terça Quarta Quinta Sexta Sábado Domingo" at bounding box center [441, 174] width 379 height 17
select select "0"
click at [252, 166] on select "[Selecione...] Segunda Terça Quarta Quinta Sexta Sábado Domingo" at bounding box center [441, 174] width 379 height 17
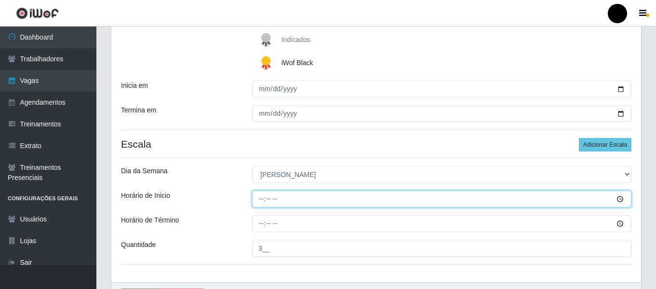
click at [268, 202] on input "Horário de Inicio" at bounding box center [441, 198] width 379 height 17
click at [256, 200] on input "Horário de Inicio" at bounding box center [441, 198] width 379 height 17
click at [257, 196] on input "Horário de Inicio" at bounding box center [441, 198] width 379 height 17
click at [258, 197] on input "Horário de Inicio" at bounding box center [441, 198] width 379 height 17
type input "14:30"
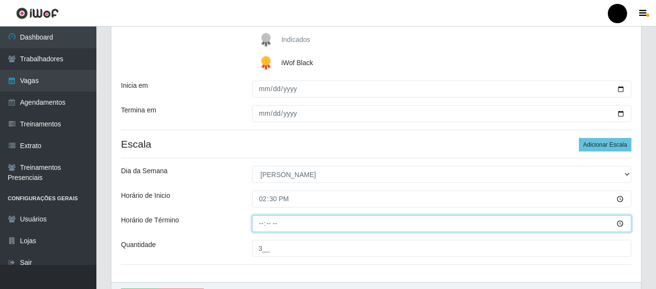
click at [265, 220] on input "Horário de Término" at bounding box center [441, 223] width 379 height 17
type input "20:30"
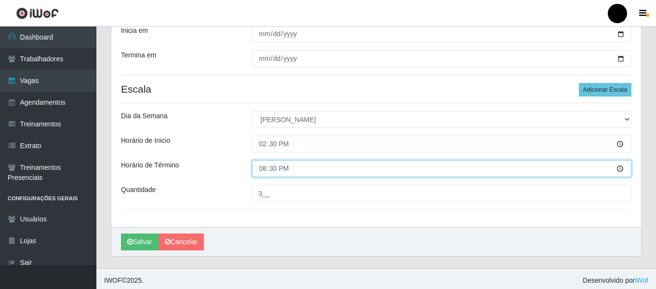
scroll to position [219, 0]
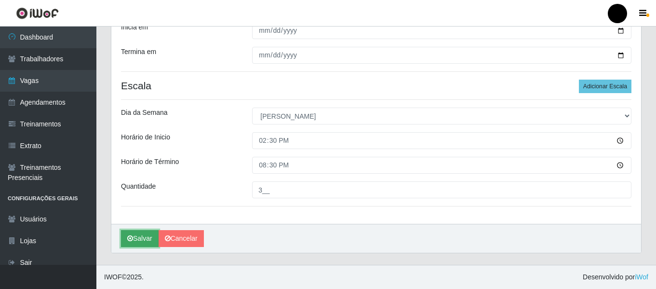
click at [137, 239] on button "Salvar" at bounding box center [140, 238] width 38 height 17
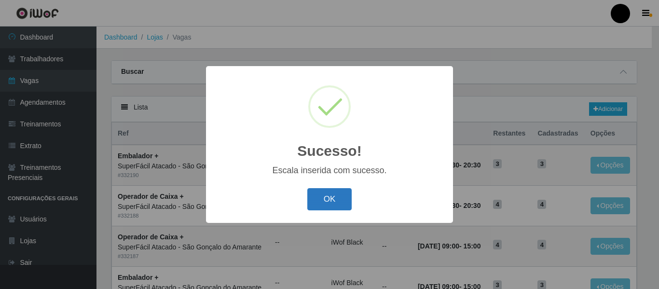
click at [317, 203] on button "OK" at bounding box center [329, 199] width 45 height 23
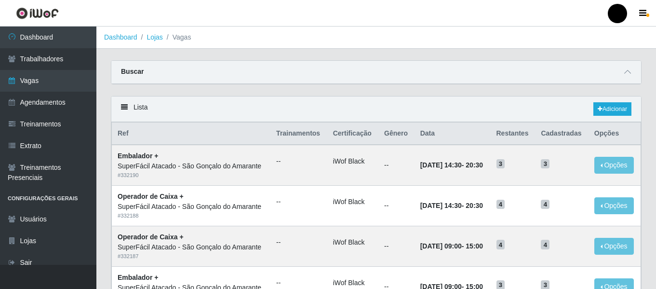
click at [460, 115] on div "Lista Adicionar" at bounding box center [376, 109] width 530 height 26
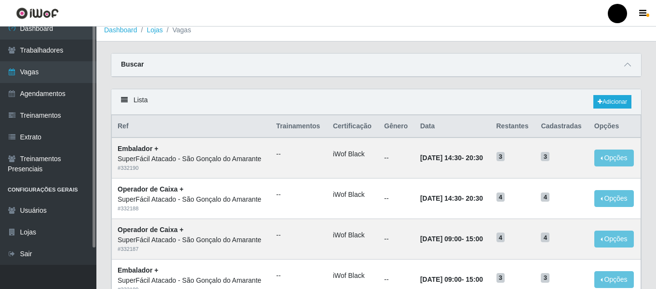
scroll to position [96, 0]
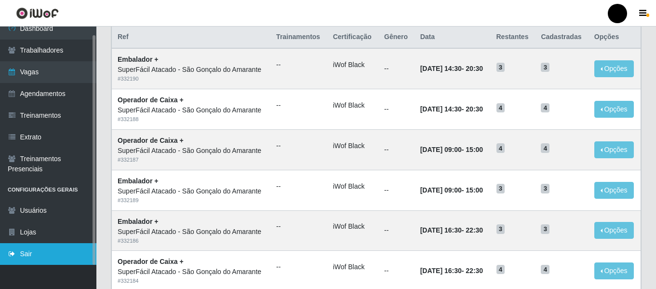
click at [44, 251] on link "Sair" at bounding box center [48, 254] width 96 height 22
